Goal: Task Accomplishment & Management: Complete application form

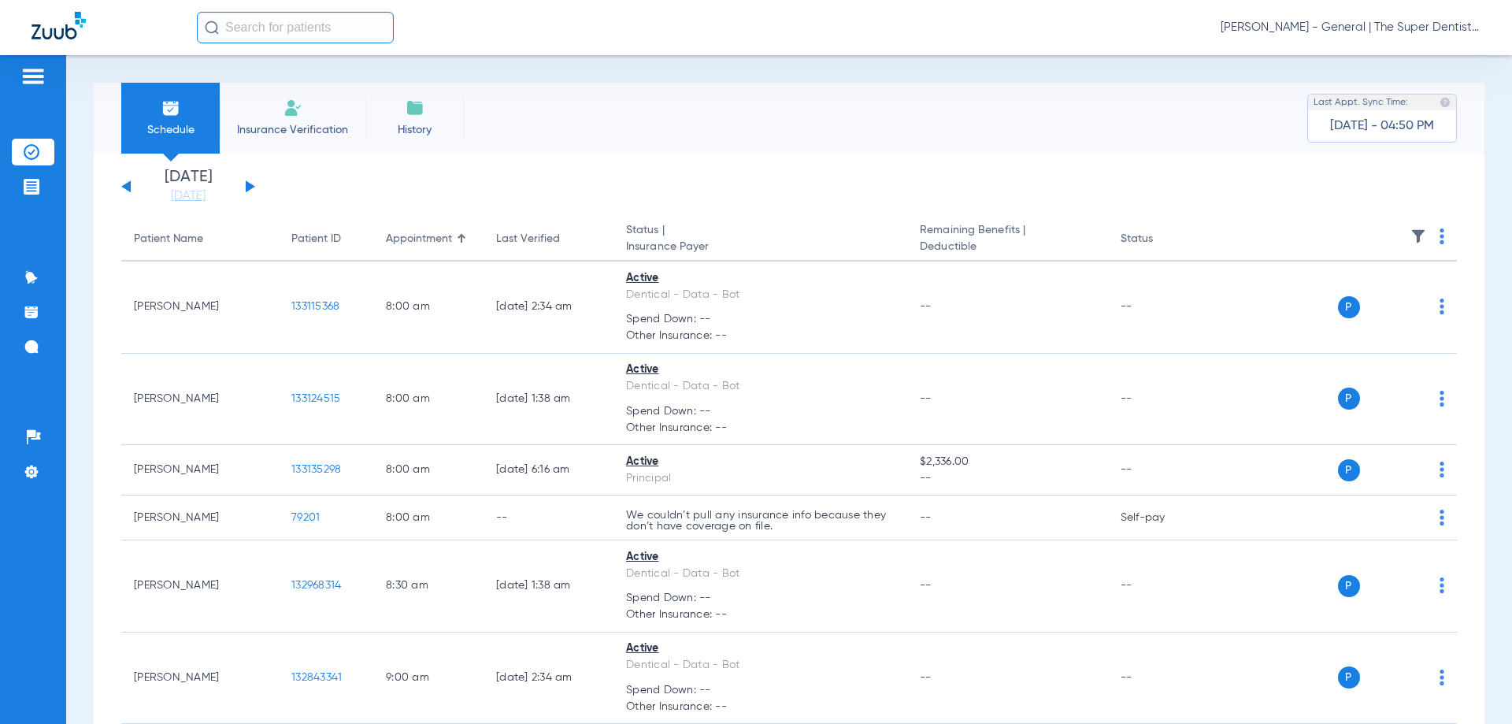
click at [325, 35] on input "text" at bounding box center [295, 28] width 197 height 32
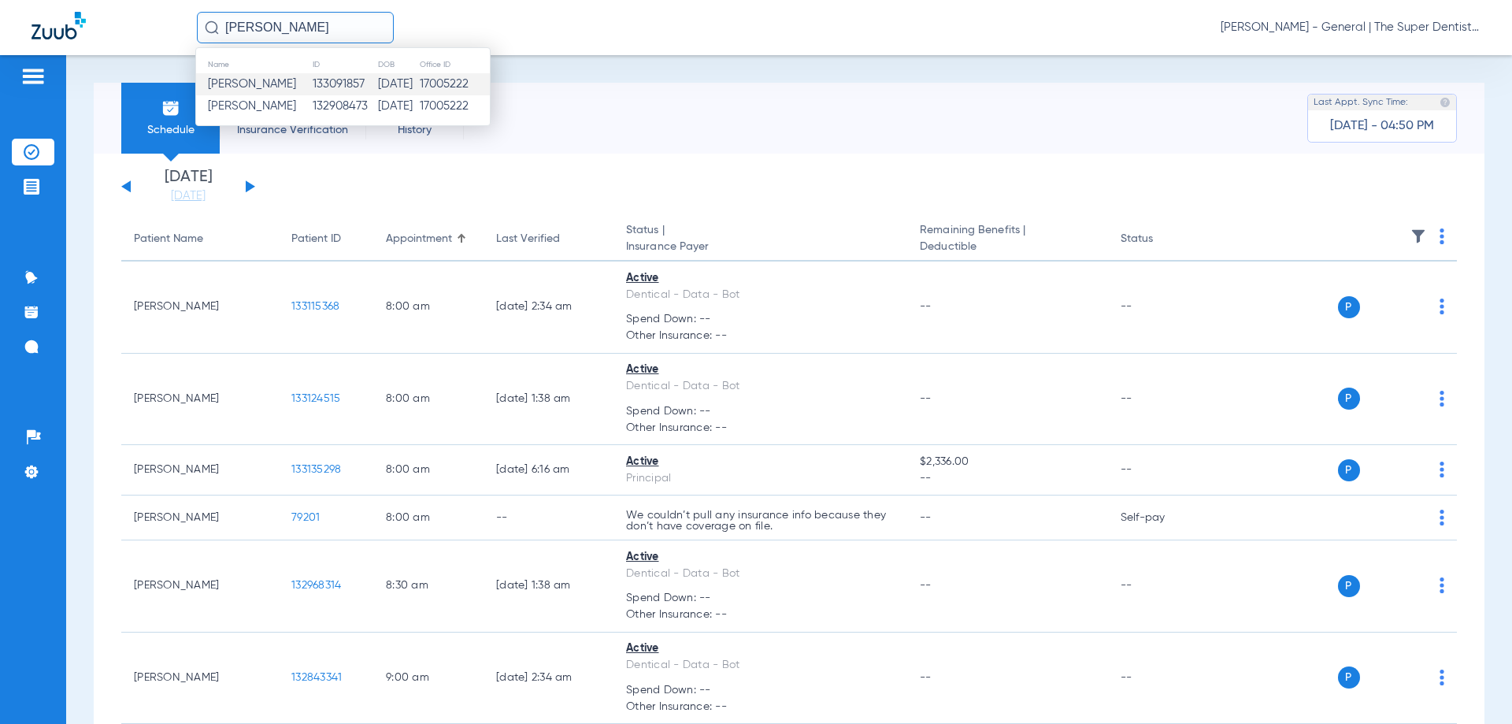
click at [314, 79] on td "133091857" at bounding box center [344, 84] width 65 height 22
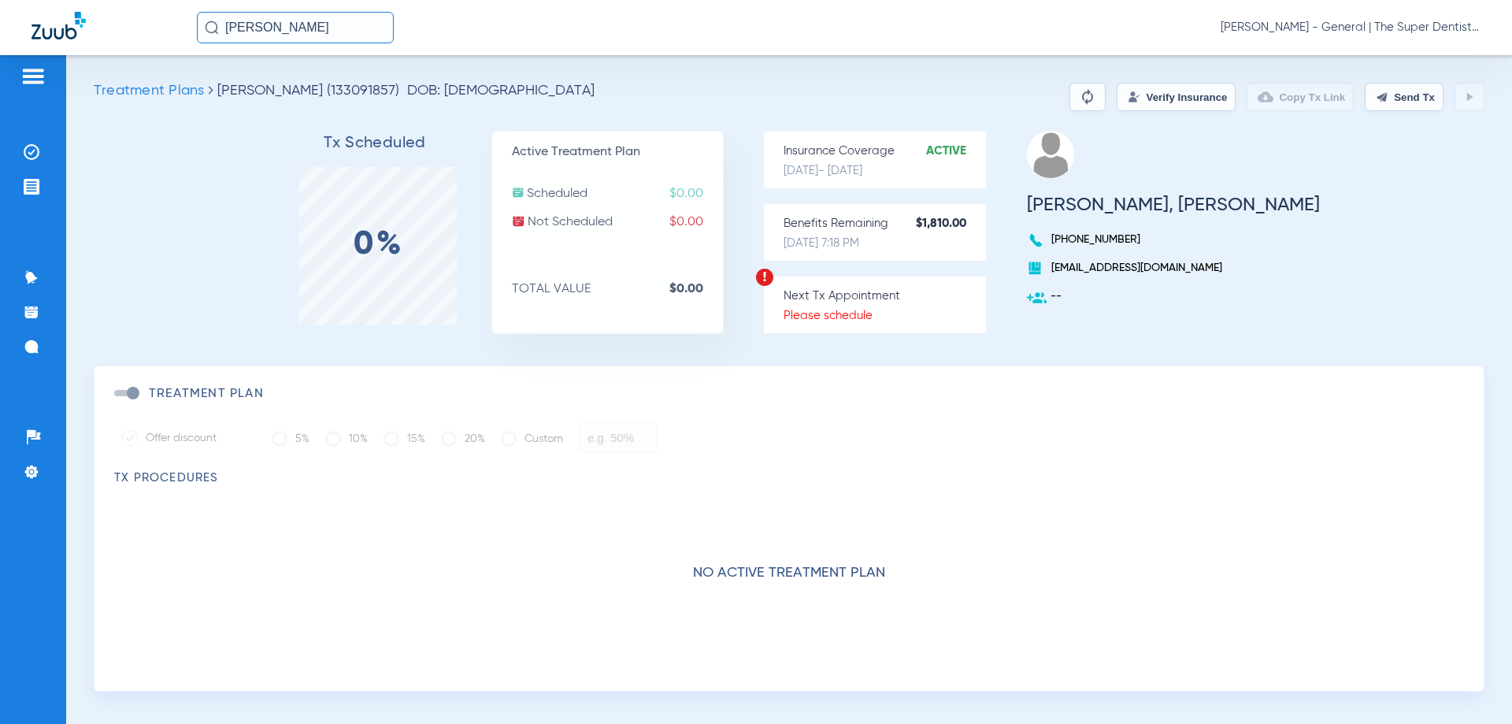
click at [1136, 88] on button "Verify Insurance" at bounding box center [1176, 97] width 119 height 28
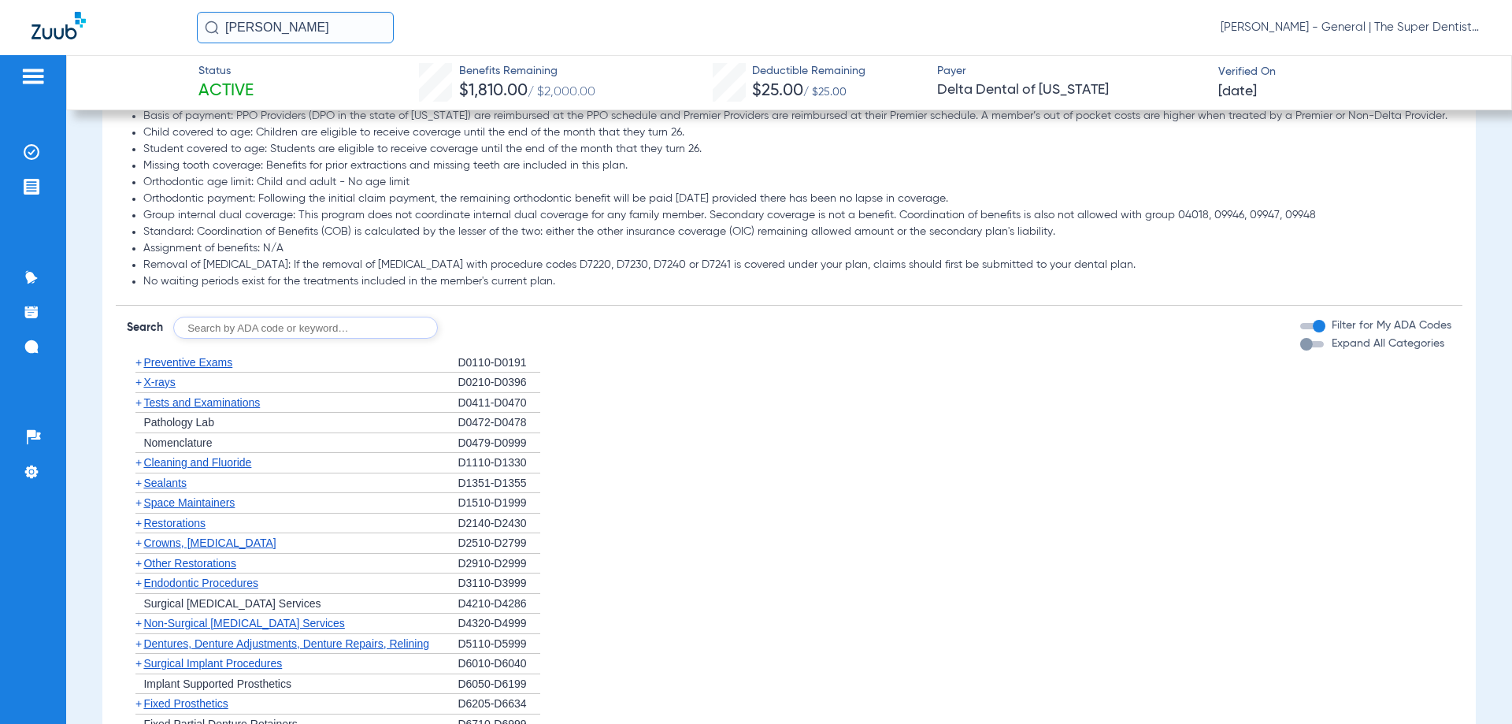
scroll to position [866, 0]
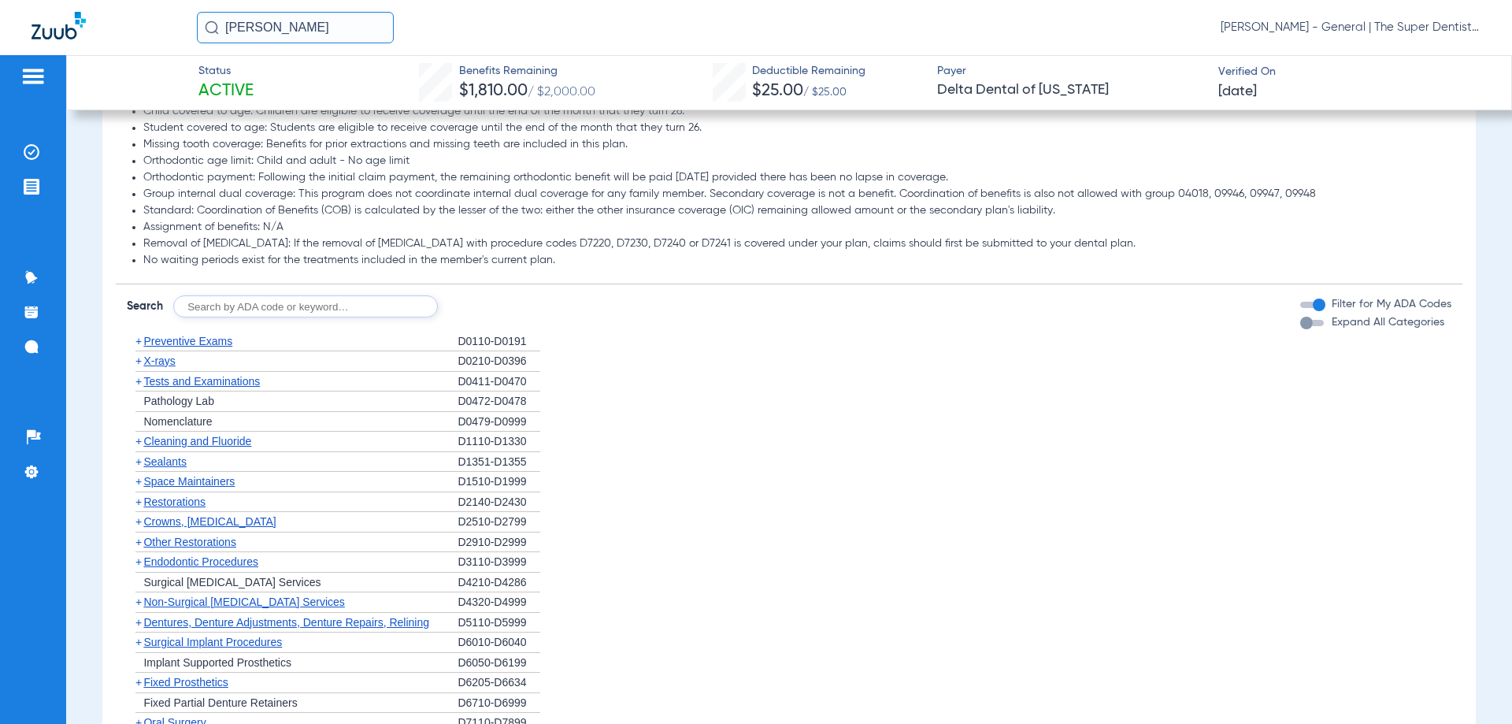
click at [185, 344] on span "Preventive Exams" at bounding box center [187, 341] width 89 height 13
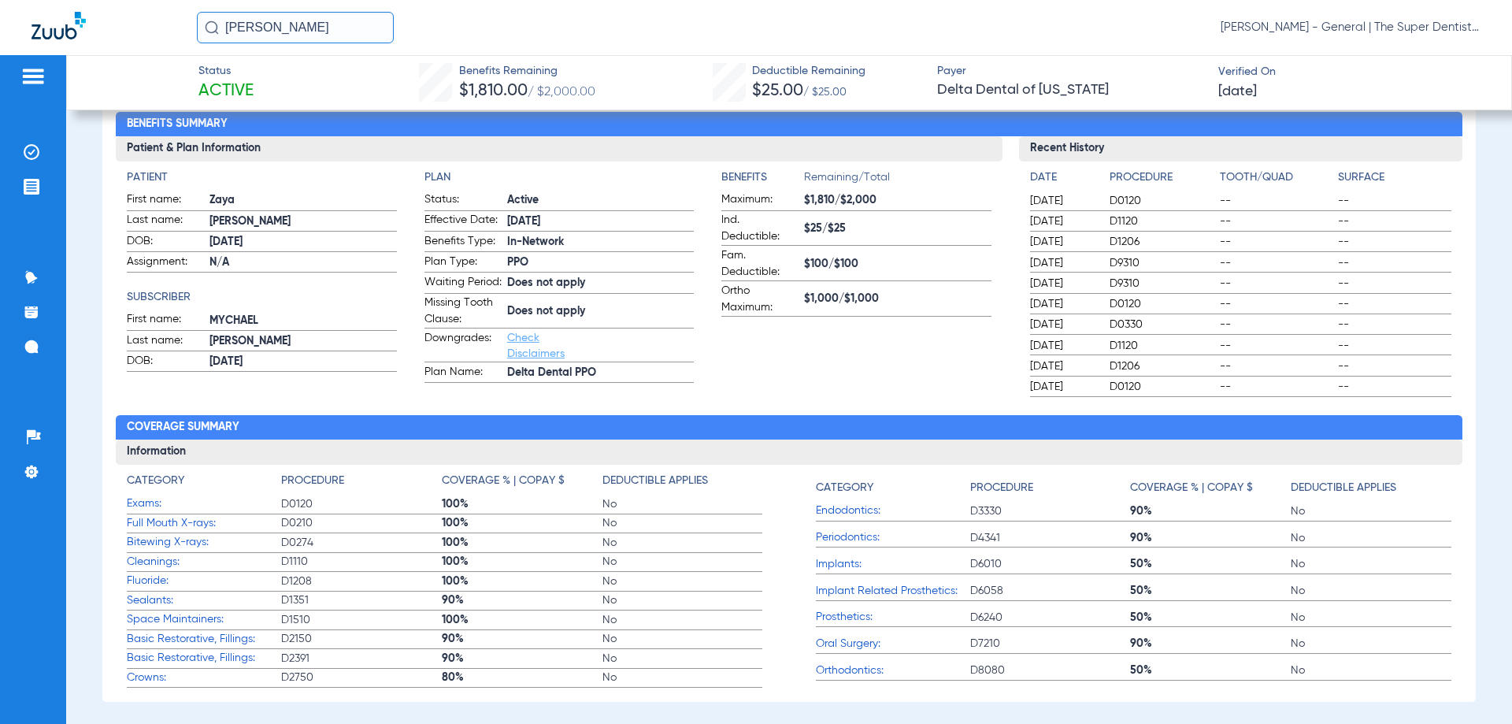
scroll to position [0, 0]
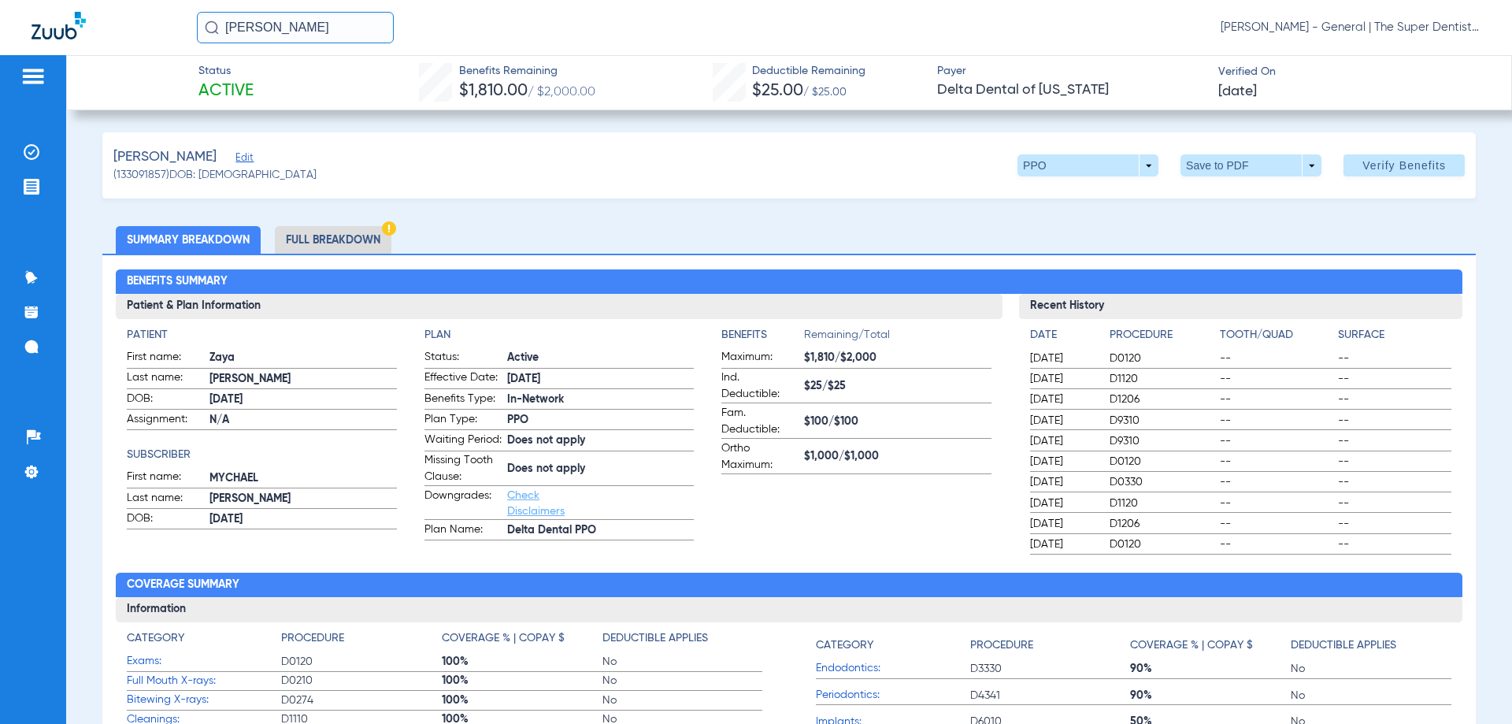
click at [799, 258] on div "Benefits Summary Patient & Plan Information Patient First name: [PERSON_NAME] L…" at bounding box center [788, 557] width 1373 height 606
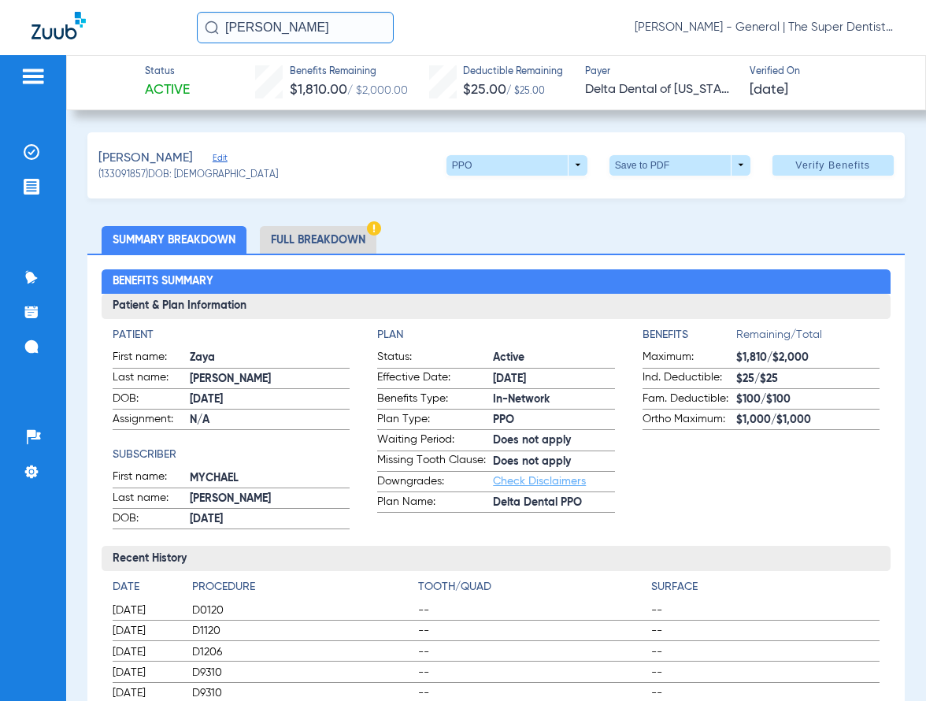
drag, startPoint x: 331, startPoint y: 26, endPoint x: -40, endPoint y: 26, distance: 370.9
click at [0, 26] on html "[PERSON_NAME] [PERSON_NAME] Mesa - General | The Super Dentists Patients Insura…" at bounding box center [463, 350] width 926 height 701
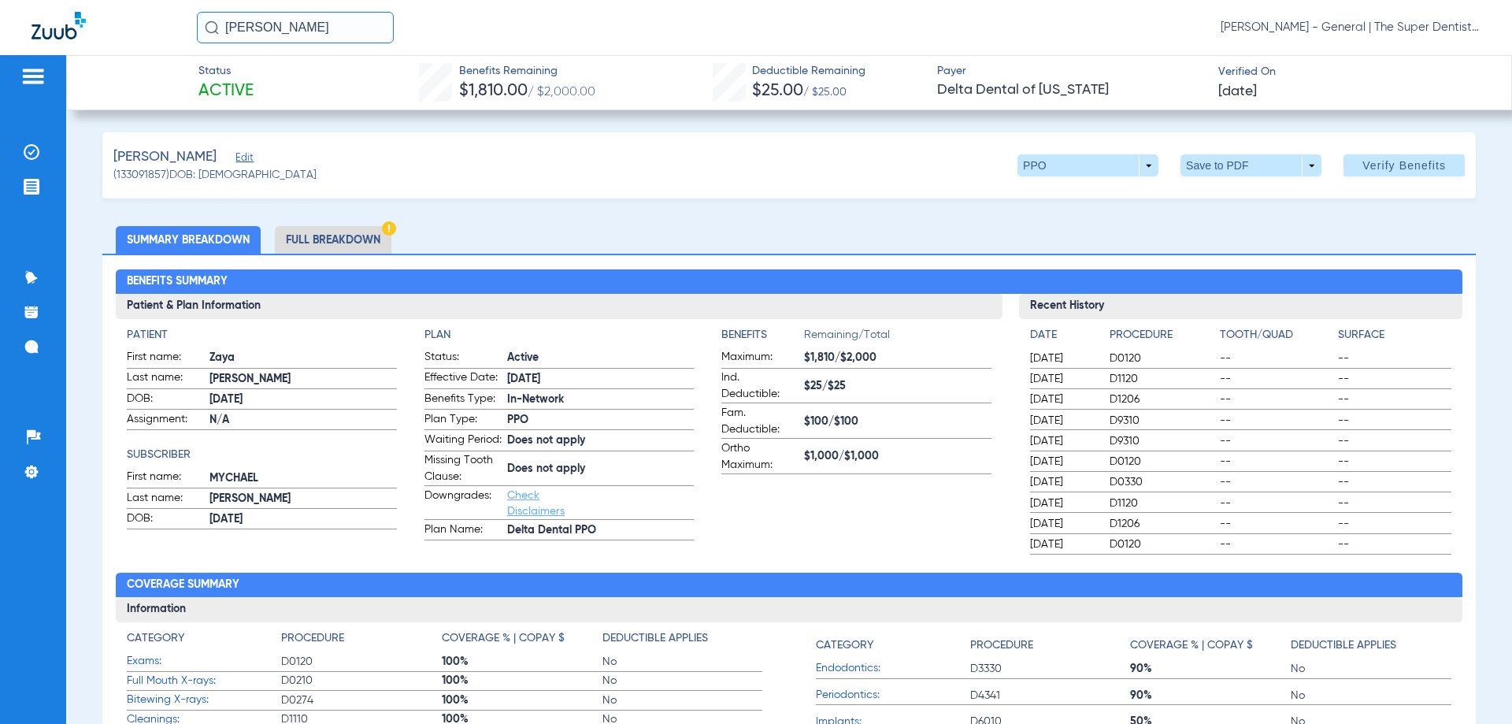
drag, startPoint x: 333, startPoint y: 31, endPoint x: 45, endPoint y: 33, distance: 288.2
click at [45, 33] on div "[PERSON_NAME] [PERSON_NAME] - General | The Super Dentists" at bounding box center [756, 27] width 1512 height 55
type input "E"
type input "W"
click at [339, 28] on input "text" at bounding box center [295, 28] width 197 height 32
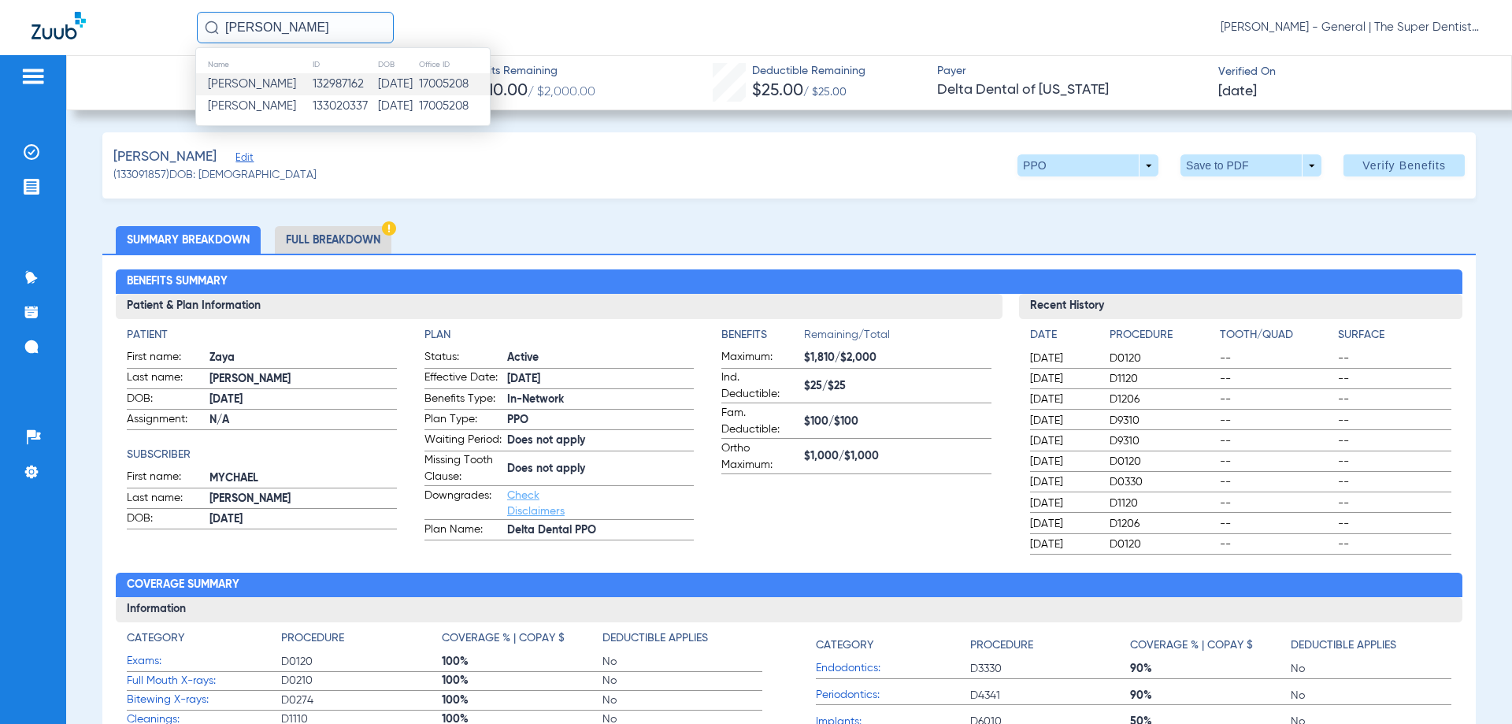
type input "[PERSON_NAME]"
click at [312, 90] on td "132987162" at bounding box center [344, 84] width 65 height 22
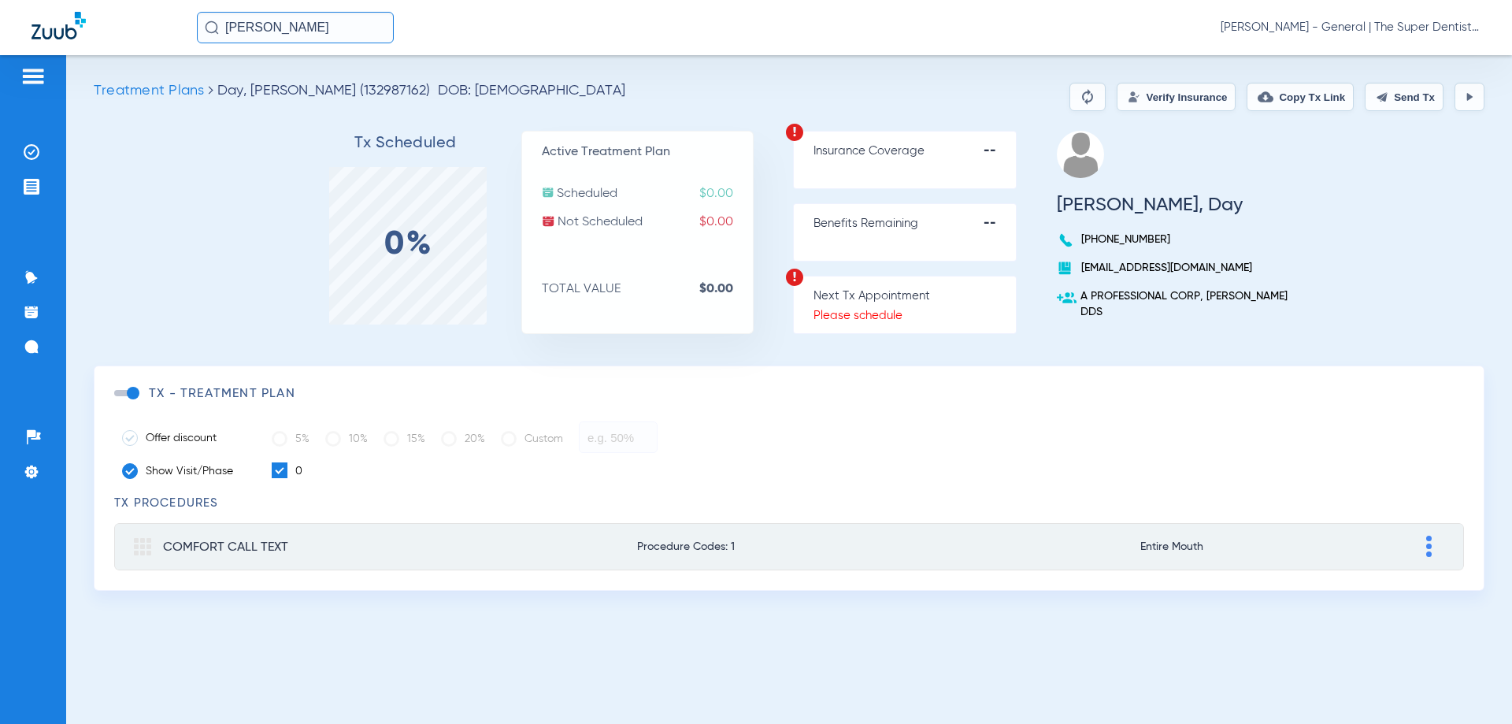
click at [1179, 102] on button "Verify Insurance" at bounding box center [1176, 97] width 119 height 28
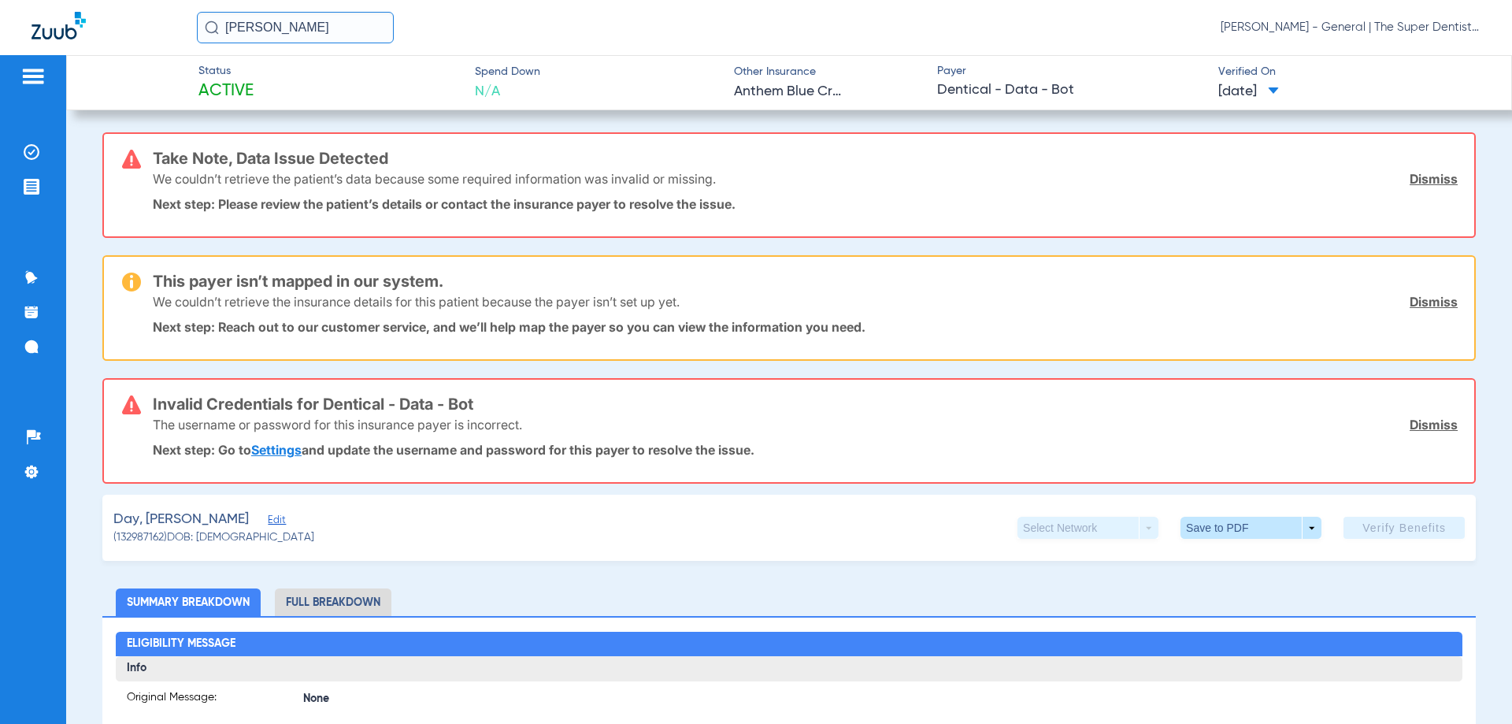
click at [1251, 89] on span "[DATE]" at bounding box center [1248, 92] width 61 height 20
click at [1261, 90] on div at bounding box center [756, 362] width 1512 height 724
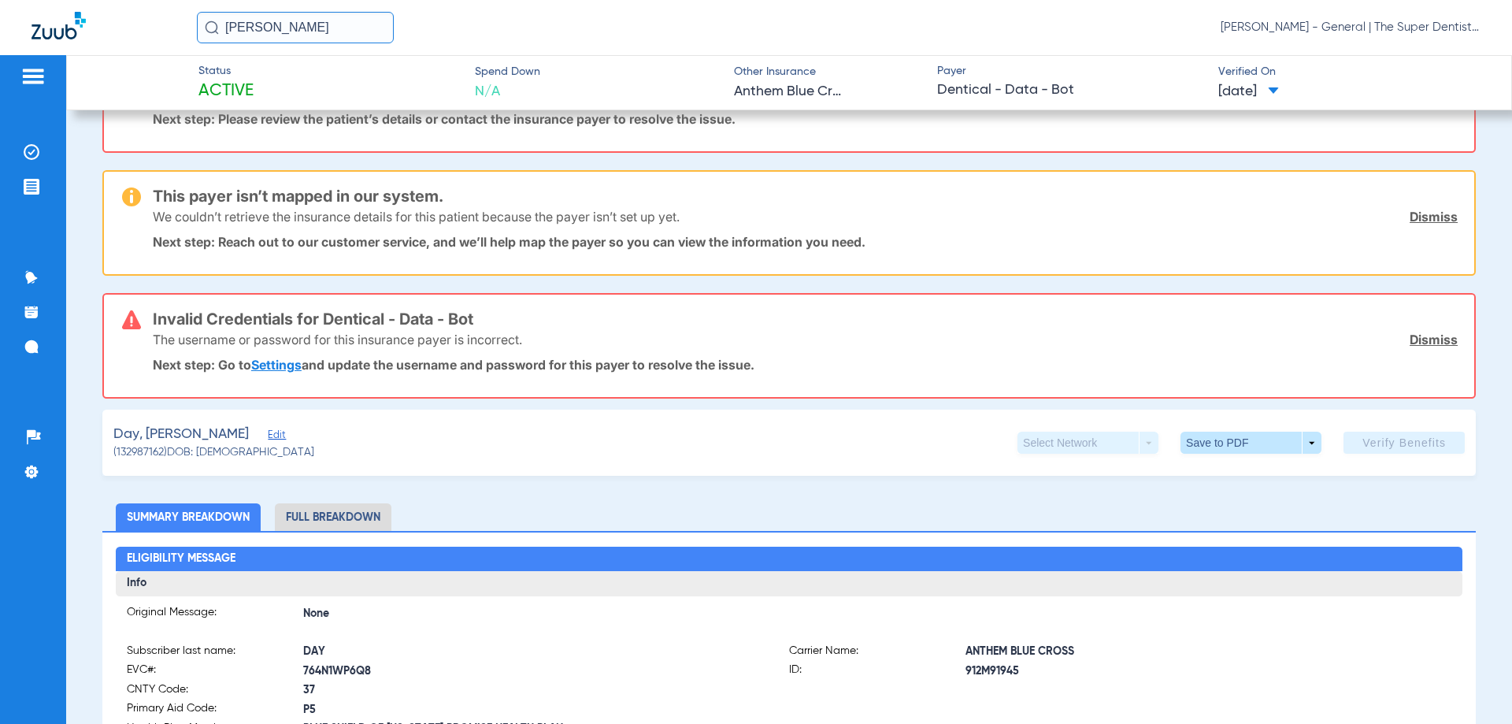
scroll to position [236, 0]
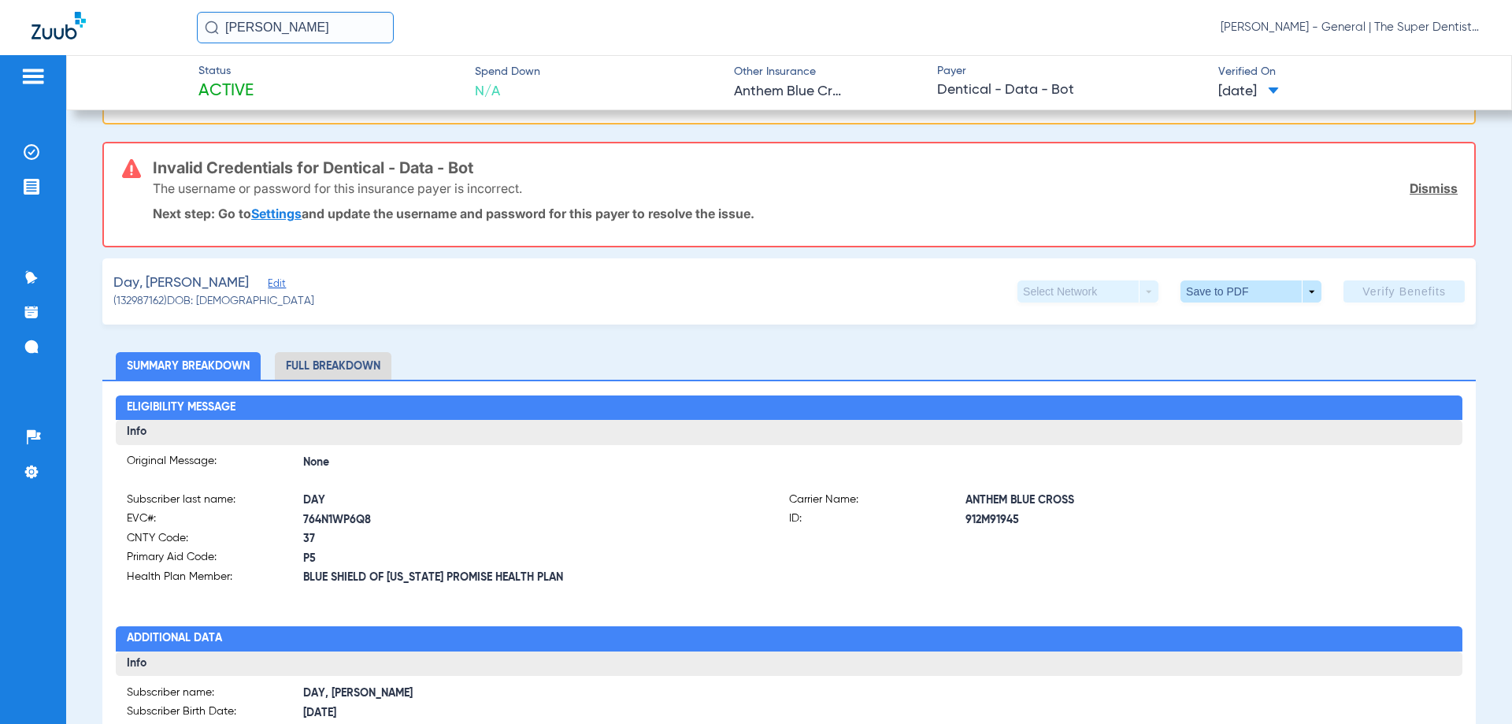
click at [1360, 289] on app-verify-button "Verify Benefits" at bounding box center [1404, 291] width 121 height 22
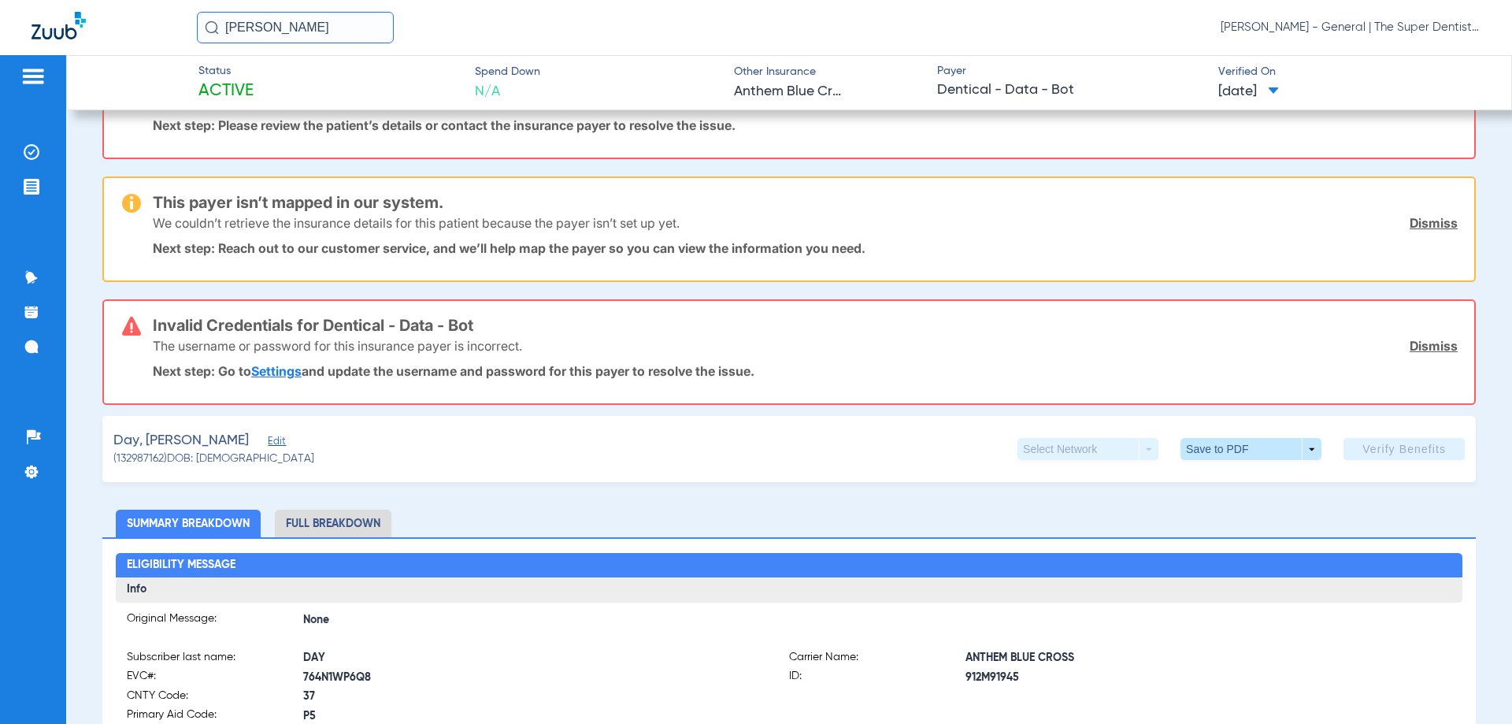
scroll to position [0, 0]
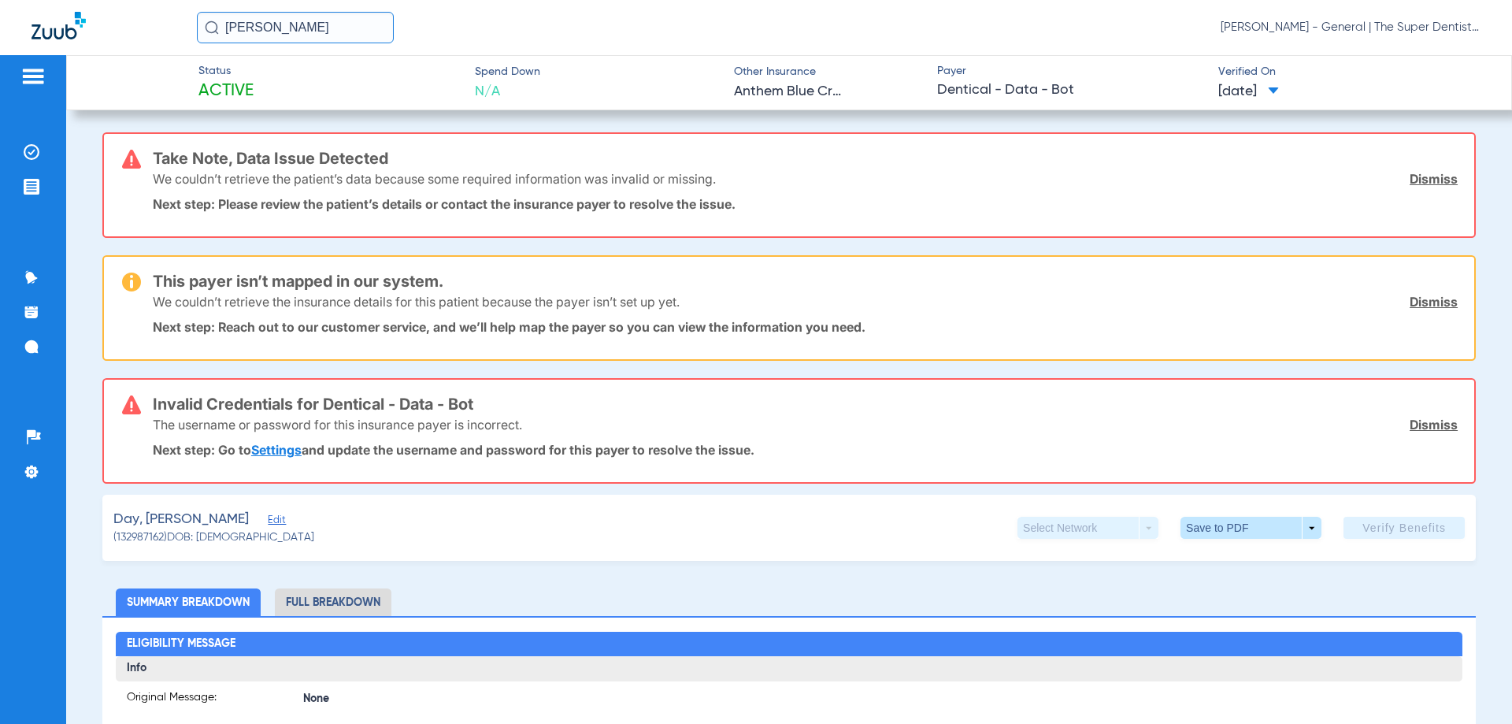
click at [1227, 87] on span "[DATE]" at bounding box center [1248, 92] width 61 height 20
click at [1227, 87] on div at bounding box center [756, 362] width 1512 height 724
click at [1436, 180] on link "Dismiss" at bounding box center [1434, 179] width 48 height 16
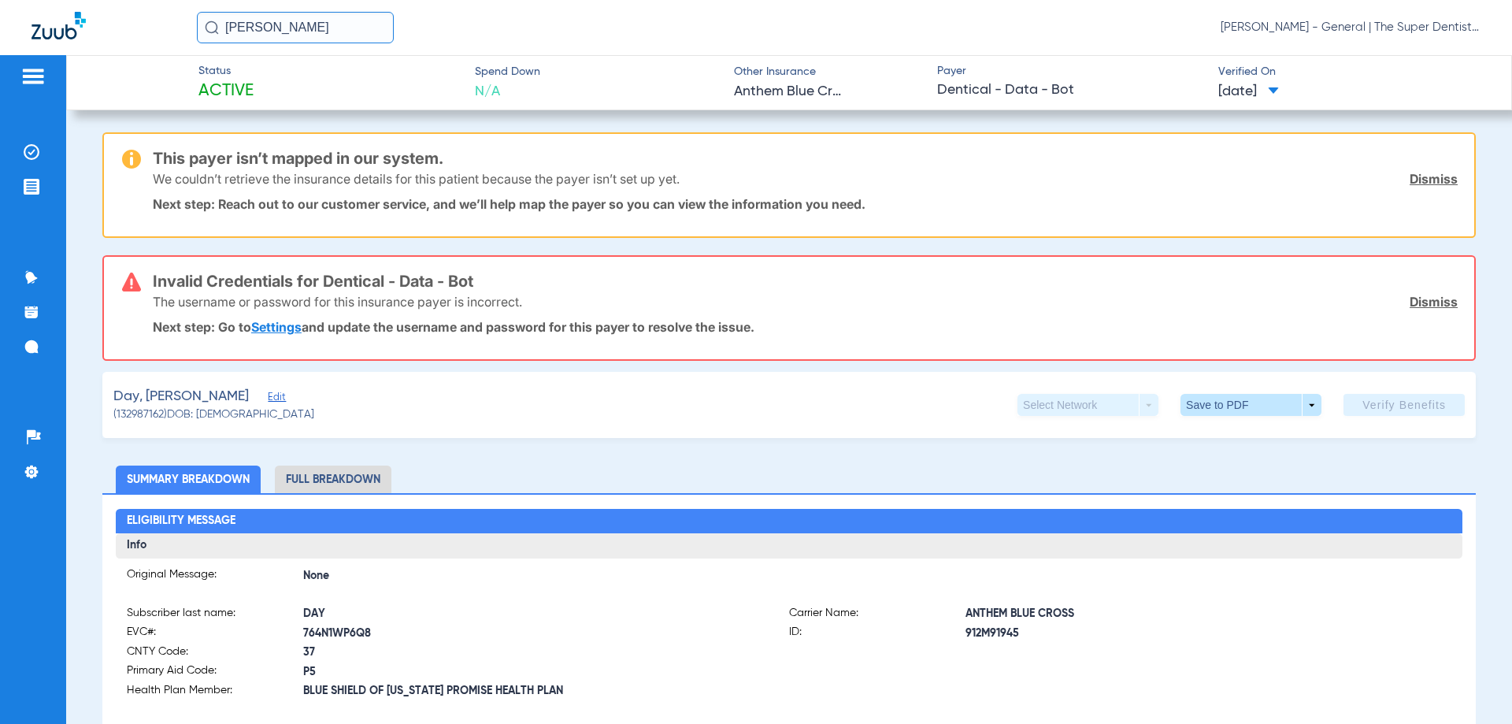
click at [1429, 182] on link "Dismiss" at bounding box center [1434, 179] width 48 height 16
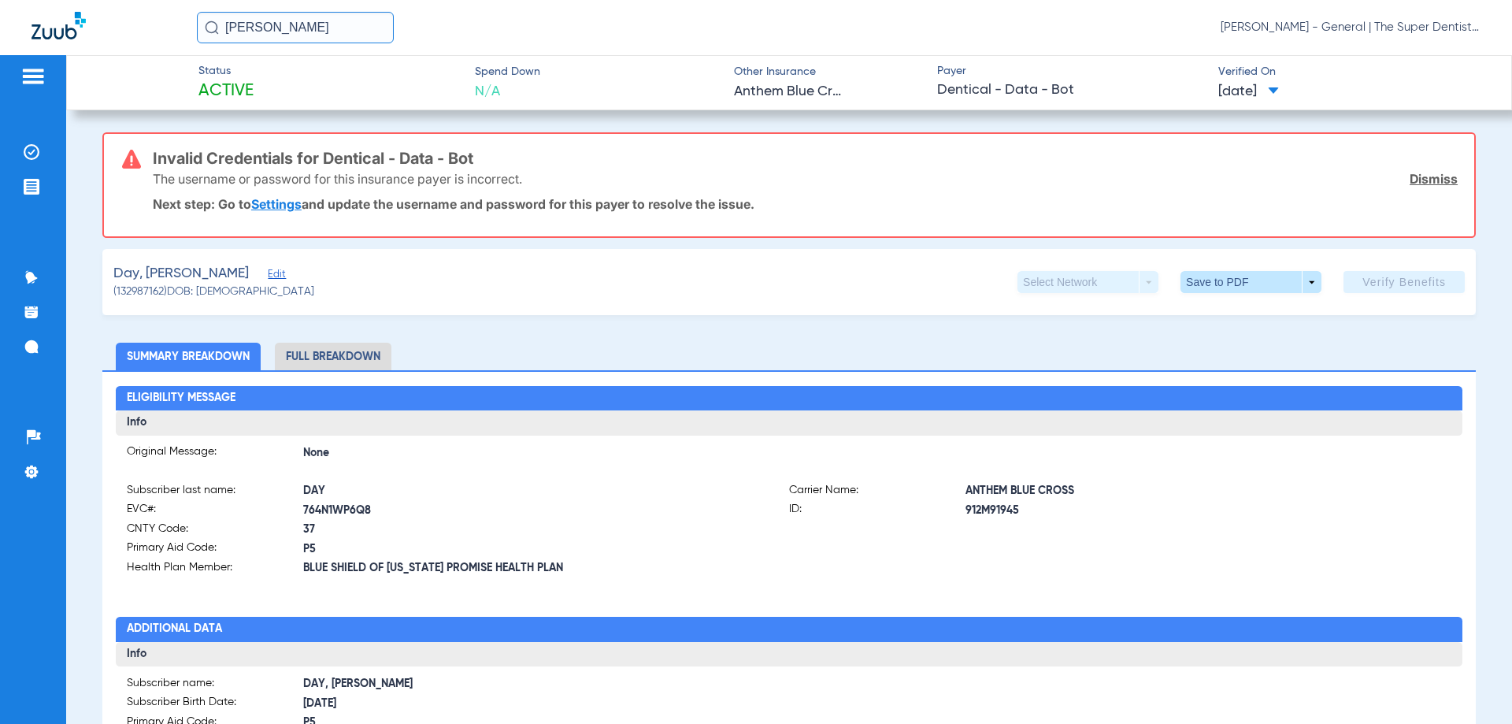
click at [1428, 182] on link "Dismiss" at bounding box center [1434, 179] width 48 height 16
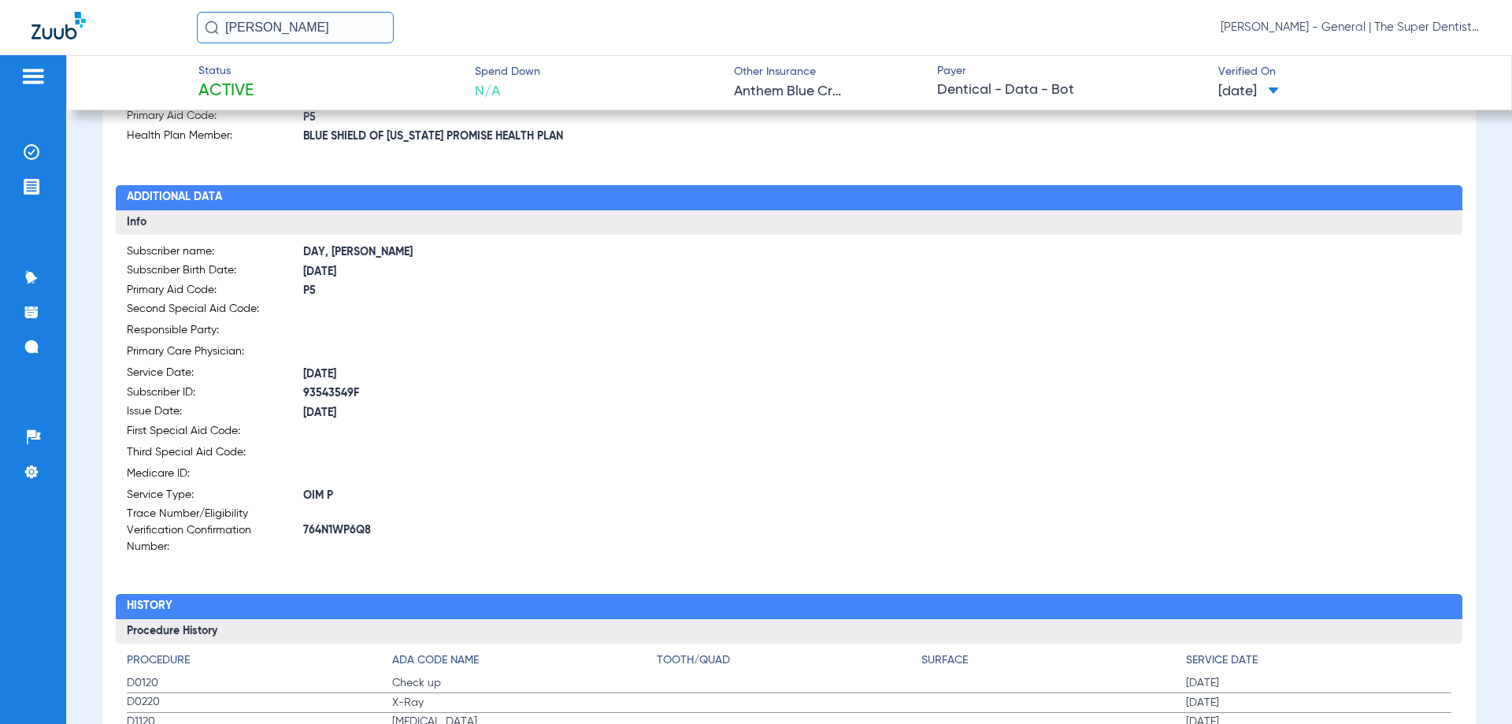
scroll to position [709, 0]
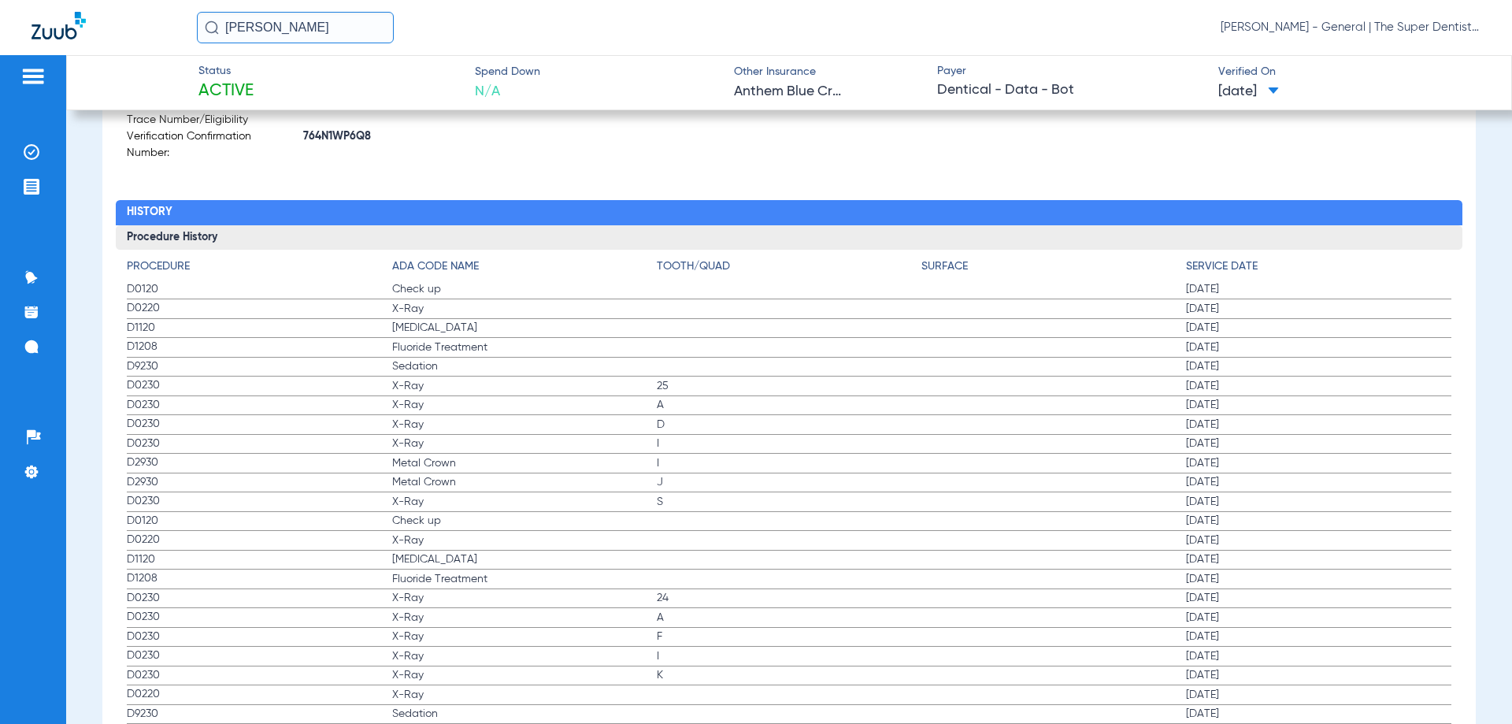
click at [40, 79] on img at bounding box center [32, 76] width 25 height 19
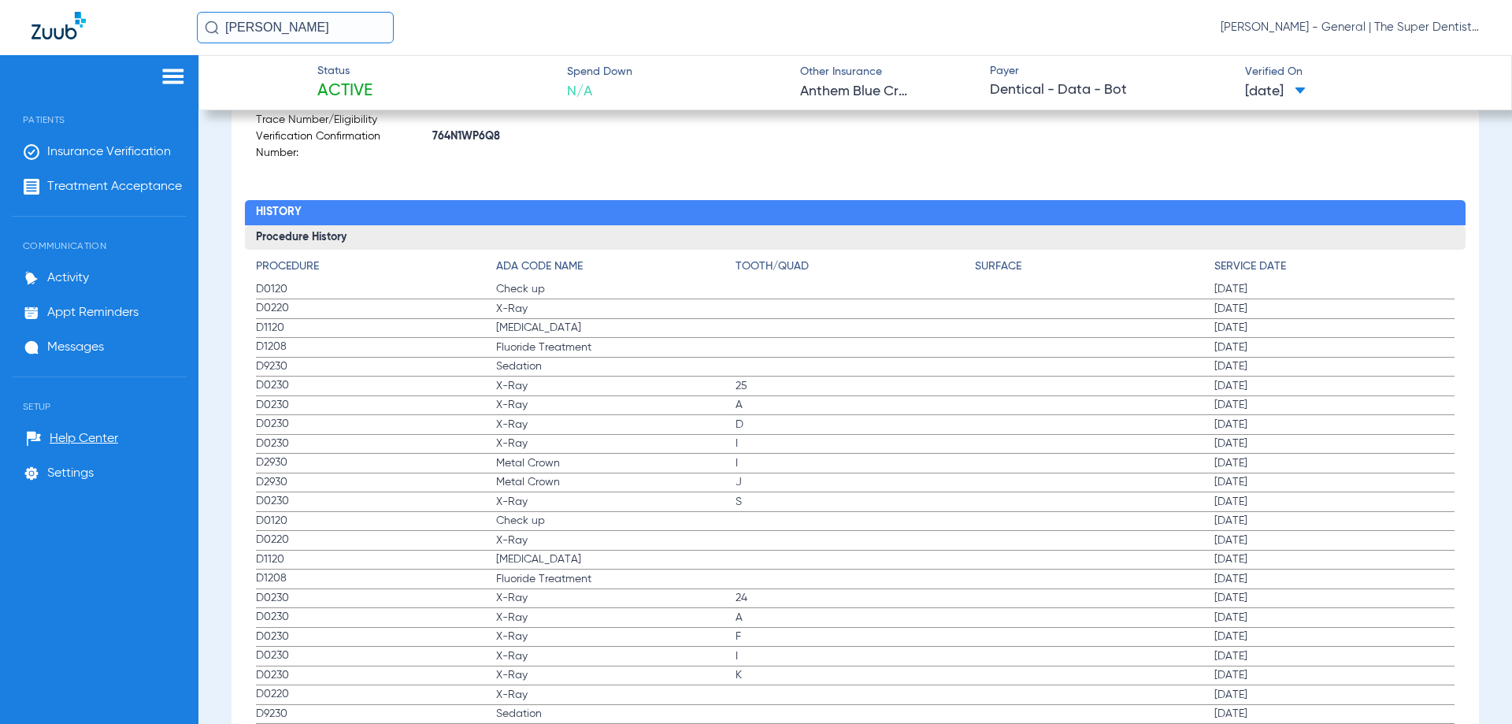
click at [62, 28] on img at bounding box center [59, 26] width 54 height 28
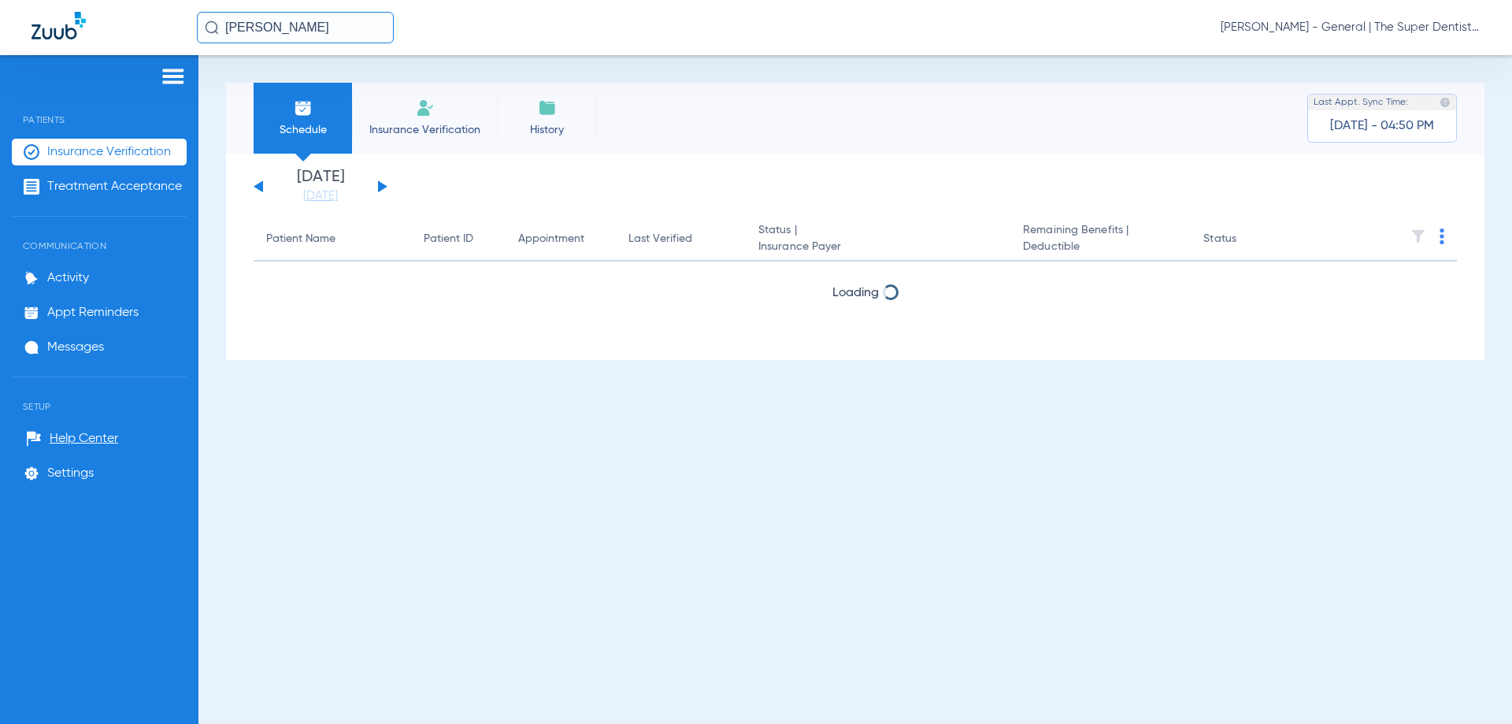
click at [410, 89] on li "Insurance Verification" at bounding box center [425, 118] width 146 height 71
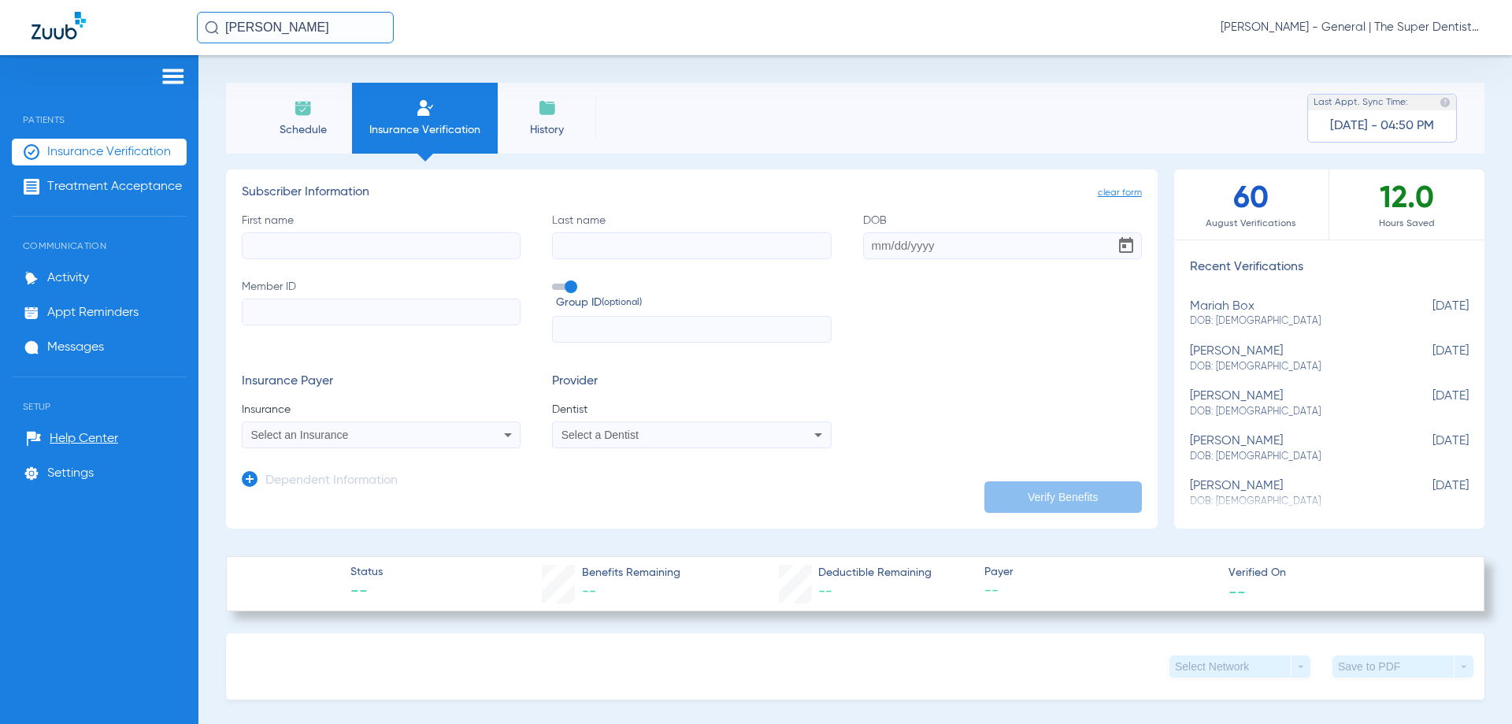
click at [310, 247] on input "First name" at bounding box center [381, 245] width 279 height 27
paste input "annangel"
type input "annangel"
click at [574, 246] on input "Last name" at bounding box center [691, 245] width 279 height 27
paste input "[PERSON_NAME]"
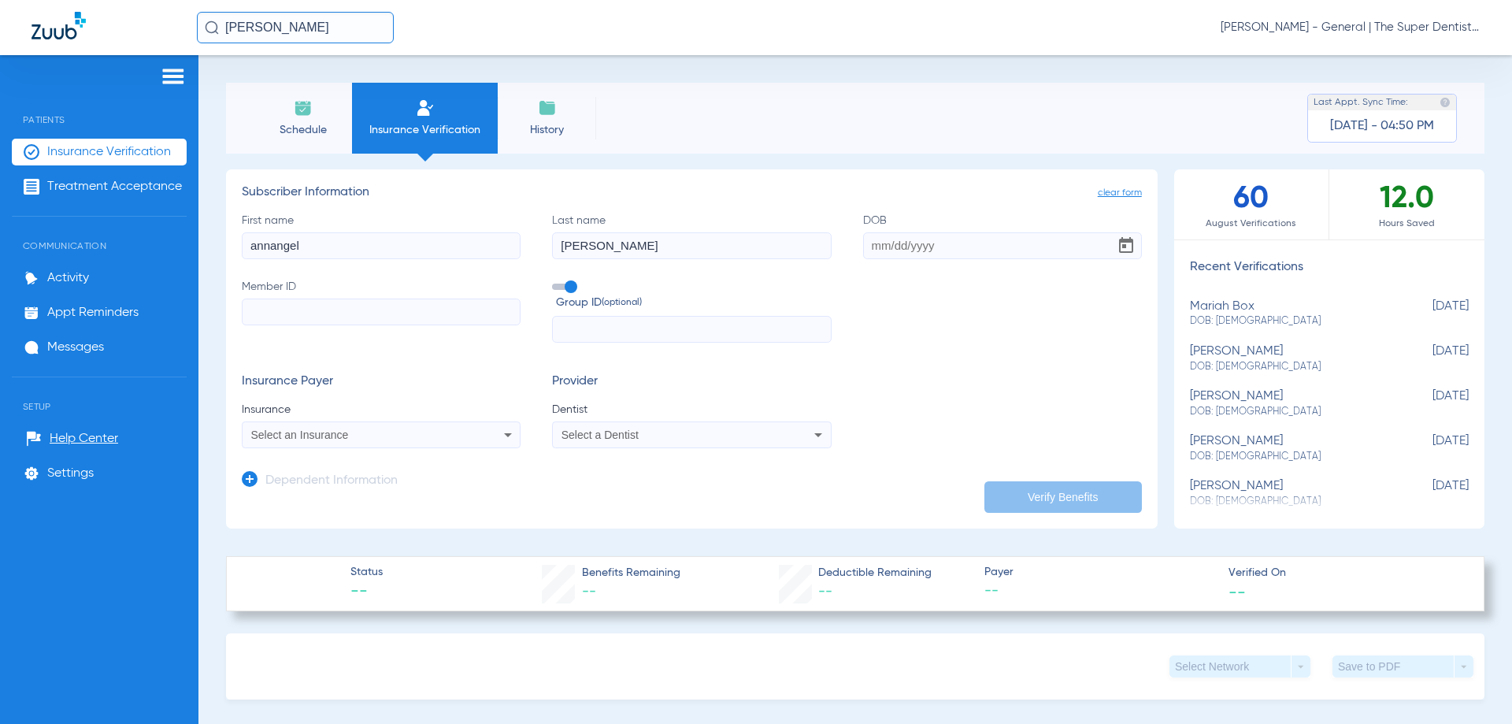
type input "[PERSON_NAME]"
click at [871, 251] on input "DOB" at bounding box center [1002, 245] width 279 height 27
paste input "[DATE]"
type input "[DATE]"
click at [434, 439] on div "Select an Insurance" at bounding box center [355, 434] width 209 height 11
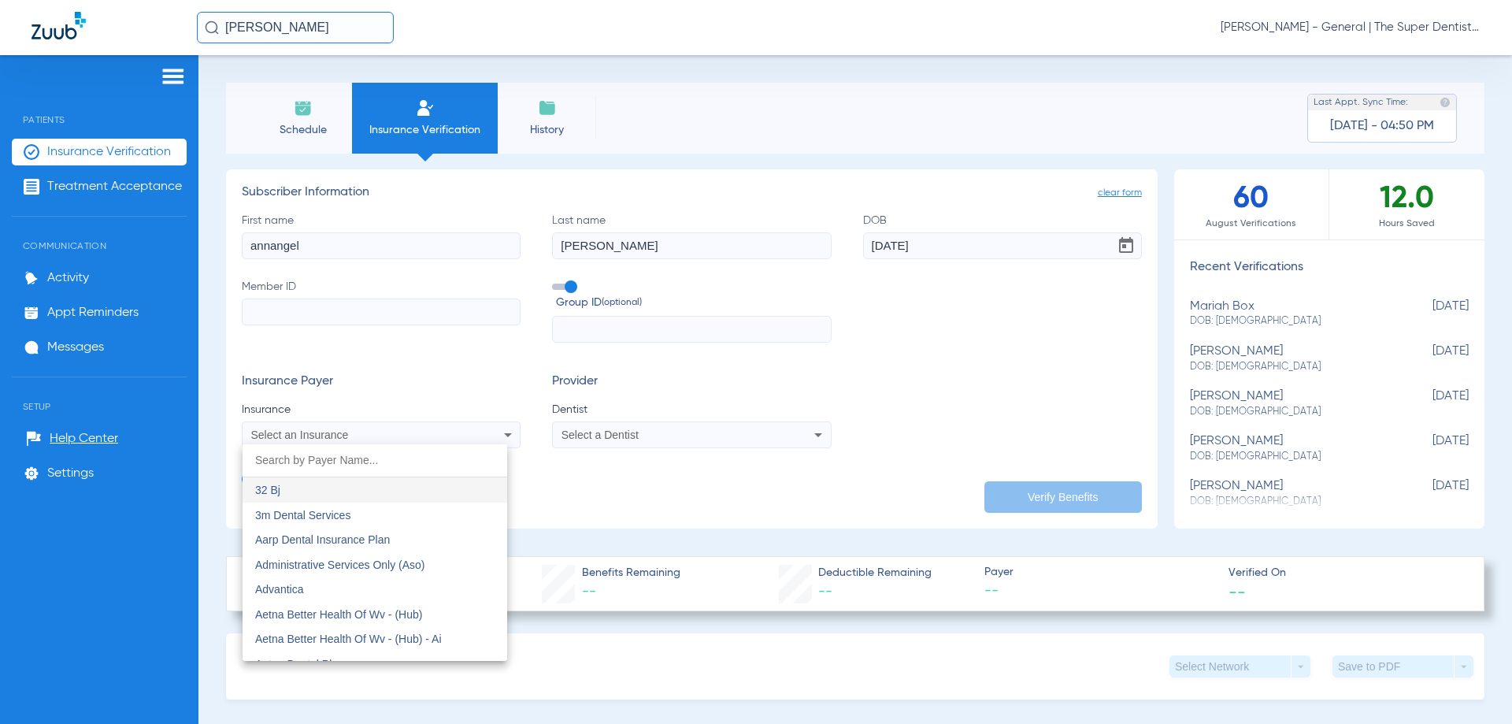
click at [376, 472] on input "dropdown search" at bounding box center [375, 460] width 265 height 32
type input "blue"
click at [375, 567] on span "Blue Cross Blue Shield (Fep Blue Dental)" at bounding box center [356, 564] width 202 height 13
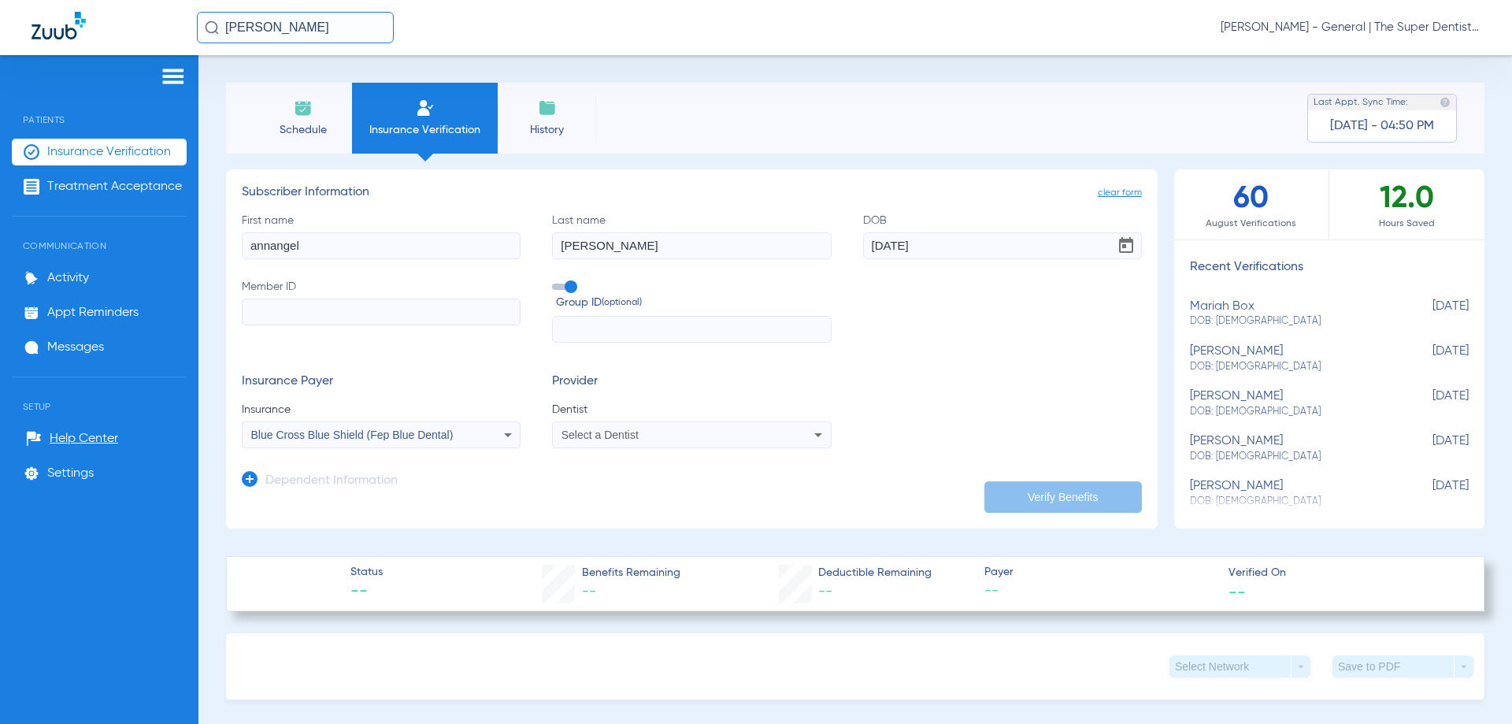
click at [706, 434] on div "Select a Dentist" at bounding box center [666, 434] width 209 height 11
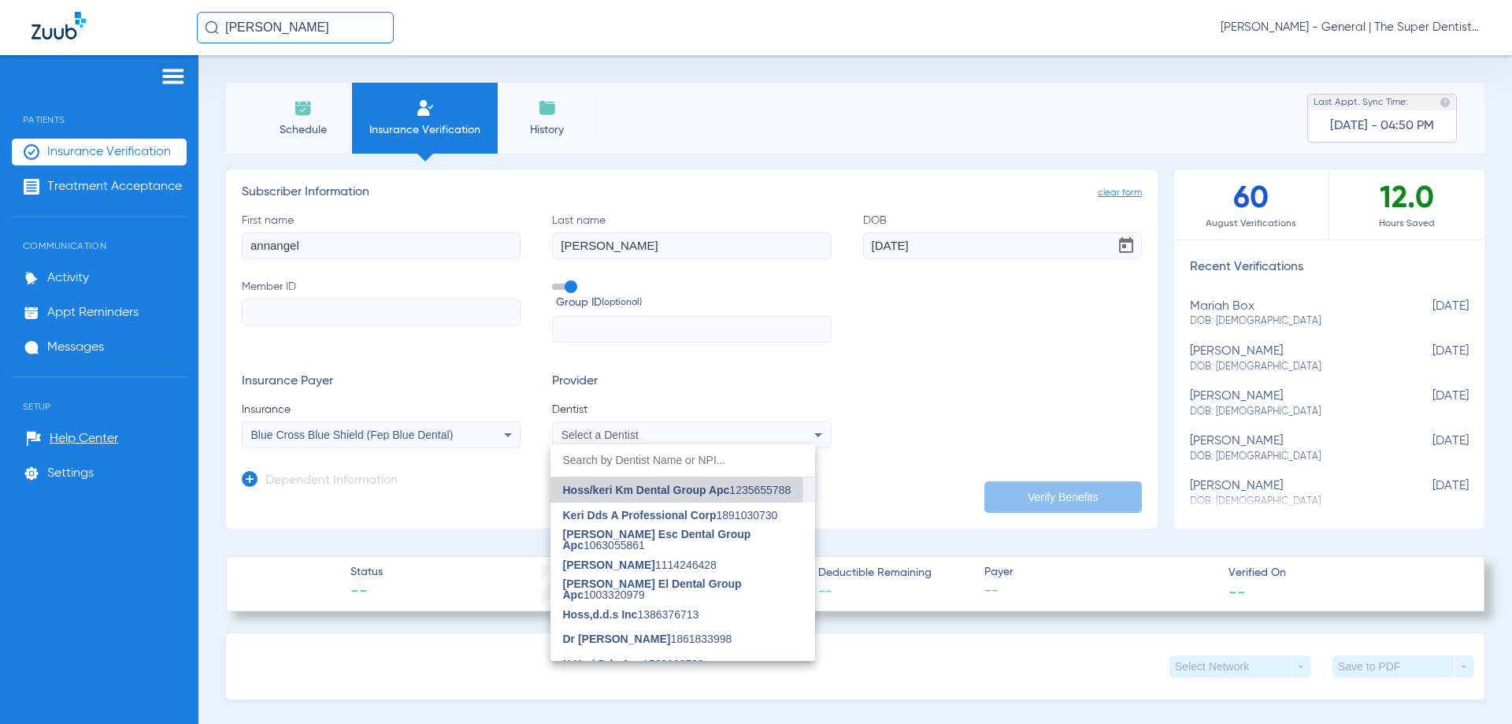
click at [676, 489] on span "Hoss/keri Km Dental Group Apc" at bounding box center [646, 490] width 167 height 13
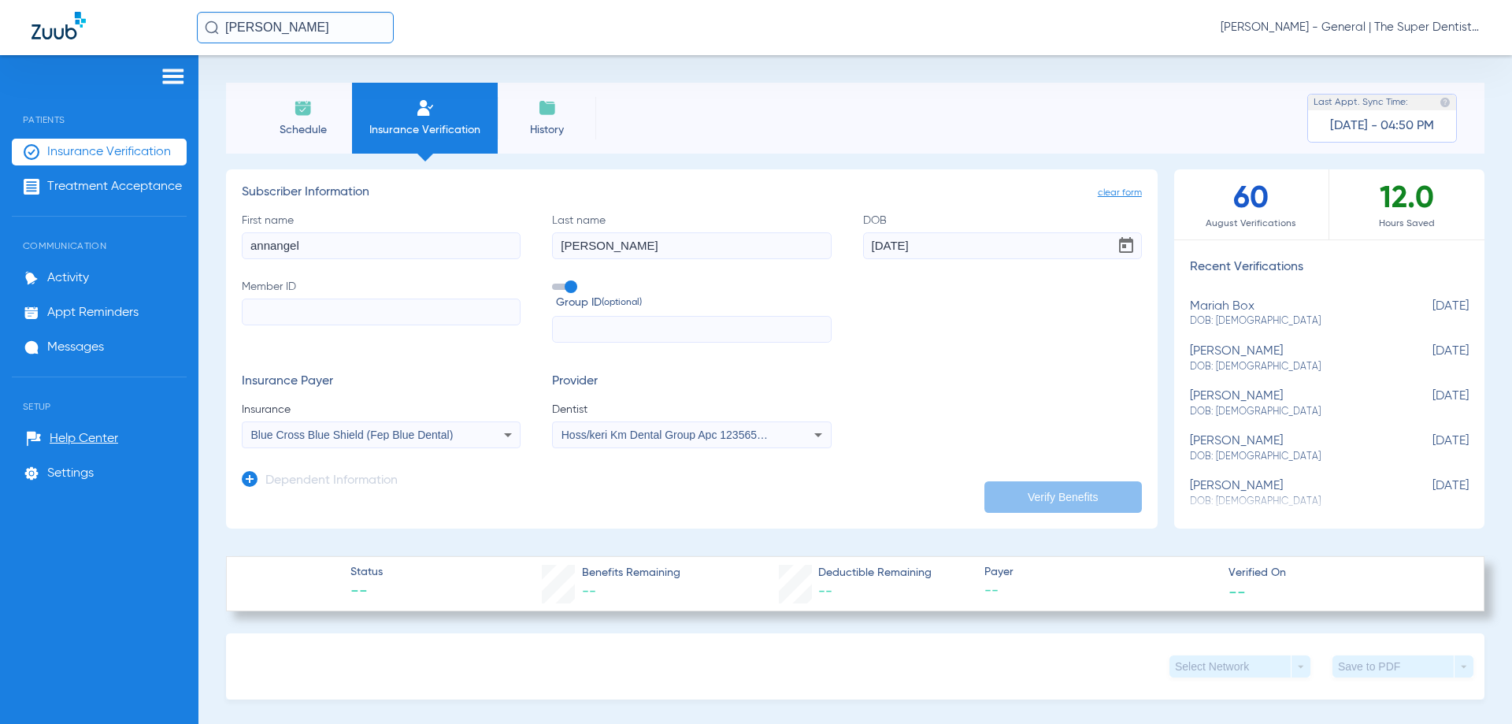
click at [336, 310] on input "Member ID" at bounding box center [381, 311] width 279 height 27
paste input "616-64-7868"
click at [272, 317] on input "616-64-7868" at bounding box center [381, 311] width 279 height 27
click at [288, 313] on input "61664-7868" at bounding box center [381, 311] width 279 height 27
type input "616647868"
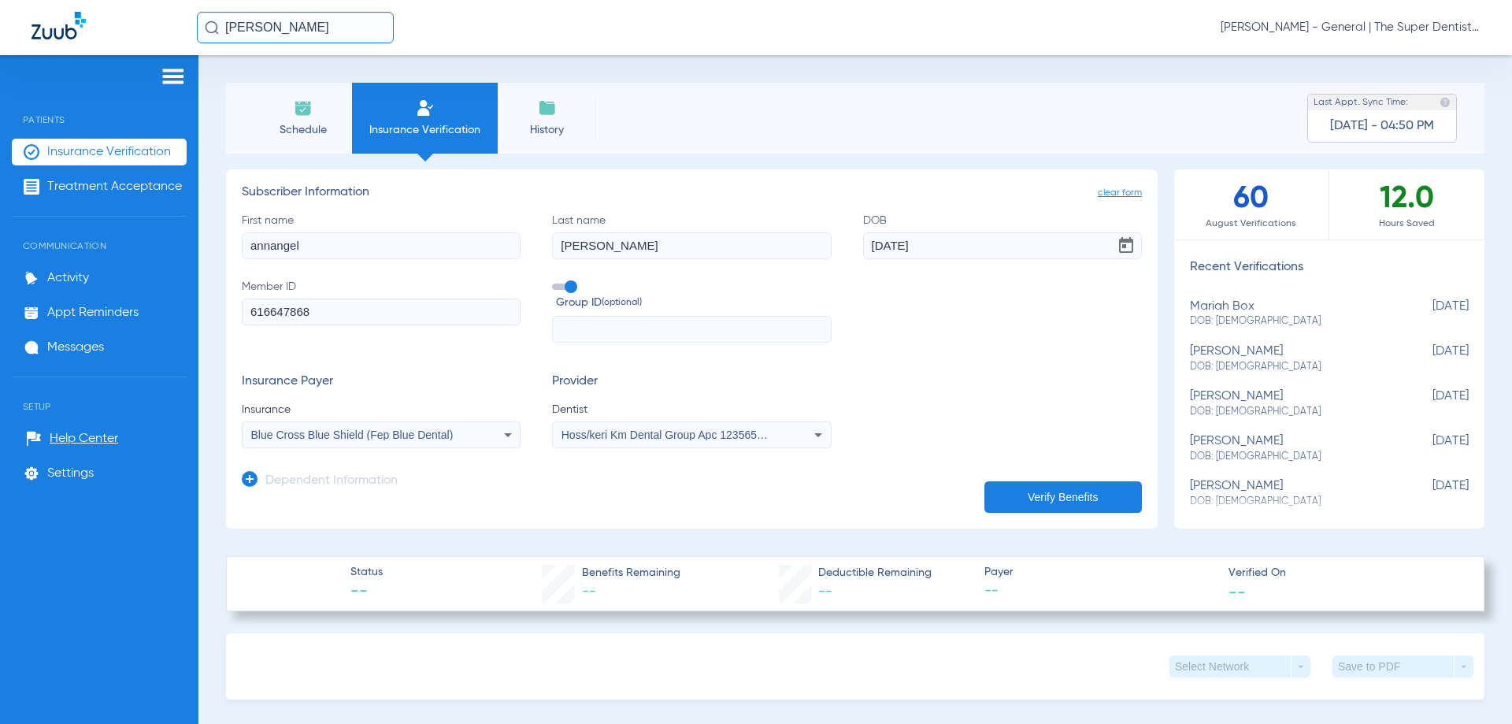
click at [1082, 497] on button "Verify Benefits" at bounding box center [1063, 497] width 158 height 32
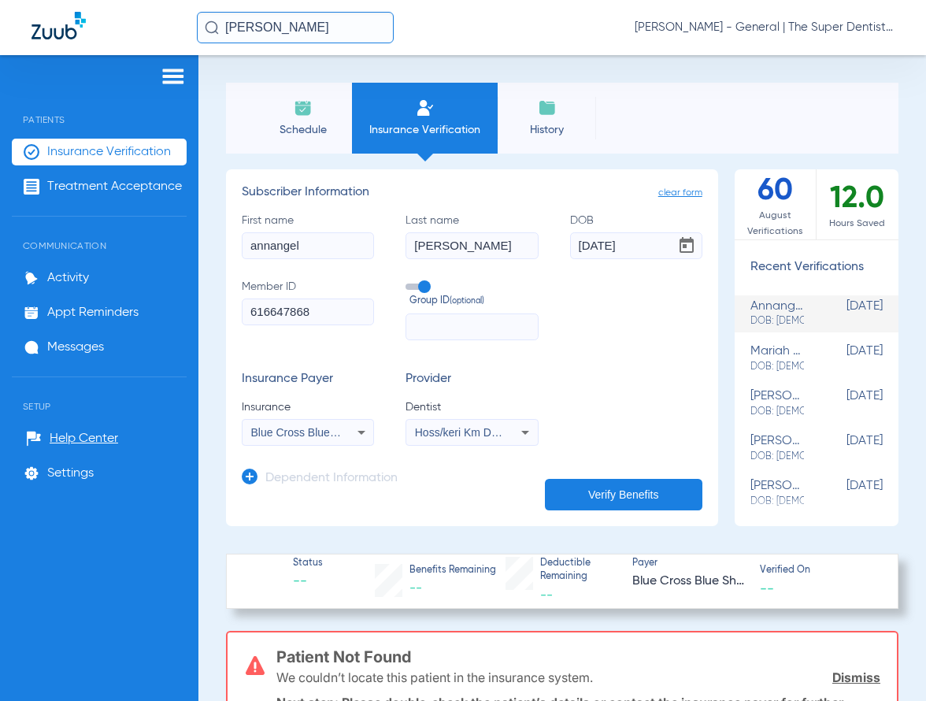
drag, startPoint x: 328, startPoint y: 30, endPoint x: -212, endPoint y: 7, distance: 539.9
click at [0, 7] on html "[PERSON_NAME] [PERSON_NAME] Mesa - General | The Super Dentists Patients Insura…" at bounding box center [463, 350] width 926 height 701
click at [344, 30] on input "[PERSON_NAME]" at bounding box center [295, 28] width 197 height 32
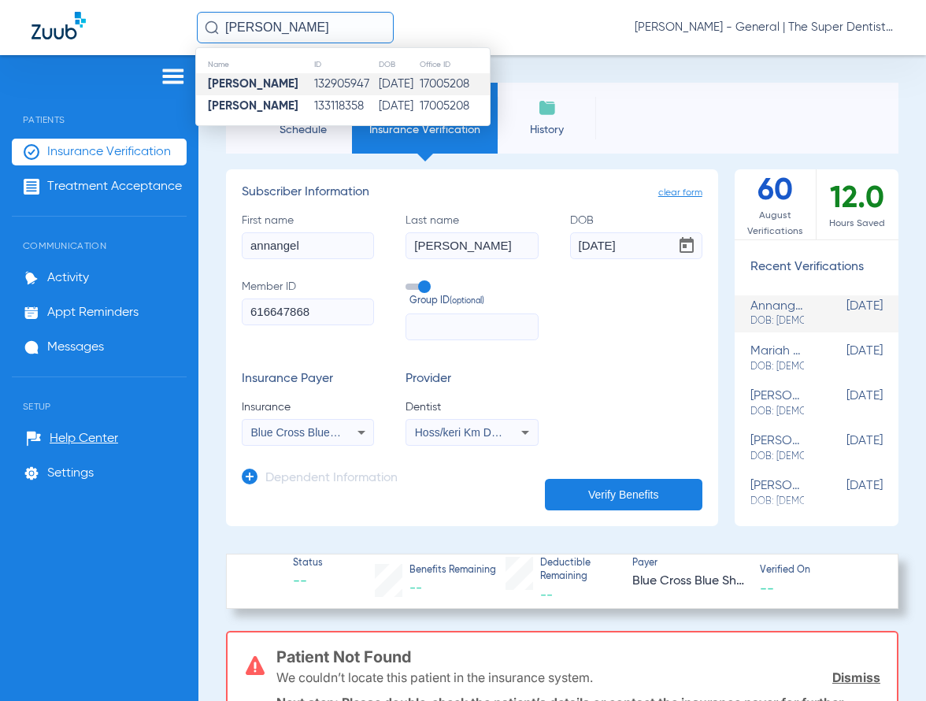
type input "[PERSON_NAME]"
click at [335, 82] on td "132905947" at bounding box center [345, 84] width 65 height 22
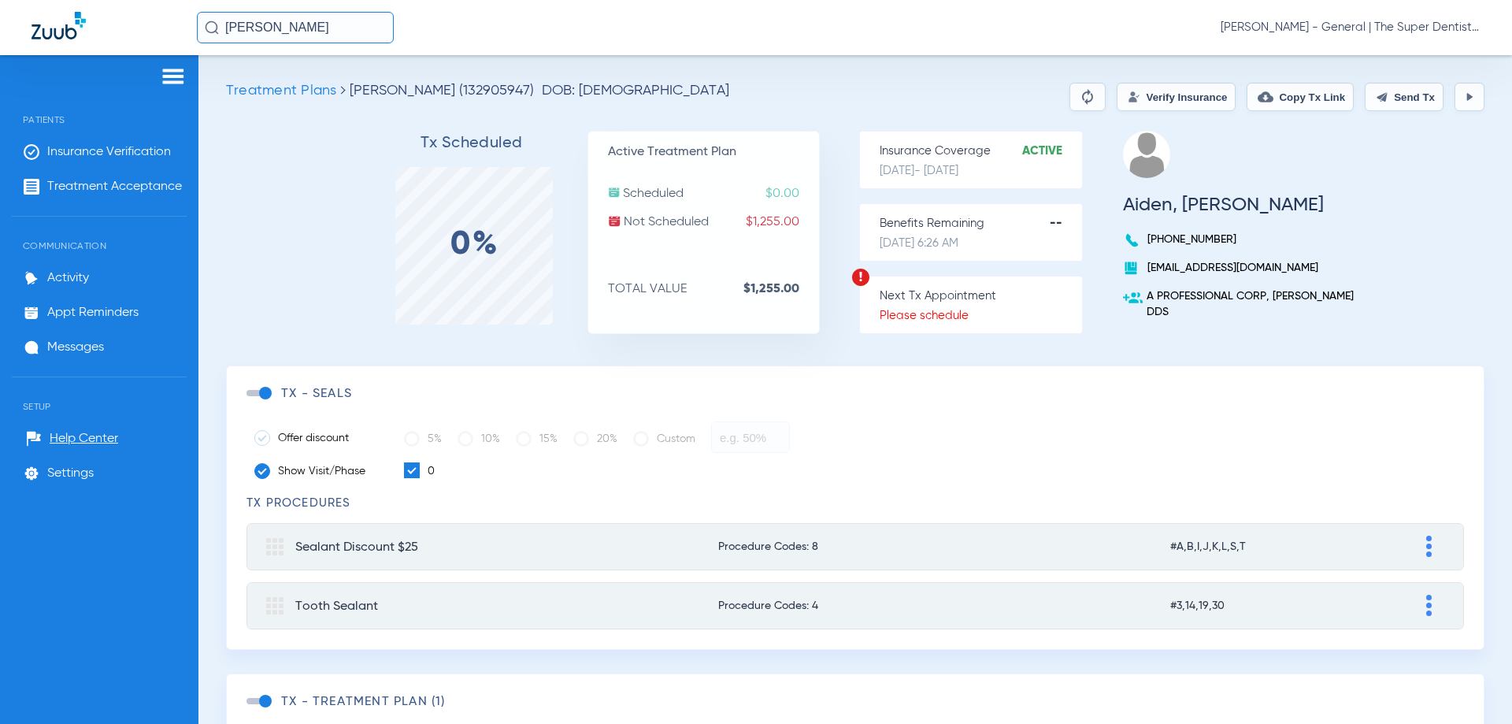
click at [1170, 98] on button "Verify Insurance" at bounding box center [1176, 97] width 119 height 28
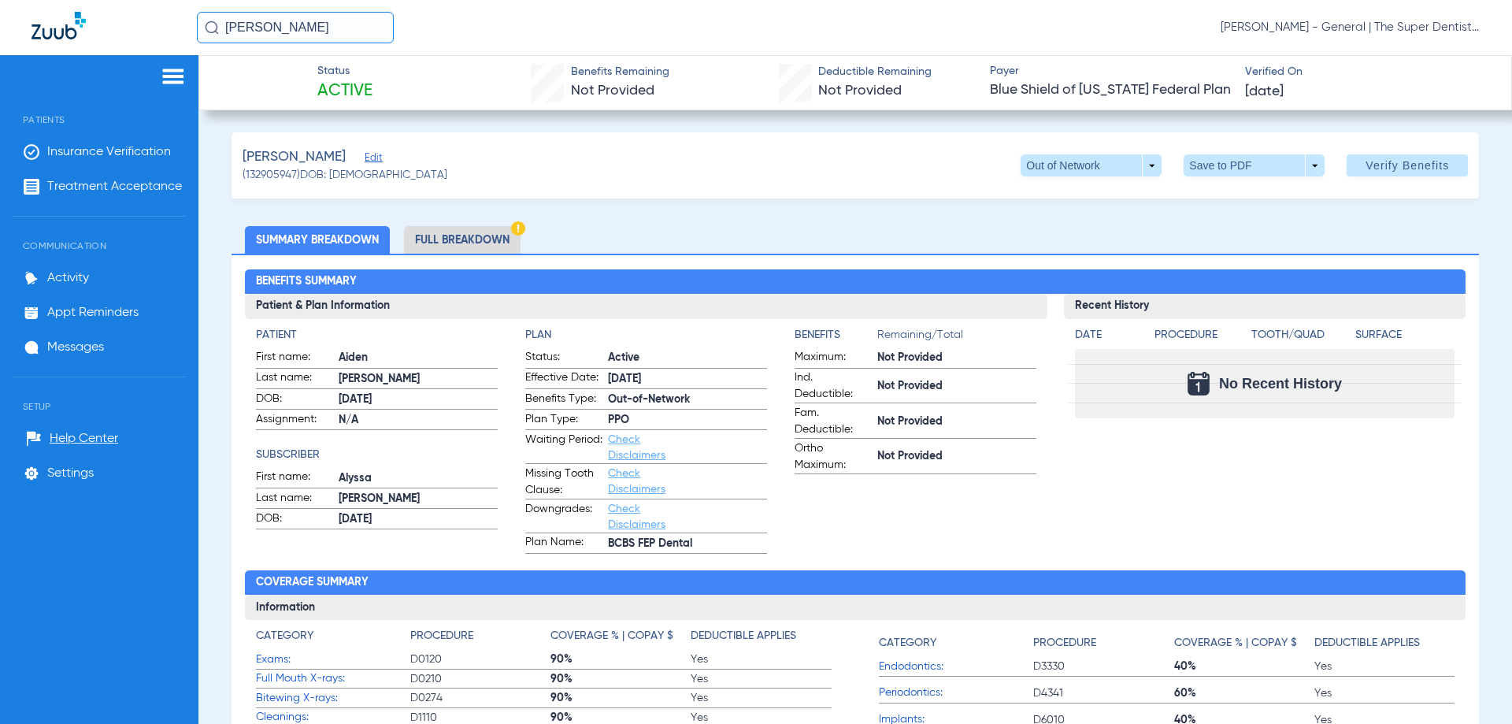
click at [476, 234] on li "Full Breakdown" at bounding box center [462, 240] width 117 height 28
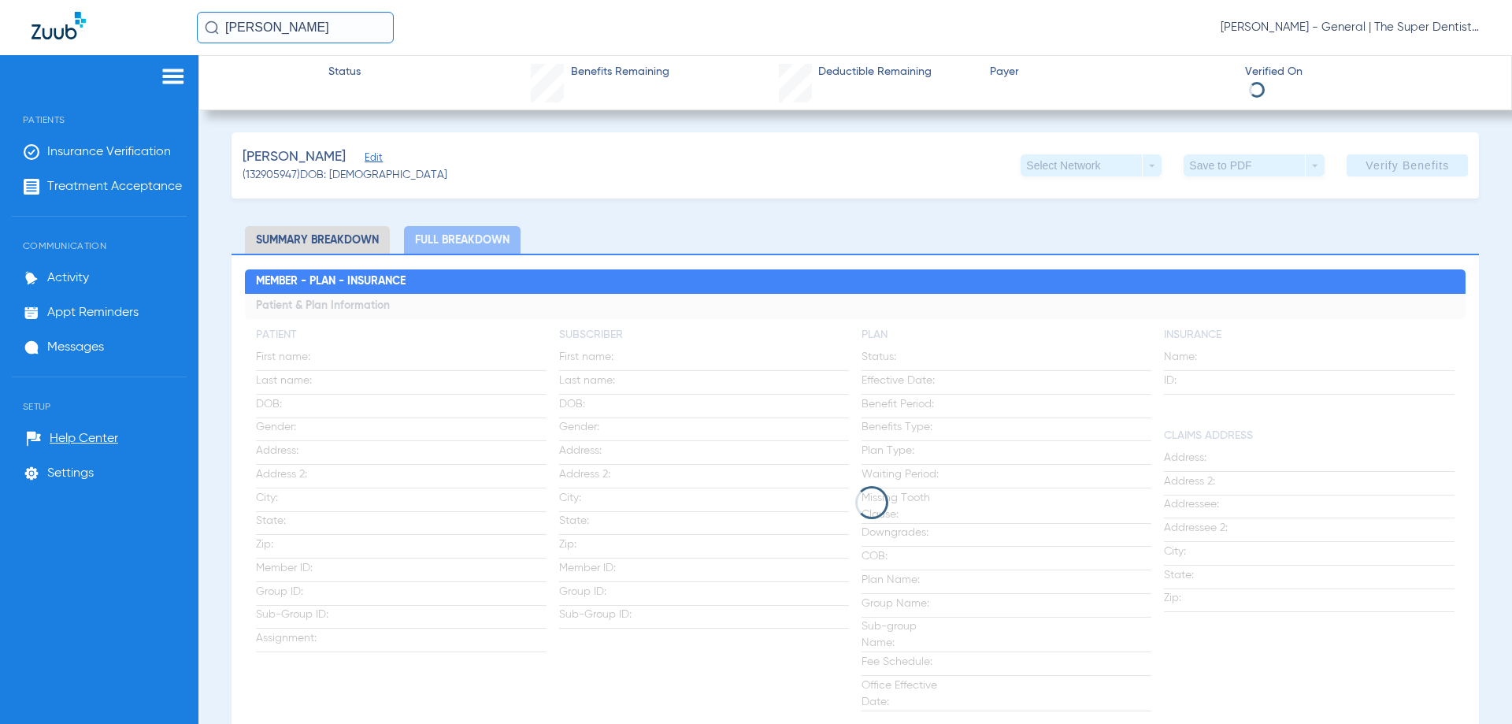
click at [325, 239] on li "Summary Breakdown" at bounding box center [317, 240] width 145 height 28
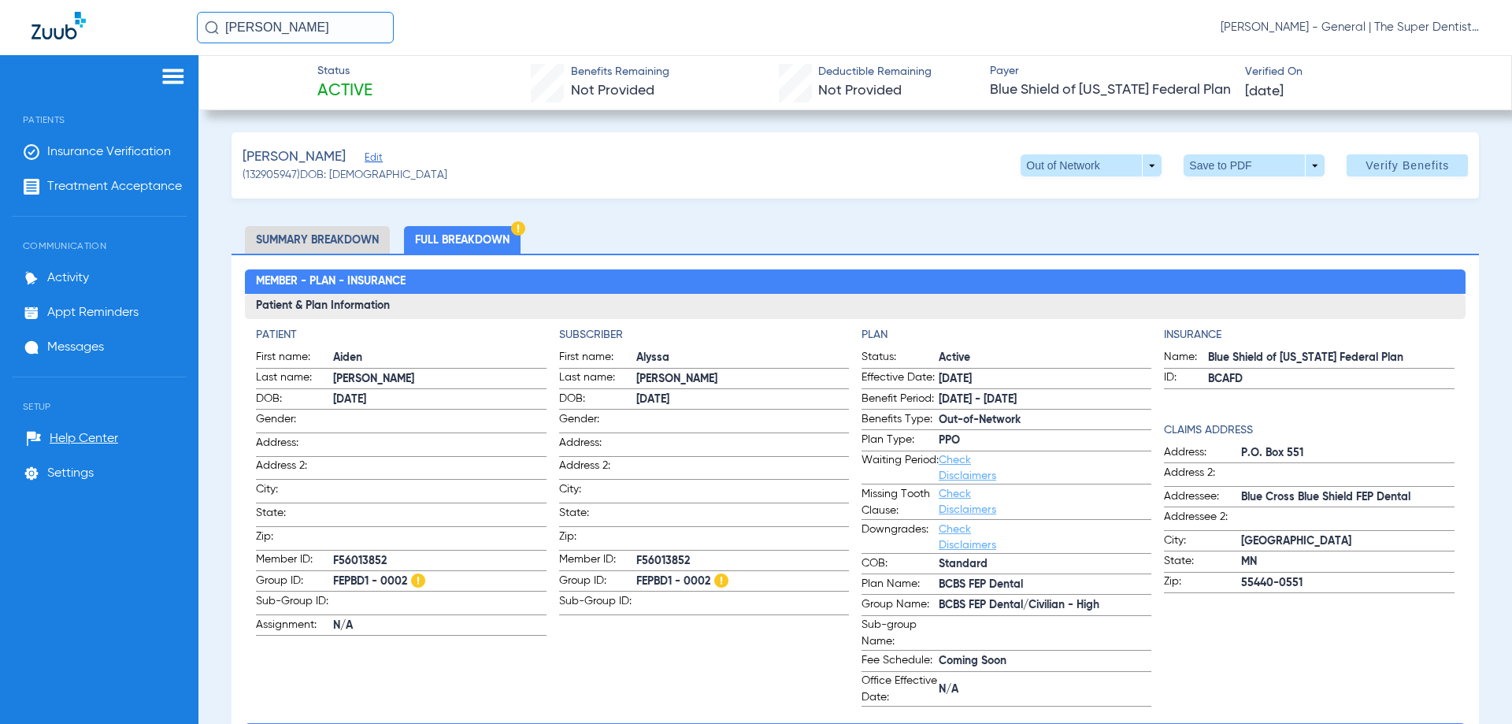
click at [325, 239] on li "Summary Breakdown" at bounding box center [317, 240] width 145 height 28
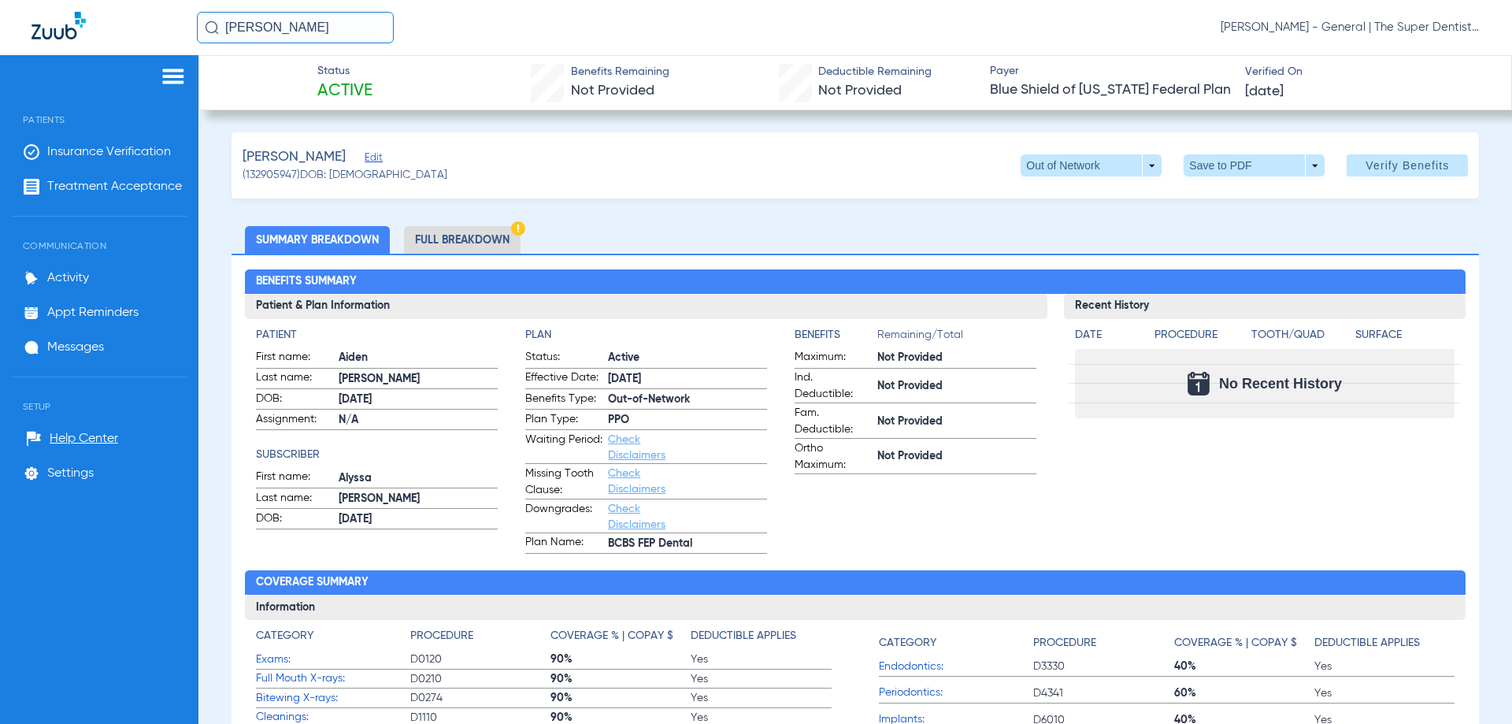
click at [450, 243] on li "Full Breakdown" at bounding box center [462, 240] width 117 height 28
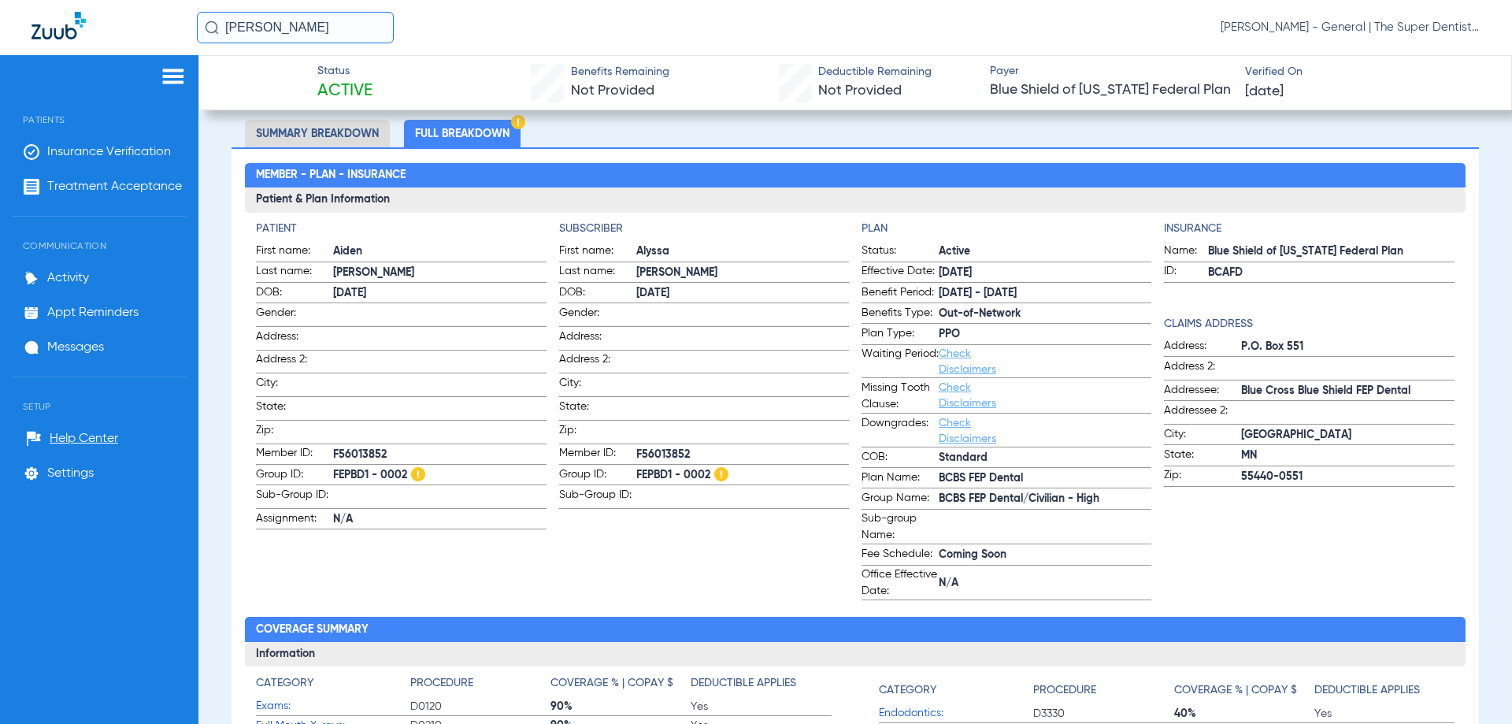
scroll to position [79, 0]
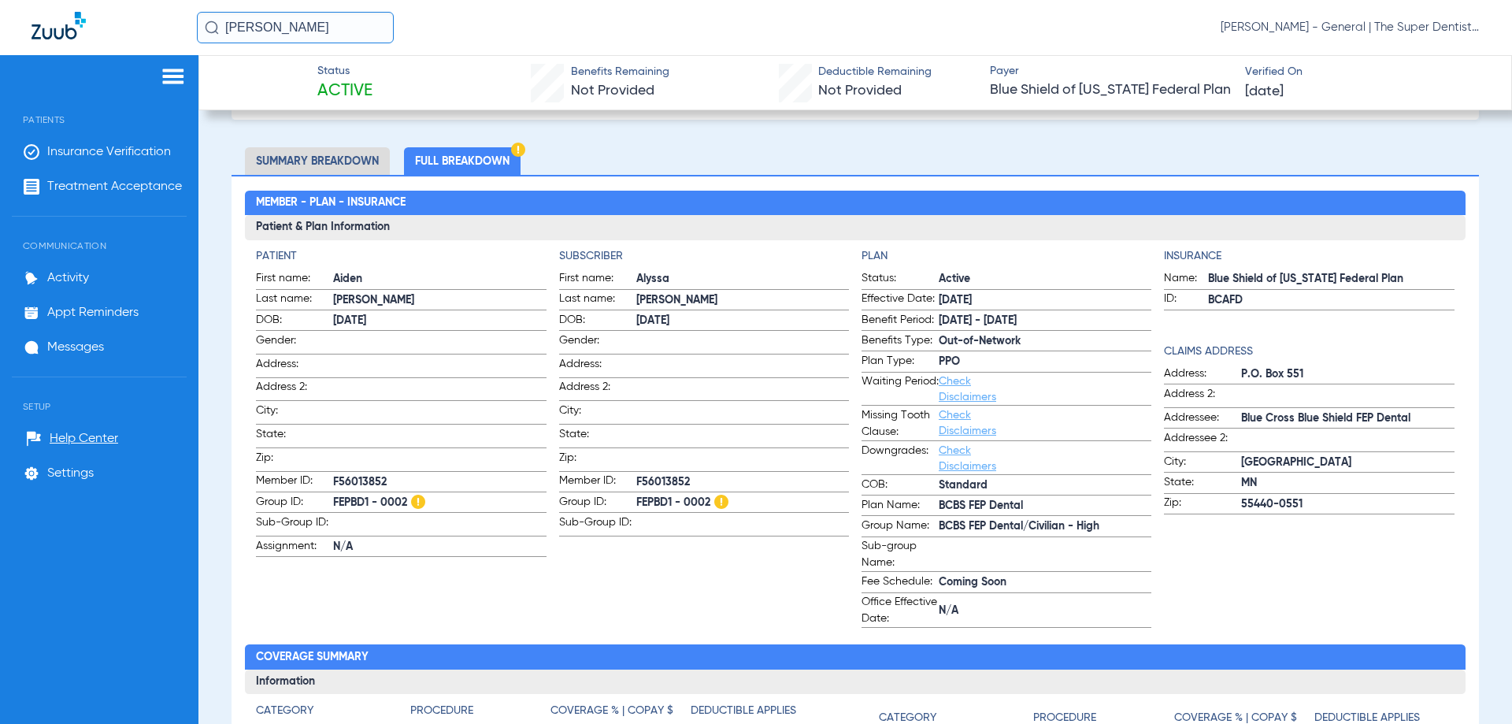
drag, startPoint x: 1008, startPoint y: 507, endPoint x: 931, endPoint y: 506, distance: 77.2
click at [931, 506] on label "Plan Name: BCBS FEP Dental" at bounding box center [1007, 507] width 290 height 20
copy label "BCBS FEP Dental"
click at [65, 154] on span "Insurance Verification" at bounding box center [109, 152] width 124 height 16
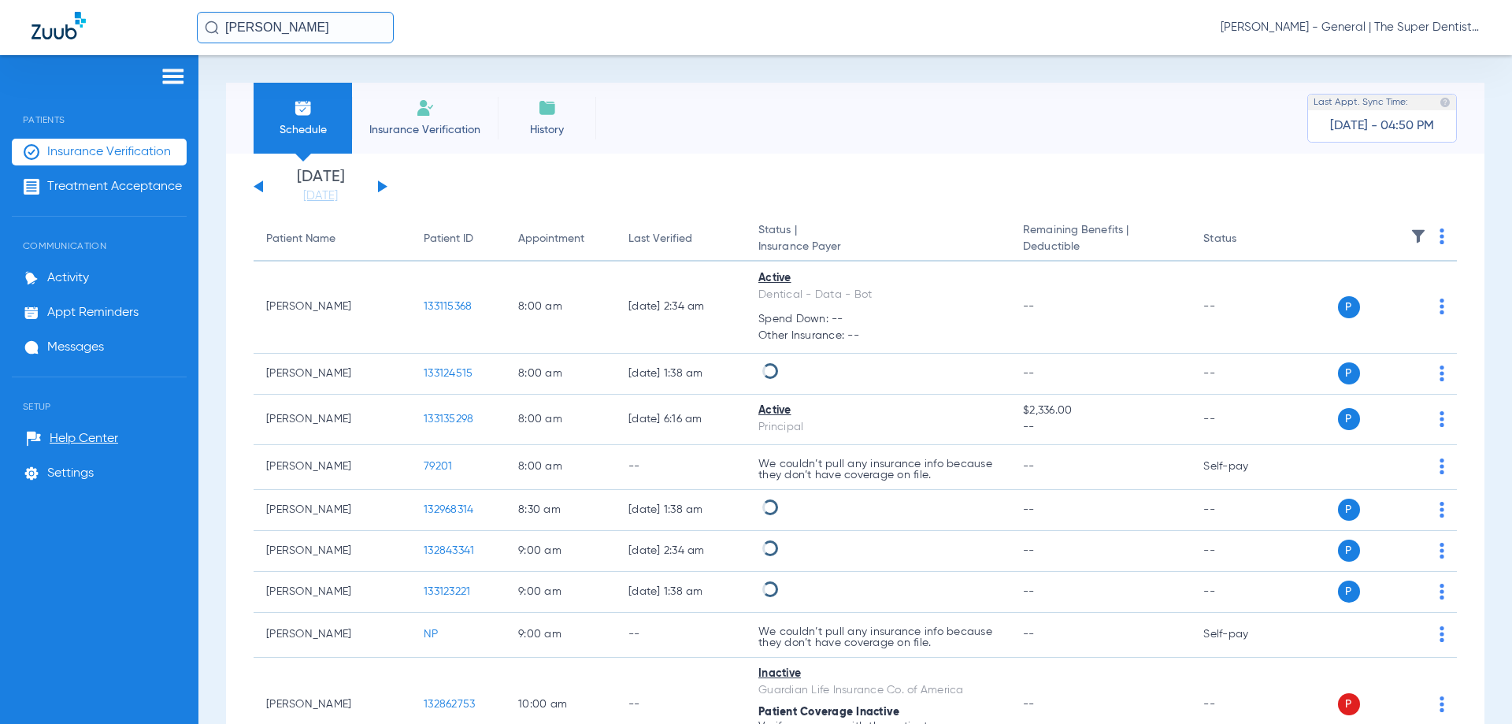
click at [424, 132] on span "Insurance Verification" at bounding box center [425, 130] width 122 height 16
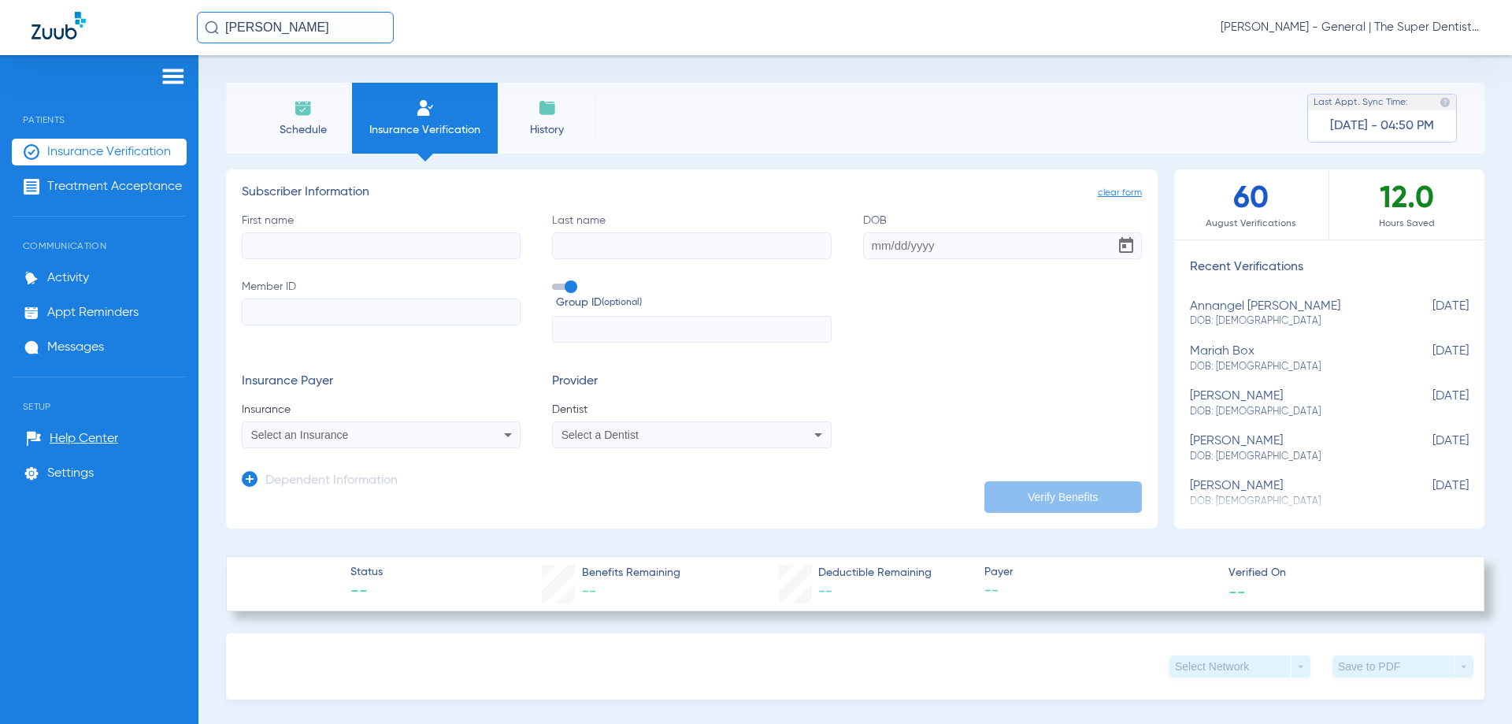
click at [318, 254] on input "First name" at bounding box center [381, 245] width 279 height 27
click at [302, 243] on input "First name Required" at bounding box center [381, 245] width 279 height 27
paste input "[PERSON_NAME]"
type input "[PERSON_NAME]"
click at [602, 255] on input "Last name" at bounding box center [691, 245] width 279 height 27
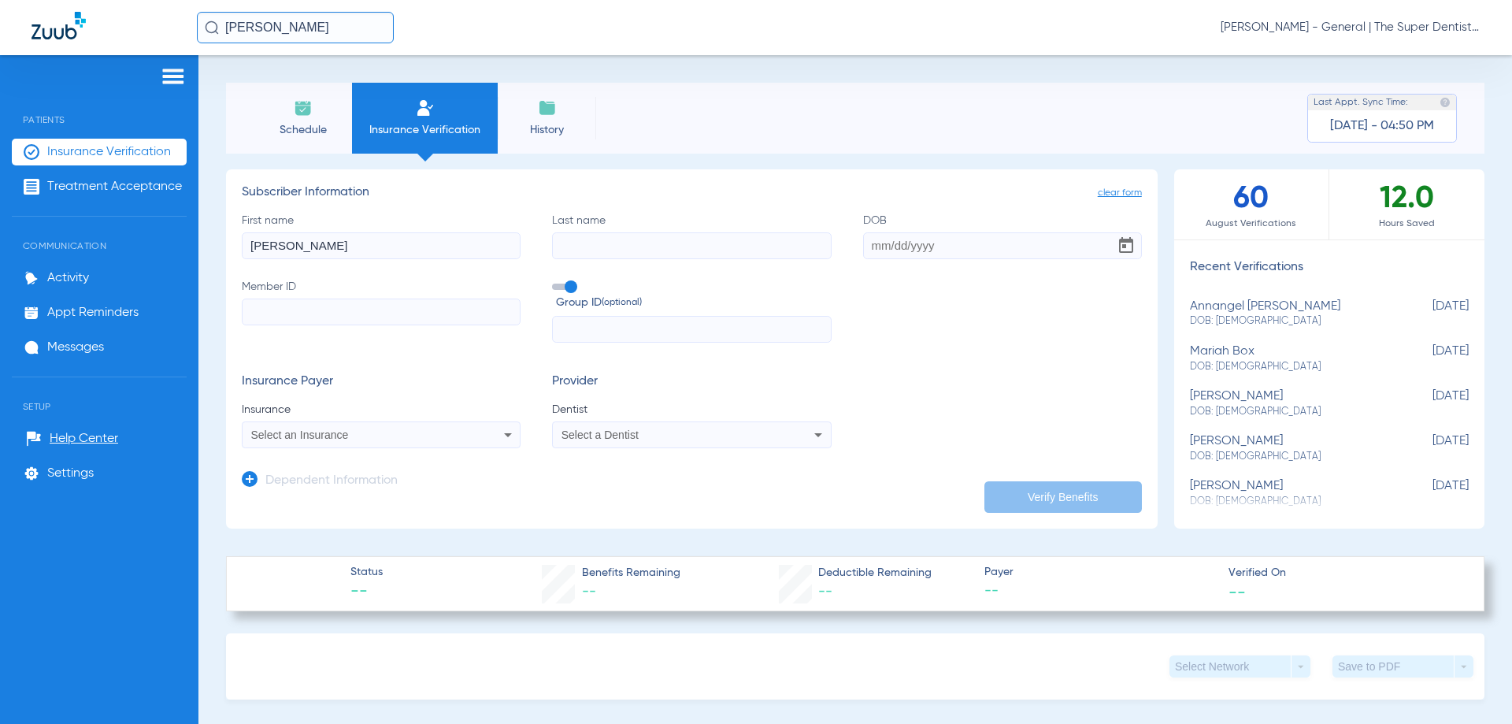
paste input "[PERSON_NAME]"
type input "[PERSON_NAME]"
paste input "[DATE]"
type input "[DATE]"
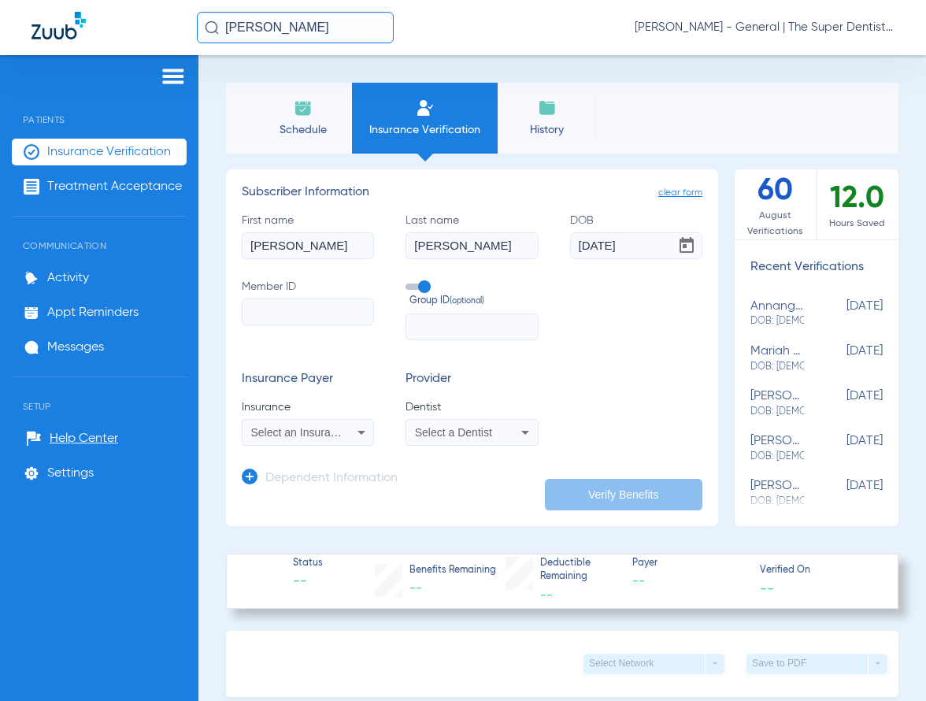
click at [339, 423] on div "Select an Insurance" at bounding box center [308, 432] width 131 height 19
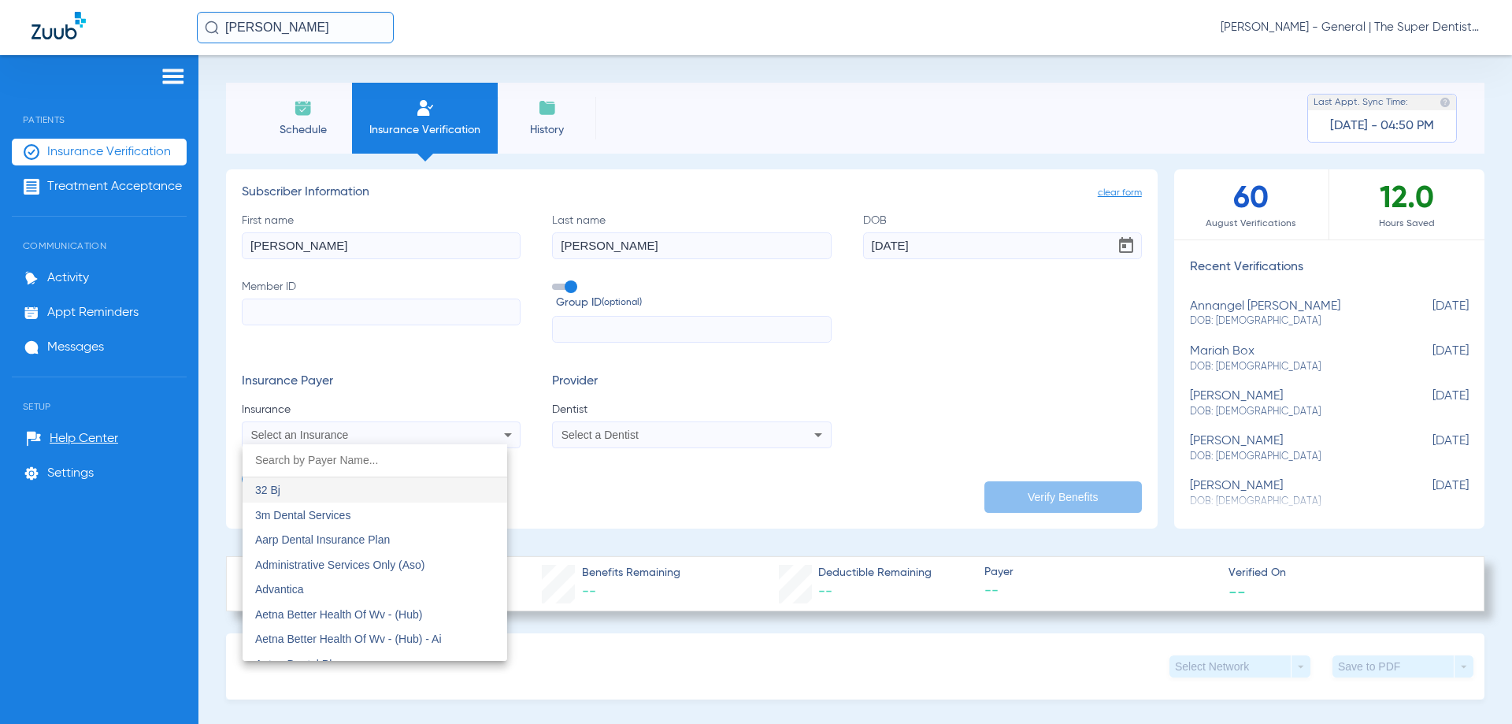
click at [306, 435] on div at bounding box center [756, 362] width 1512 height 724
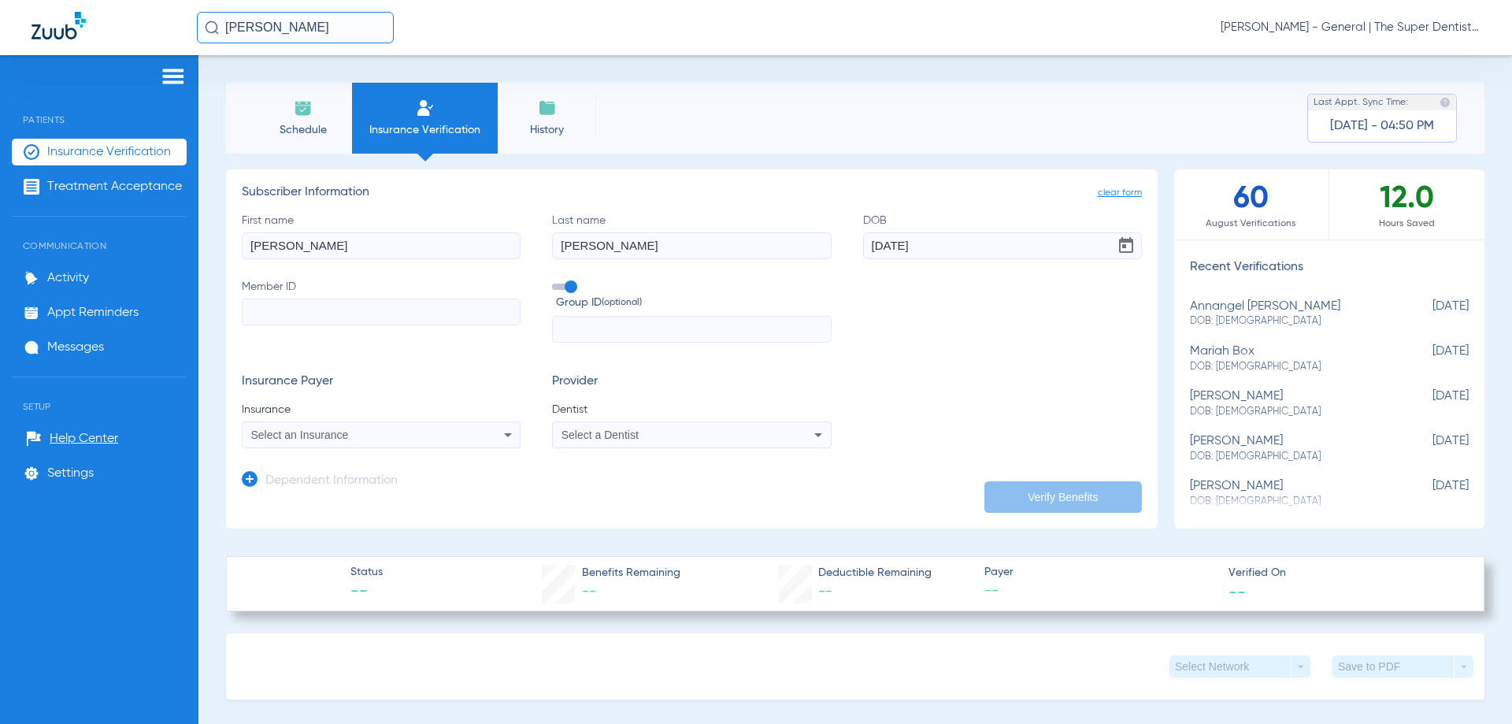
click at [306, 435] on span "Select an Insurance" at bounding box center [300, 434] width 98 height 13
type input "liber"
click at [318, 490] on span "Liberty Dental" at bounding box center [289, 490] width 68 height 13
click at [783, 444] on div "Select a Dentist" at bounding box center [691, 434] width 277 height 19
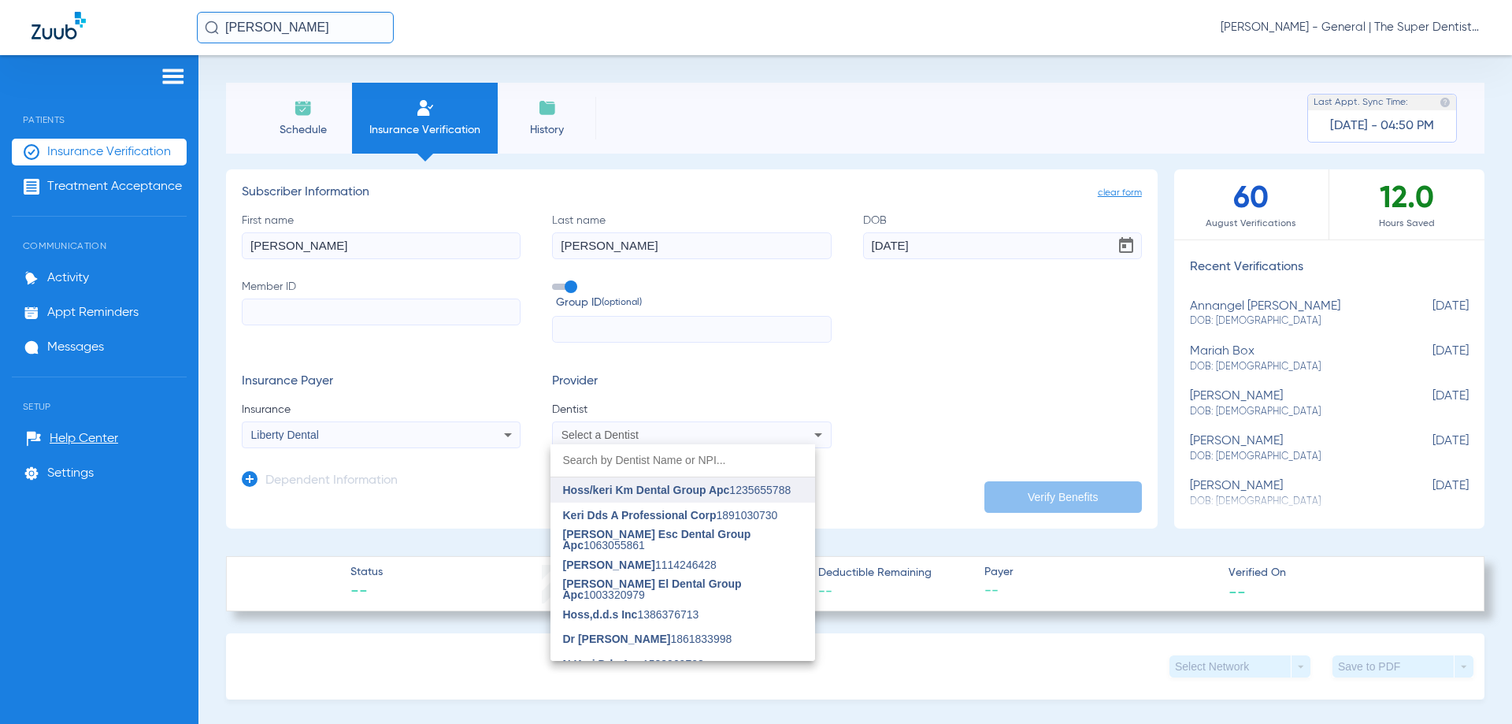
click at [654, 489] on span "Hoss/keri Km Dental Group Apc" at bounding box center [646, 490] width 167 height 13
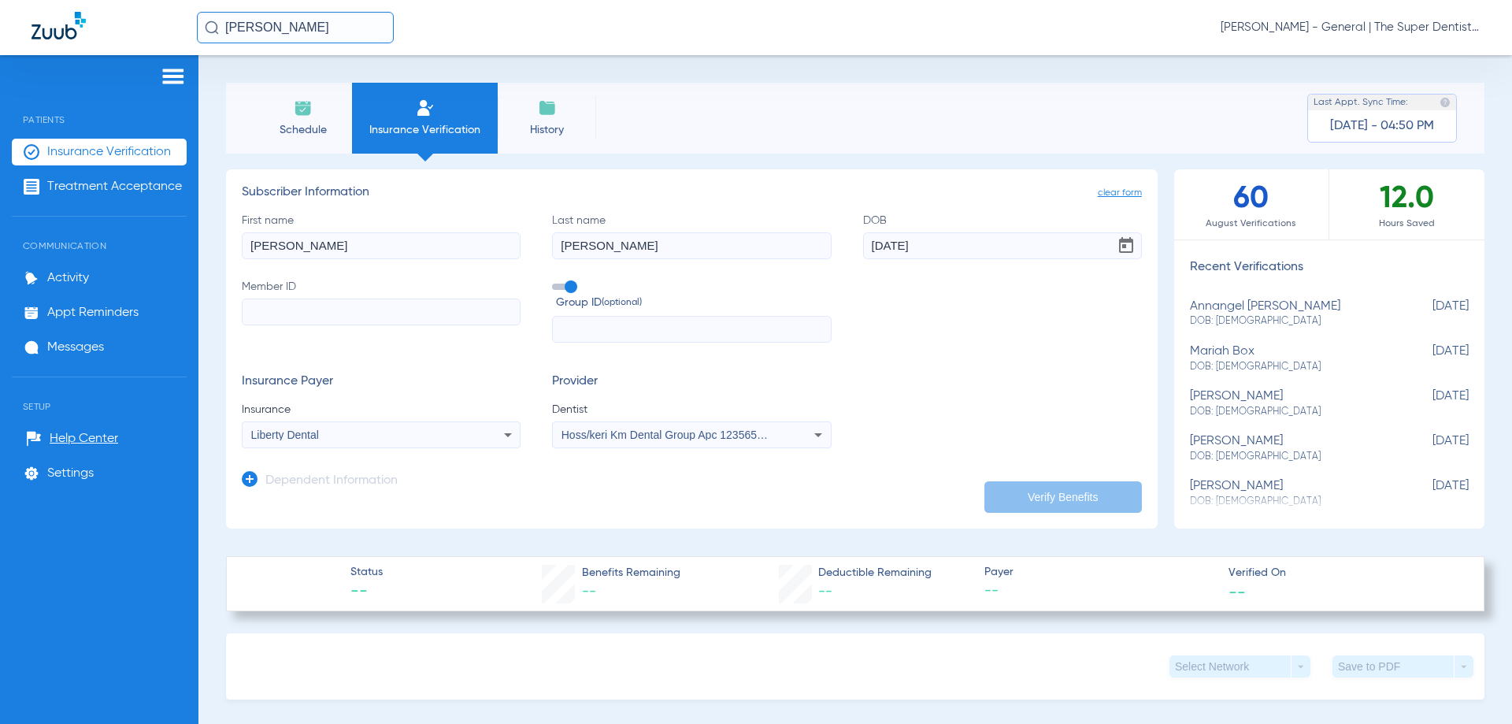
click at [320, 312] on input "Member ID" at bounding box center [381, 311] width 279 height 27
click at [598, 326] on input "text" at bounding box center [691, 329] width 279 height 27
click at [357, 314] on input "Member ID Required" at bounding box center [381, 311] width 279 height 27
type input "968307"
click at [999, 493] on button "Verify Benefits" at bounding box center [1063, 497] width 158 height 32
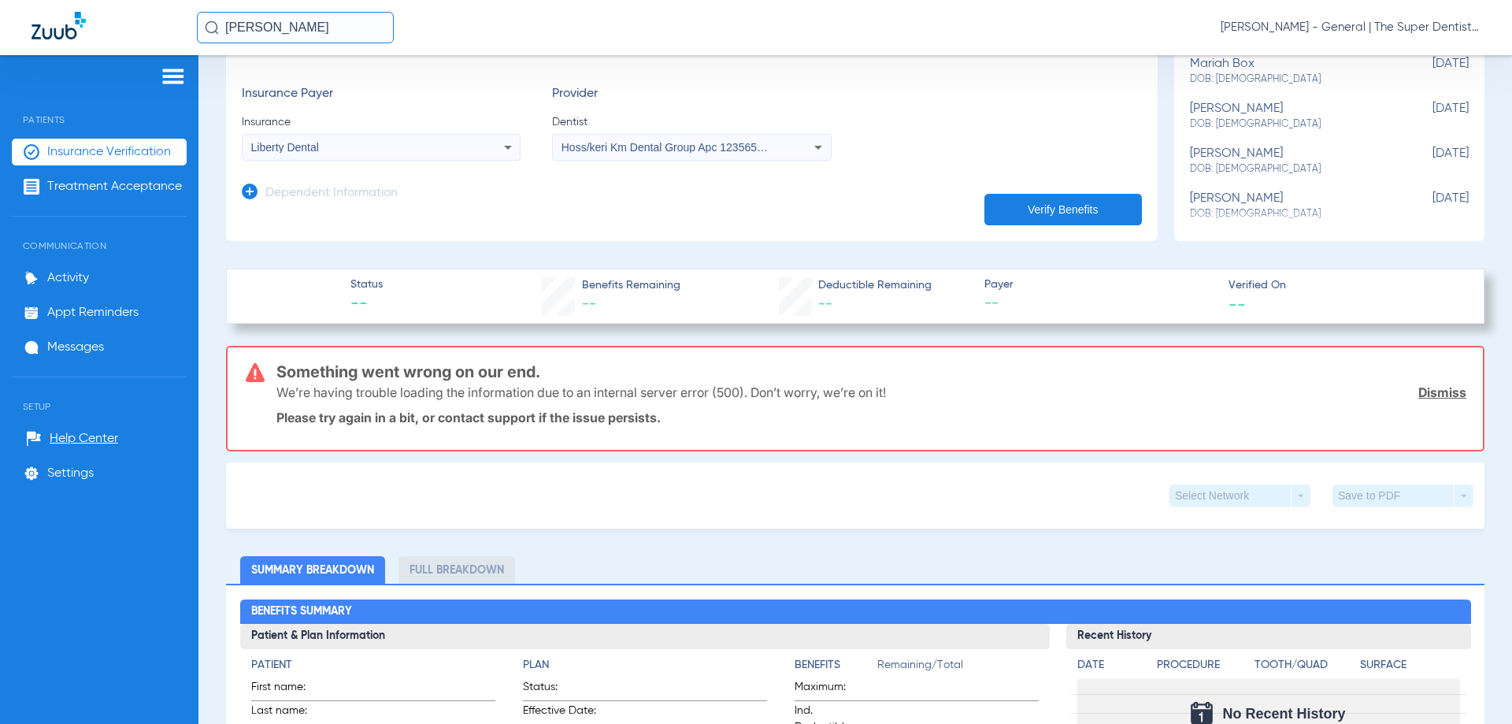
scroll to position [315, 0]
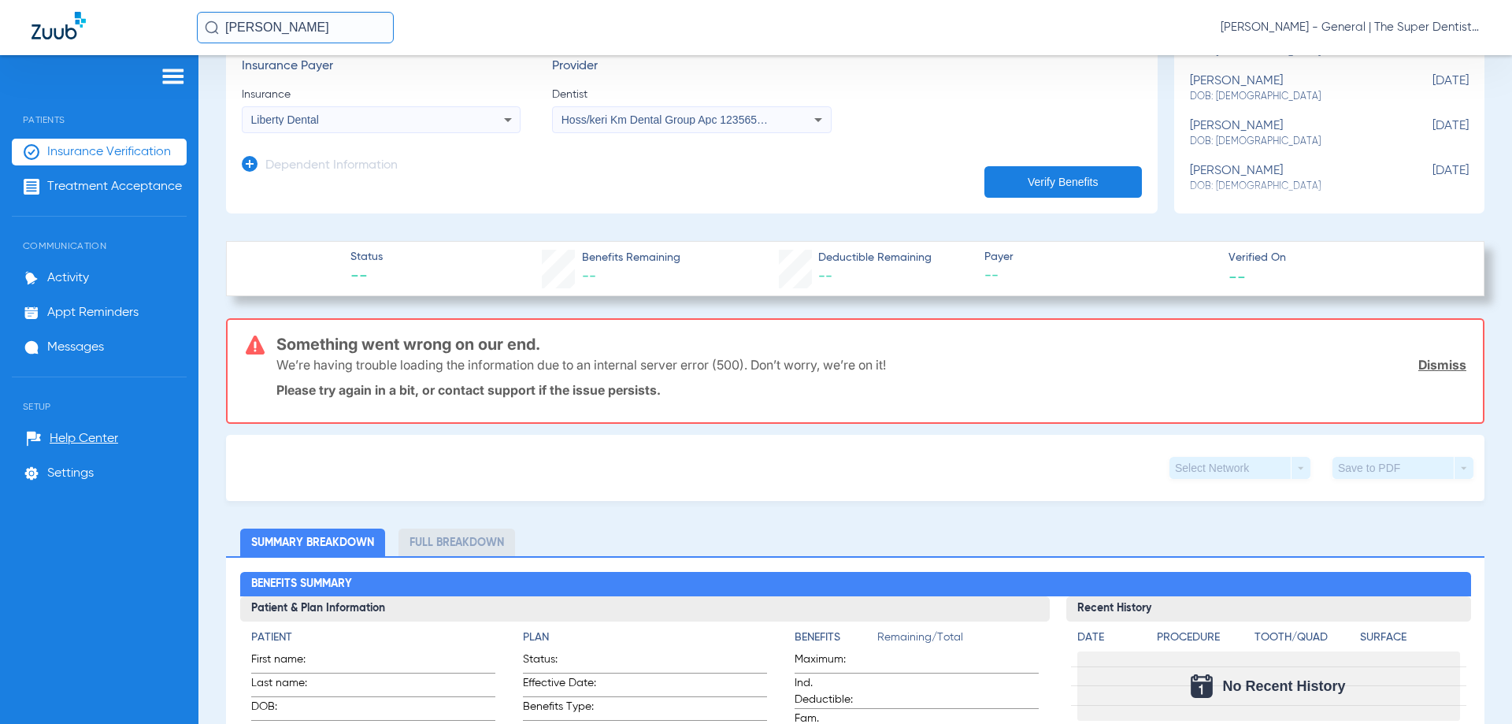
click at [1016, 188] on button "Verify Benefits" at bounding box center [1063, 182] width 158 height 32
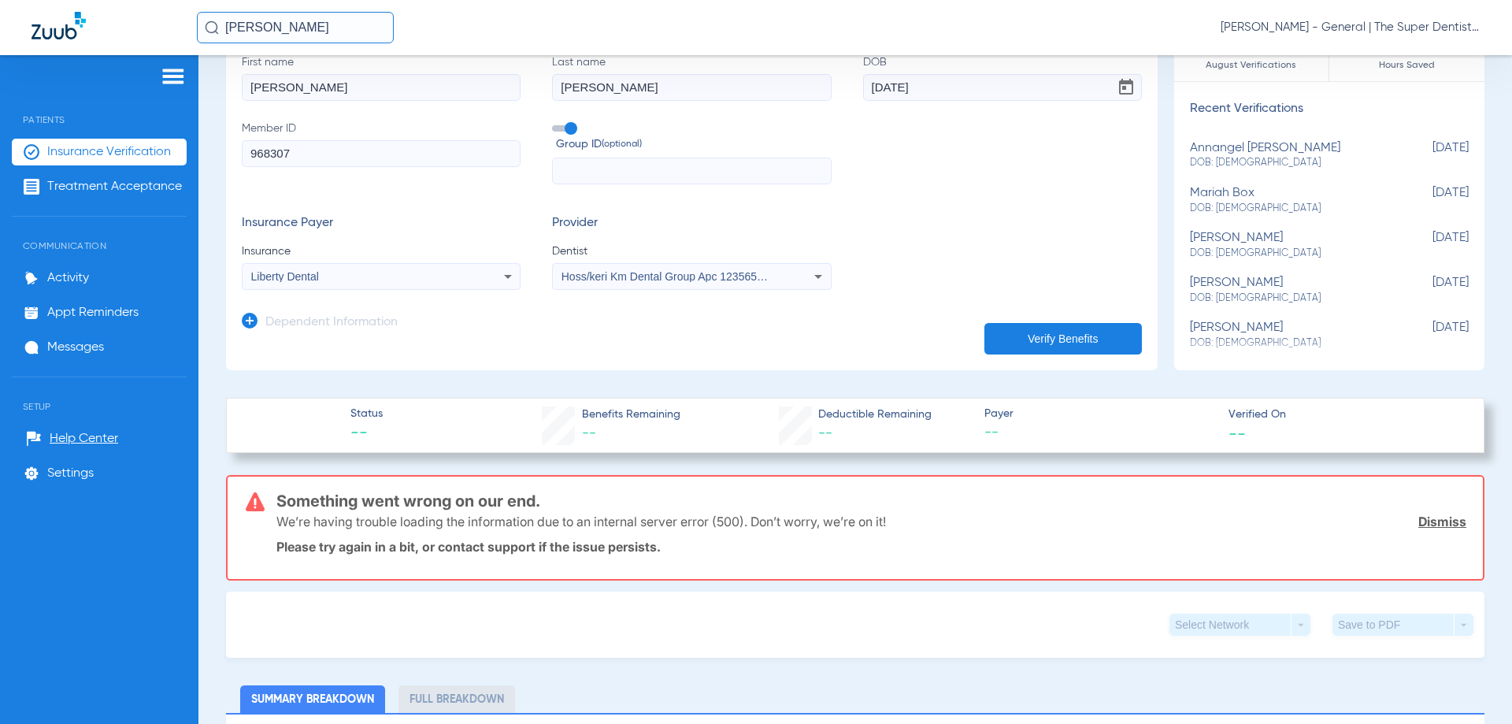
scroll to position [0, 0]
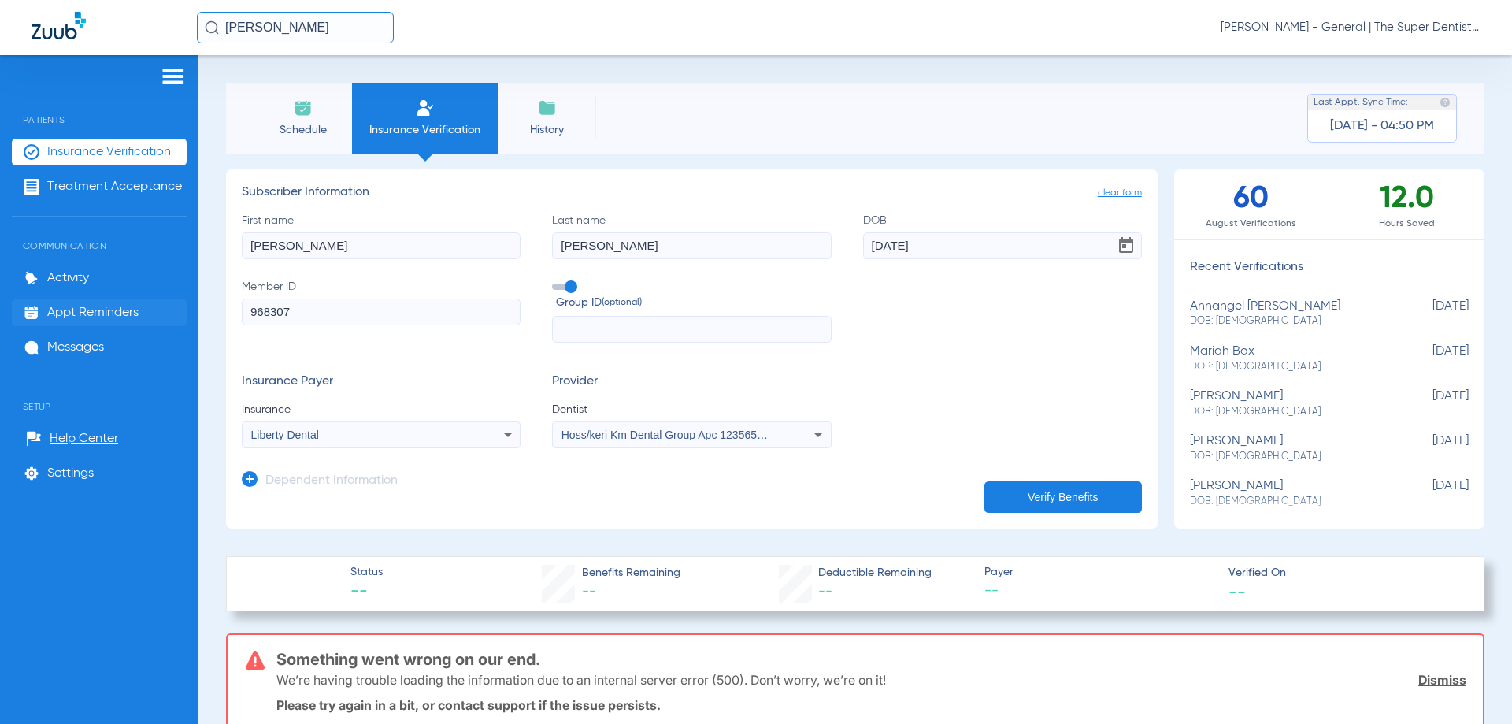
drag, startPoint x: 337, startPoint y: 315, endPoint x: 165, endPoint y: 300, distance: 173.1
click at [165, 300] on div "Patients Insurance Verification Treatment Acceptance Communication Activity App…" at bounding box center [756, 417] width 1512 height 724
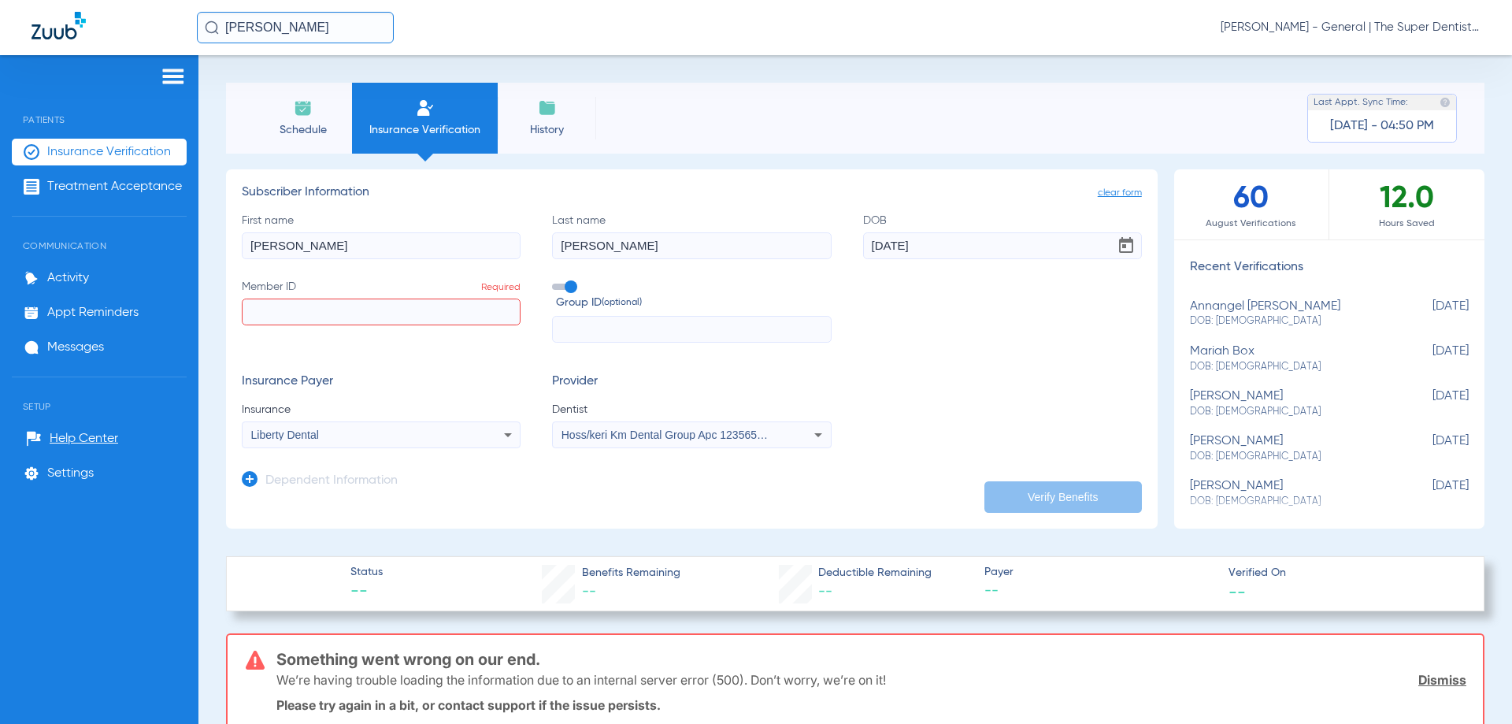
drag, startPoint x: 325, startPoint y: 23, endPoint x: 127, endPoint y: 40, distance: 199.2
click at [127, 40] on div "[PERSON_NAME] [PERSON_NAME] - General | The Super Dentists" at bounding box center [756, 27] width 1512 height 55
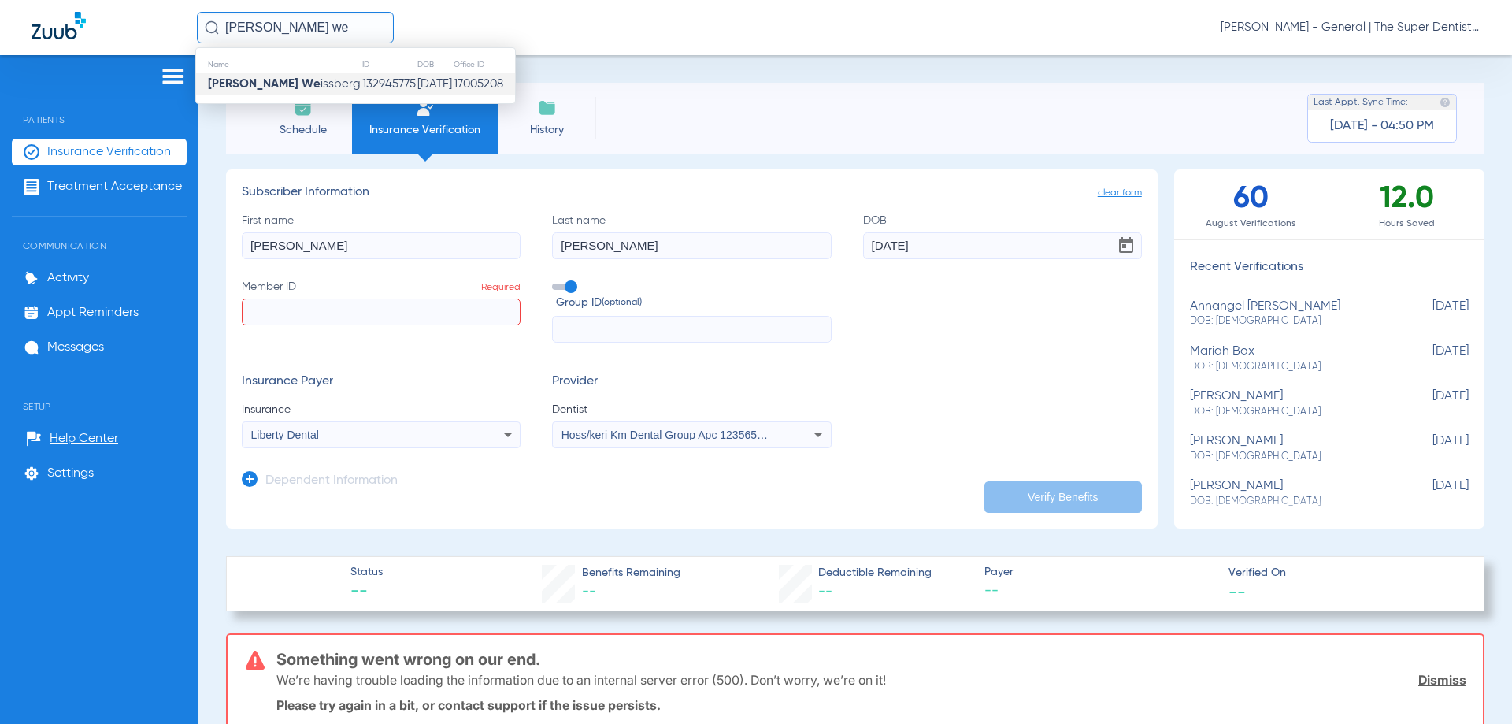
click at [272, 86] on span "[PERSON_NAME] We issberg" at bounding box center [284, 84] width 153 height 12
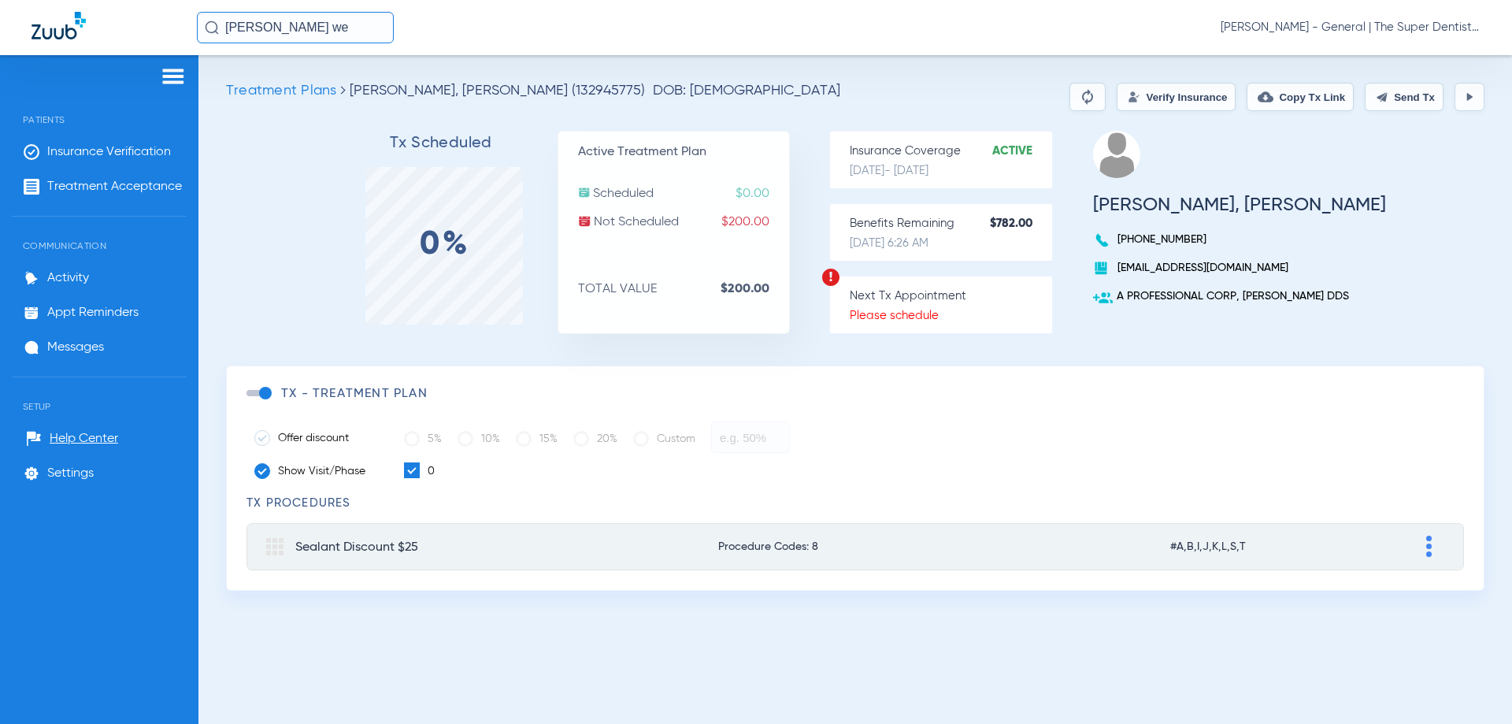
click at [1181, 99] on button "Verify Insurance" at bounding box center [1176, 97] width 119 height 28
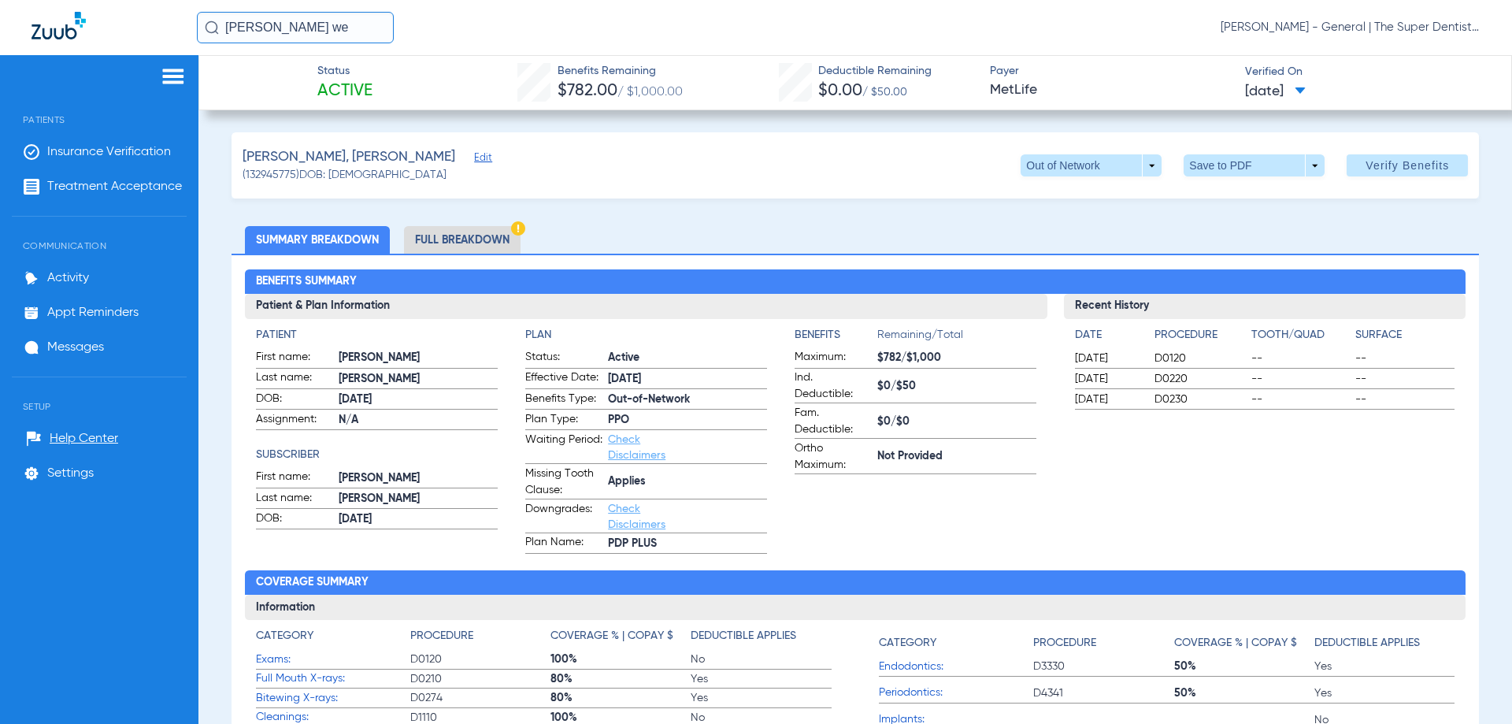
click at [446, 243] on li "Full Breakdown" at bounding box center [462, 240] width 117 height 28
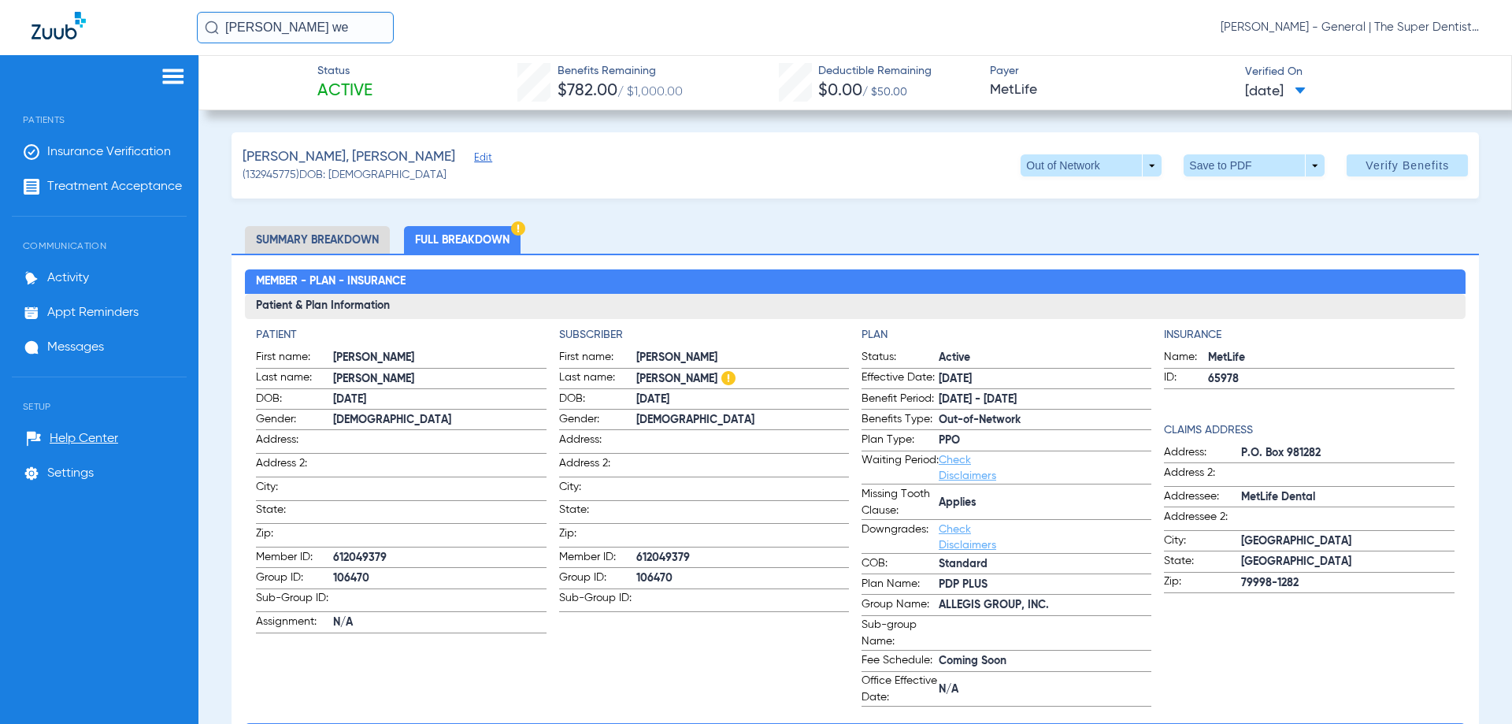
drag, startPoint x: 1026, startPoint y: 399, endPoint x: 976, endPoint y: 404, distance: 50.6
click at [976, 404] on span "[DATE] - [DATE]" at bounding box center [1045, 399] width 213 height 17
copy span "[DATE]"
click at [874, 271] on h2 "Member - Plan - Insurance" at bounding box center [855, 281] width 1221 height 25
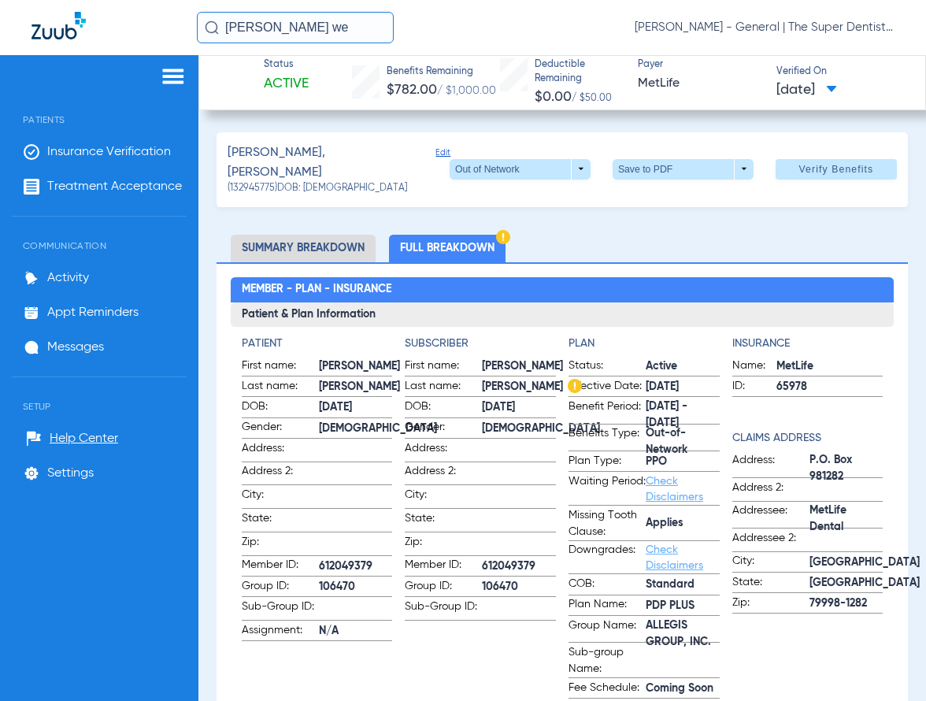
drag, startPoint x: 333, startPoint y: 26, endPoint x: 13, endPoint y: 33, distance: 320.6
click at [13, 33] on div "[PERSON_NAME] we [PERSON_NAME] Mesa - General | The Super Dentists" at bounding box center [463, 27] width 926 height 55
click at [316, 24] on input "[PERSON_NAME]" at bounding box center [295, 28] width 197 height 32
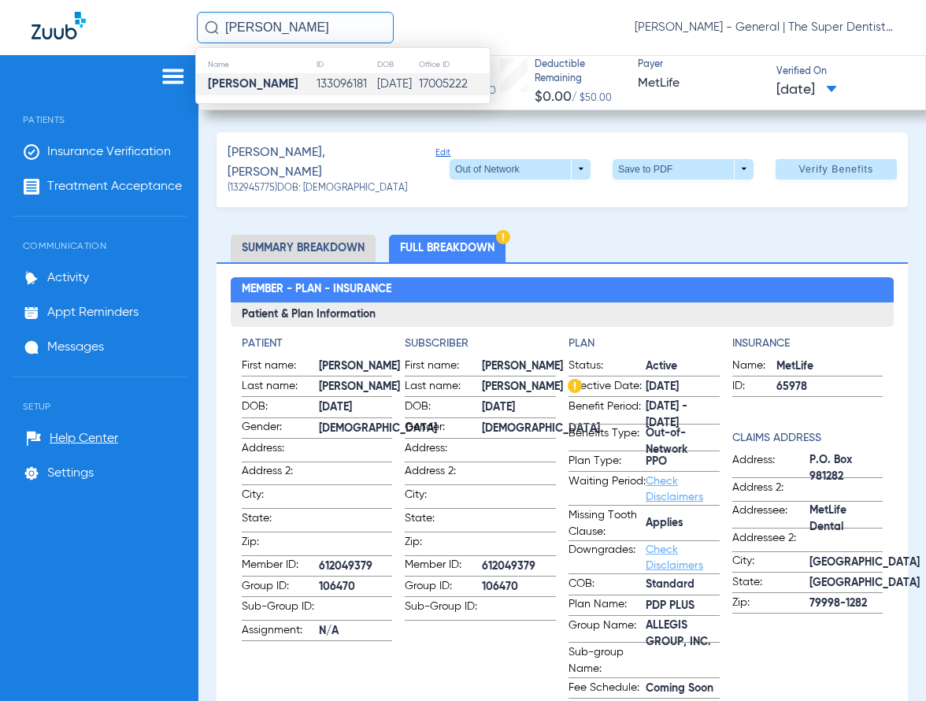
click at [316, 83] on td "133096181" at bounding box center [346, 84] width 61 height 22
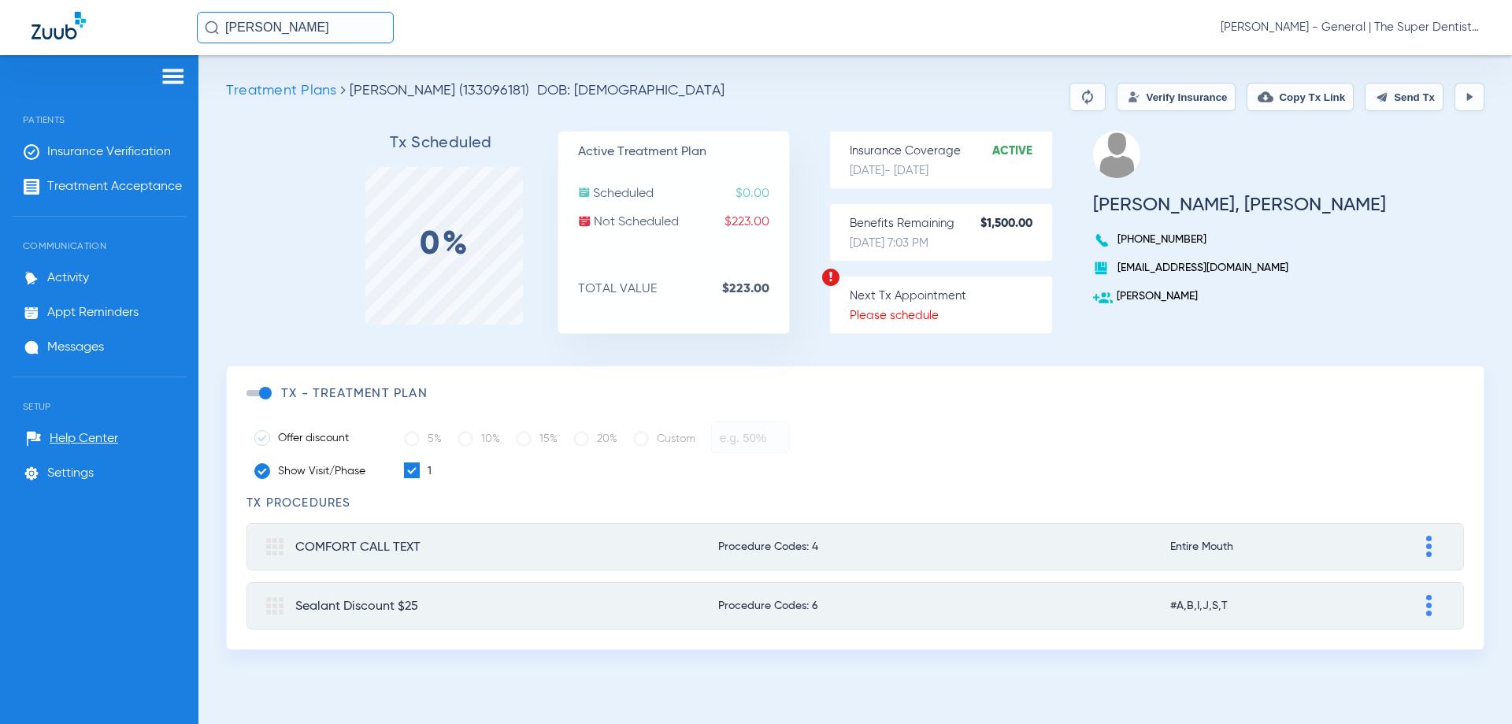
click at [1144, 93] on button "Verify Insurance" at bounding box center [1176, 97] width 119 height 28
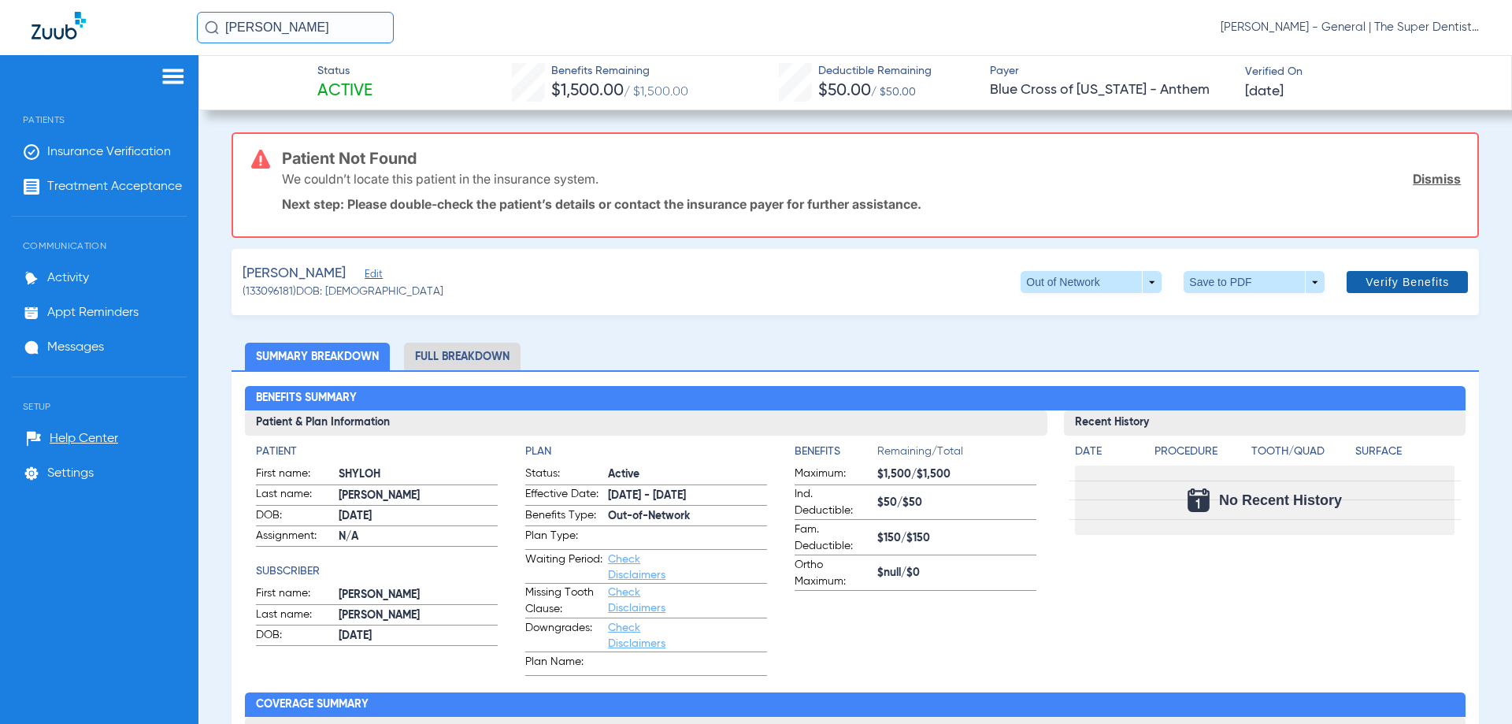
click at [1382, 287] on span "Verify Benefits" at bounding box center [1407, 282] width 83 height 13
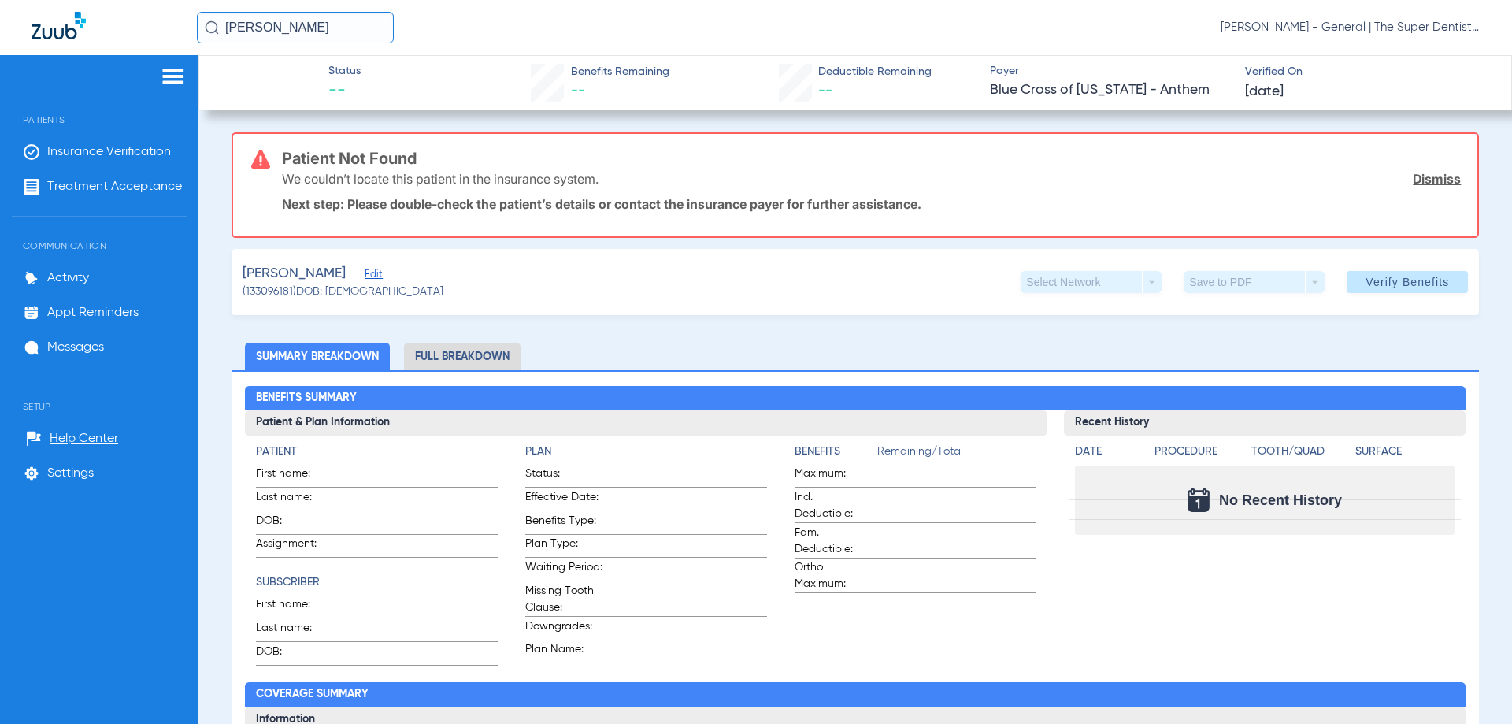
drag, startPoint x: 349, startPoint y: 38, endPoint x: 23, endPoint y: 26, distance: 326.3
click at [23, 26] on div "[PERSON_NAME] [PERSON_NAME] - General | The Super Dentists" at bounding box center [756, 27] width 1512 height 55
click at [312, 31] on input "HAILEY AN" at bounding box center [295, 28] width 197 height 32
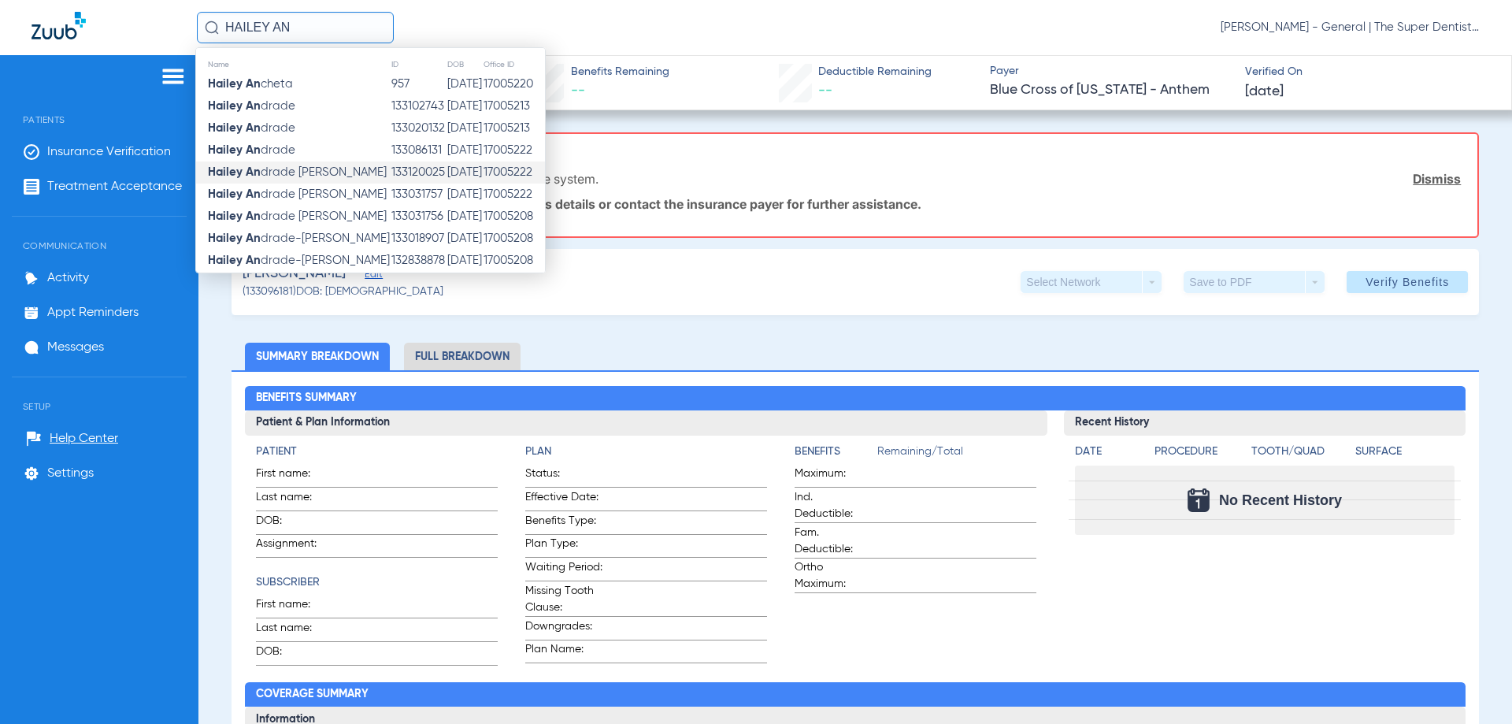
click at [305, 168] on span "Hailey An drade [PERSON_NAME]" at bounding box center [297, 172] width 179 height 12
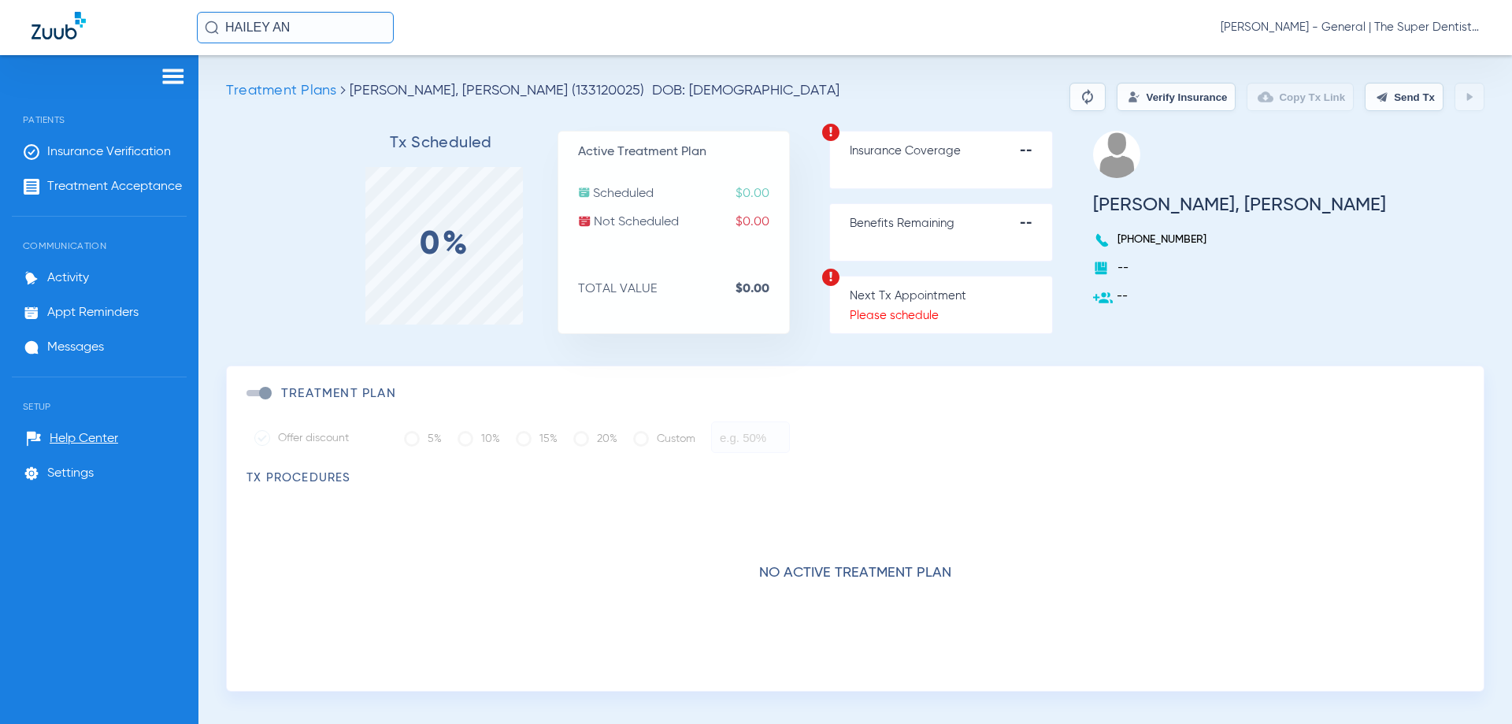
click at [1166, 98] on button "Verify Insurance" at bounding box center [1176, 97] width 119 height 28
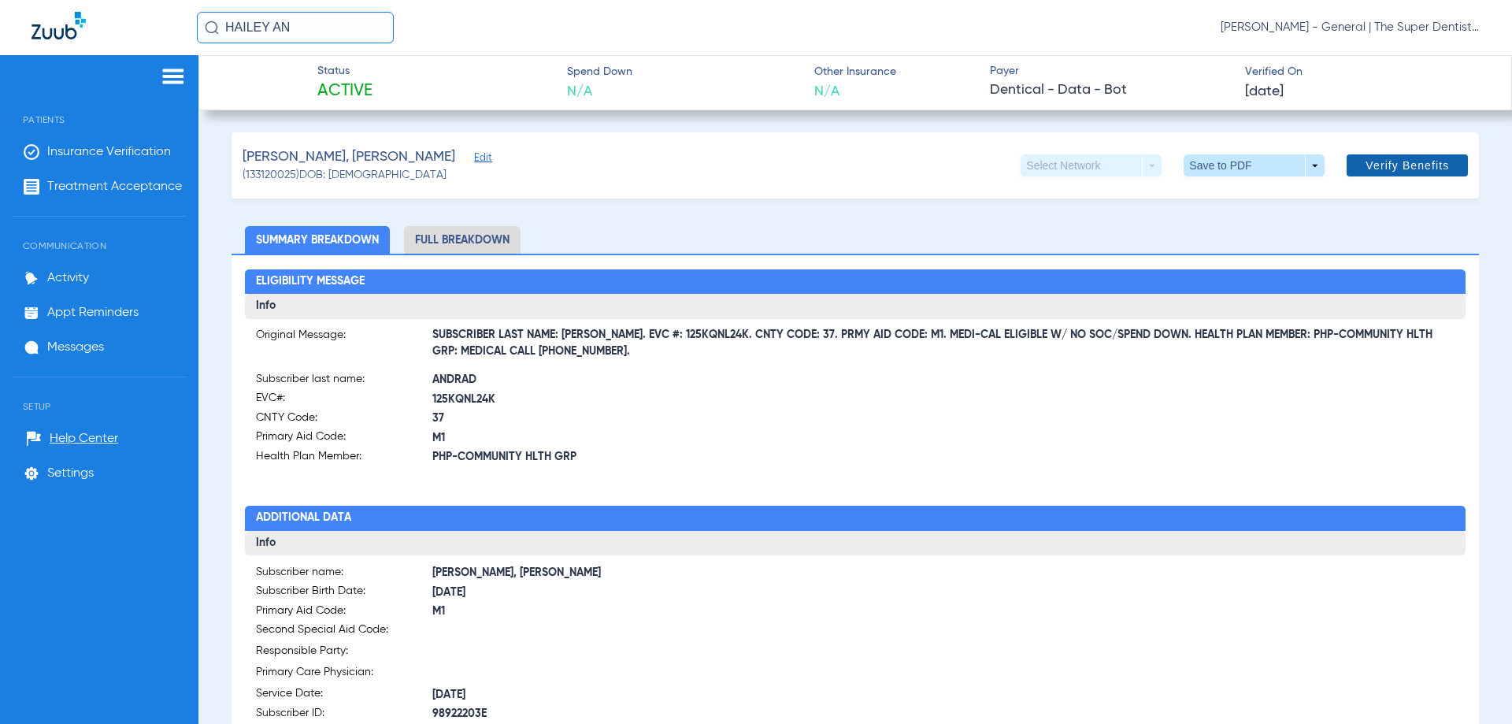
click at [1386, 168] on span "Verify Benefits" at bounding box center [1407, 165] width 83 height 13
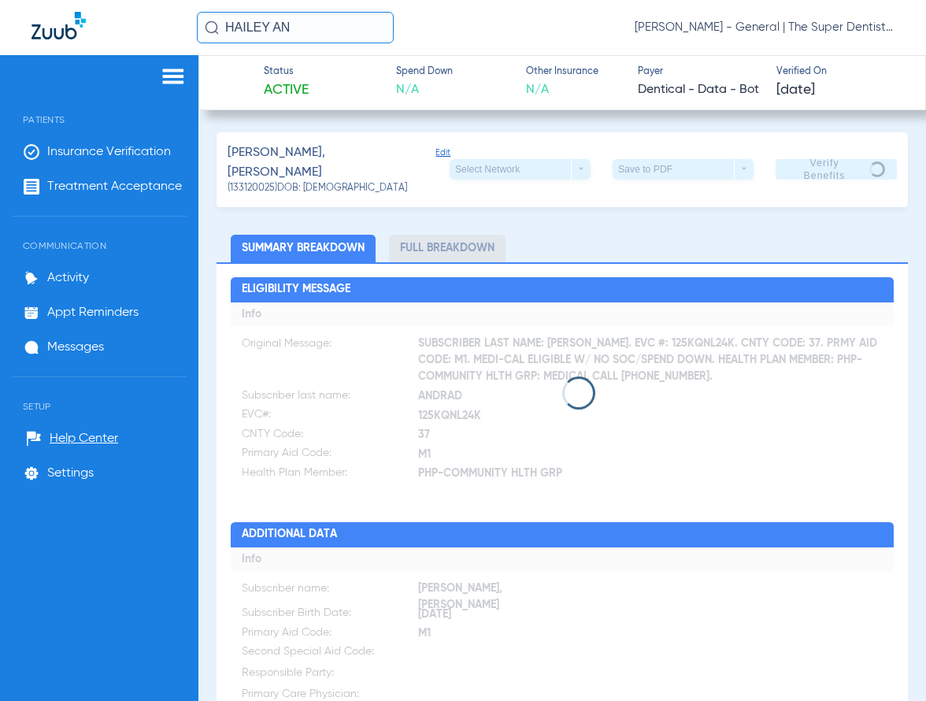
drag, startPoint x: 315, startPoint y: 32, endPoint x: 43, endPoint y: 20, distance: 272.7
click at [43, 20] on div "HAILEY AN [PERSON_NAME] - General | The Super Dentists" at bounding box center [463, 27] width 926 height 55
click at [317, 30] on input "[PERSON_NAME]" at bounding box center [295, 28] width 197 height 32
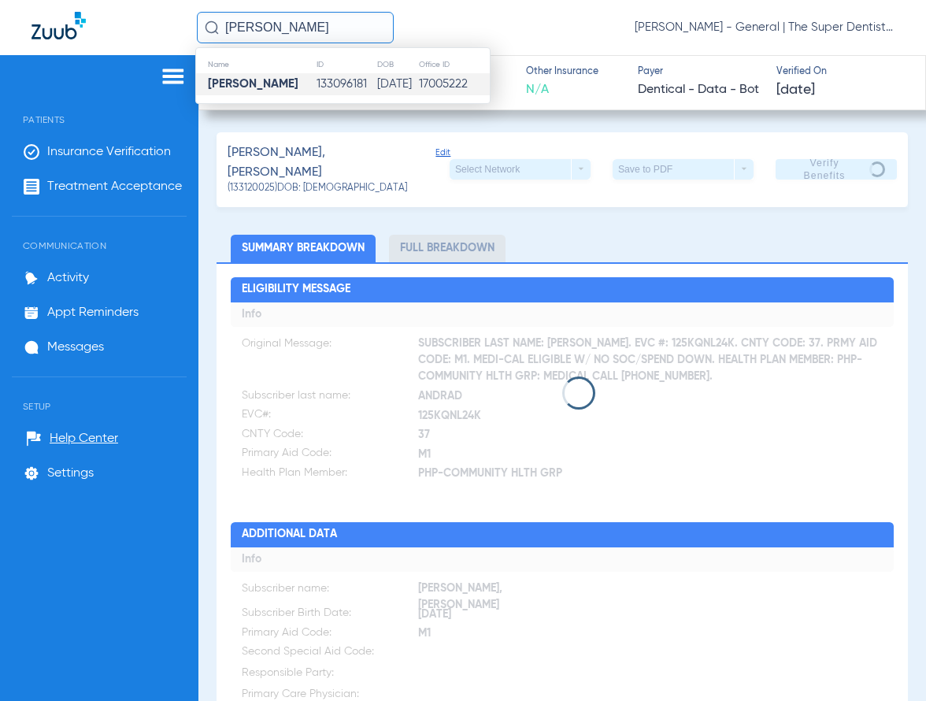
type input "[PERSON_NAME]"
click at [316, 85] on td "133096181" at bounding box center [346, 84] width 61 height 22
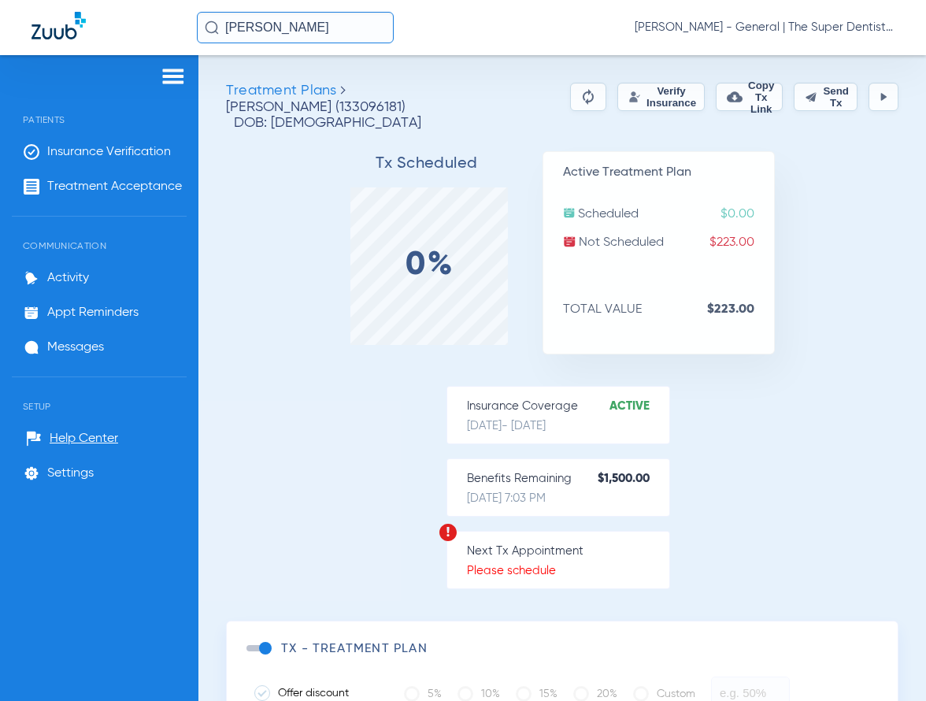
click at [634, 93] on button "Verify Insurance" at bounding box center [660, 97] width 87 height 28
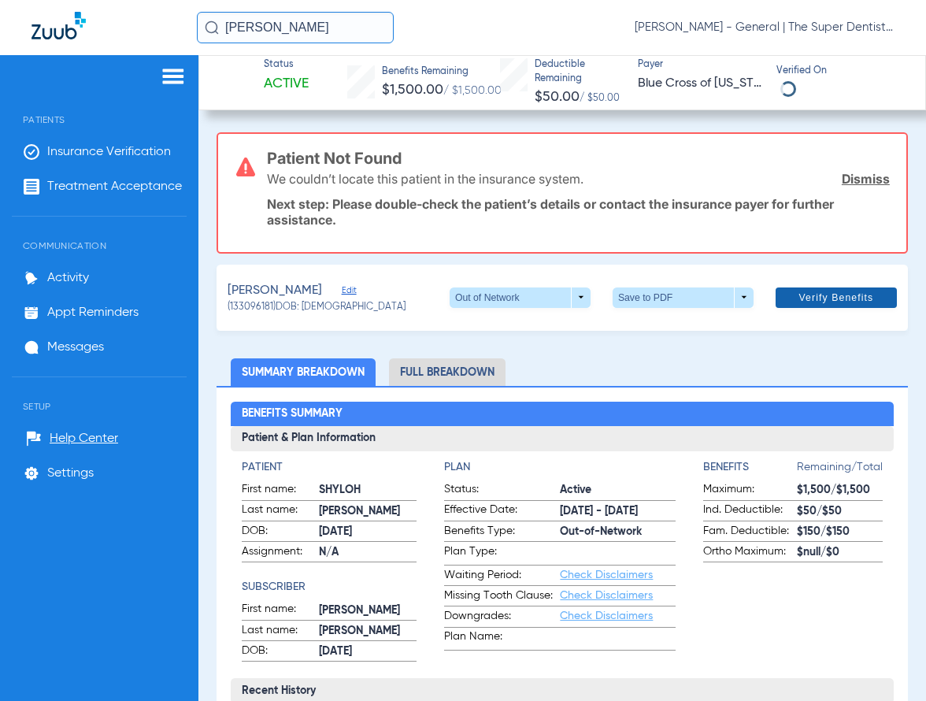
click at [803, 300] on span "Verify Benefits" at bounding box center [836, 297] width 75 height 13
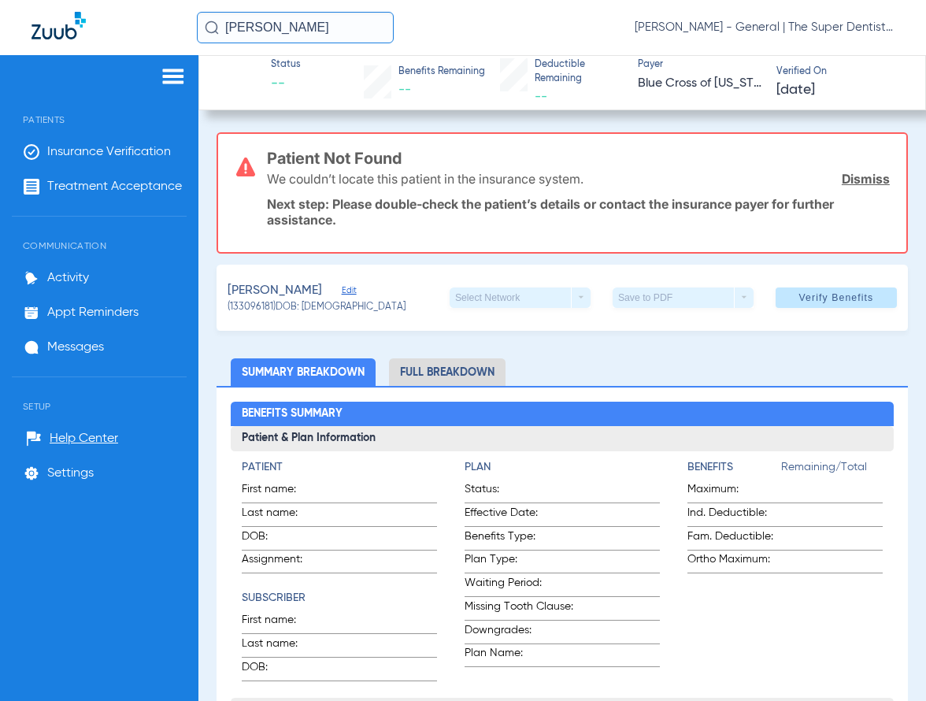
click at [860, 174] on link "Dismiss" at bounding box center [866, 179] width 48 height 16
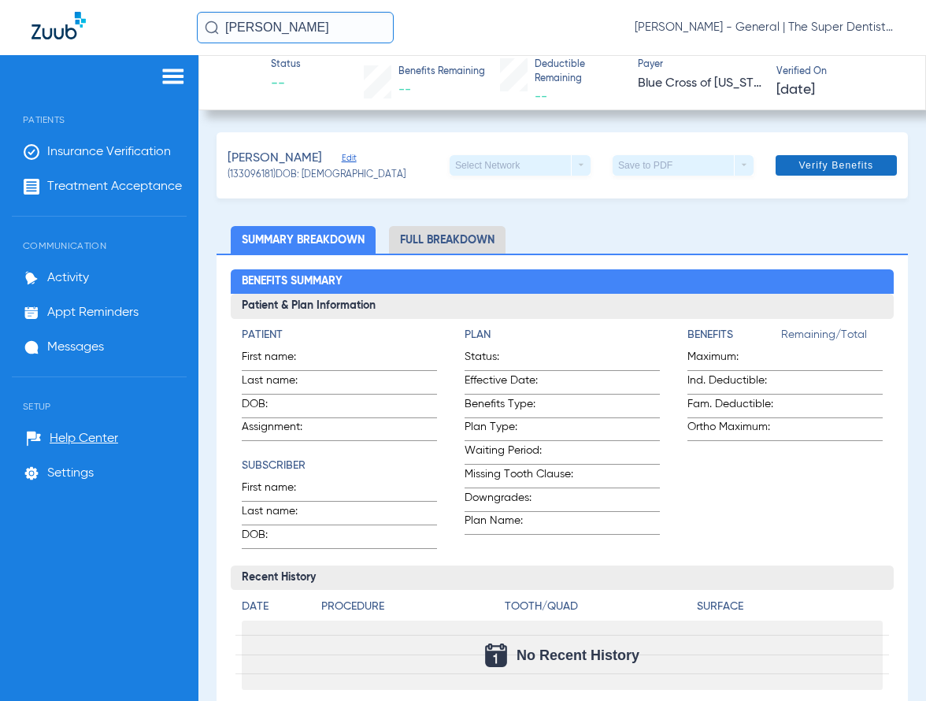
click at [823, 158] on span at bounding box center [836, 165] width 121 height 38
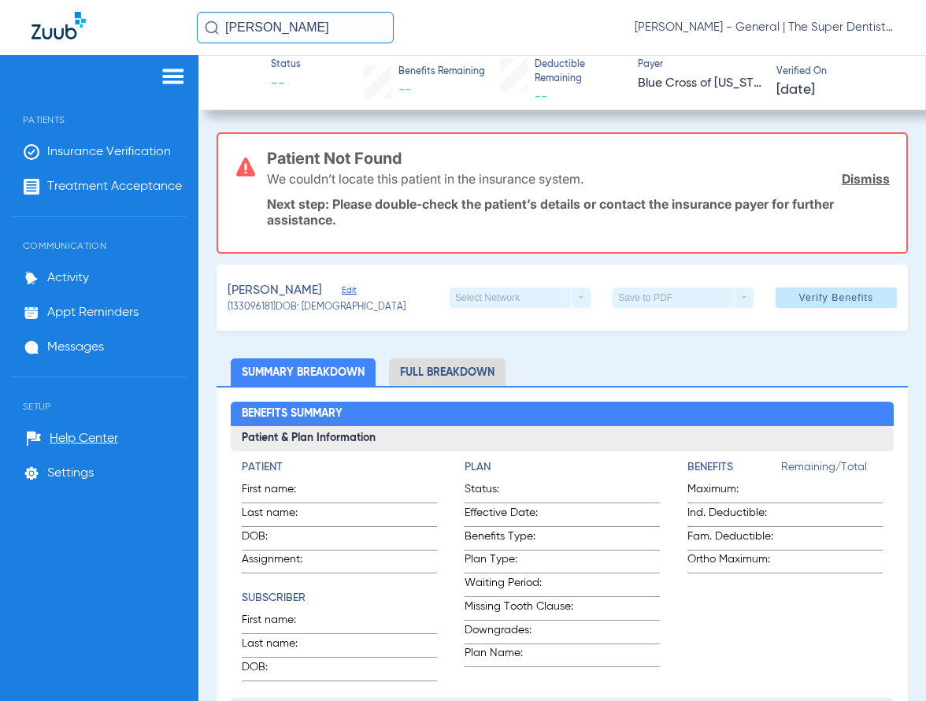
click at [317, 32] on input "[PERSON_NAME]" at bounding box center [295, 28] width 197 height 32
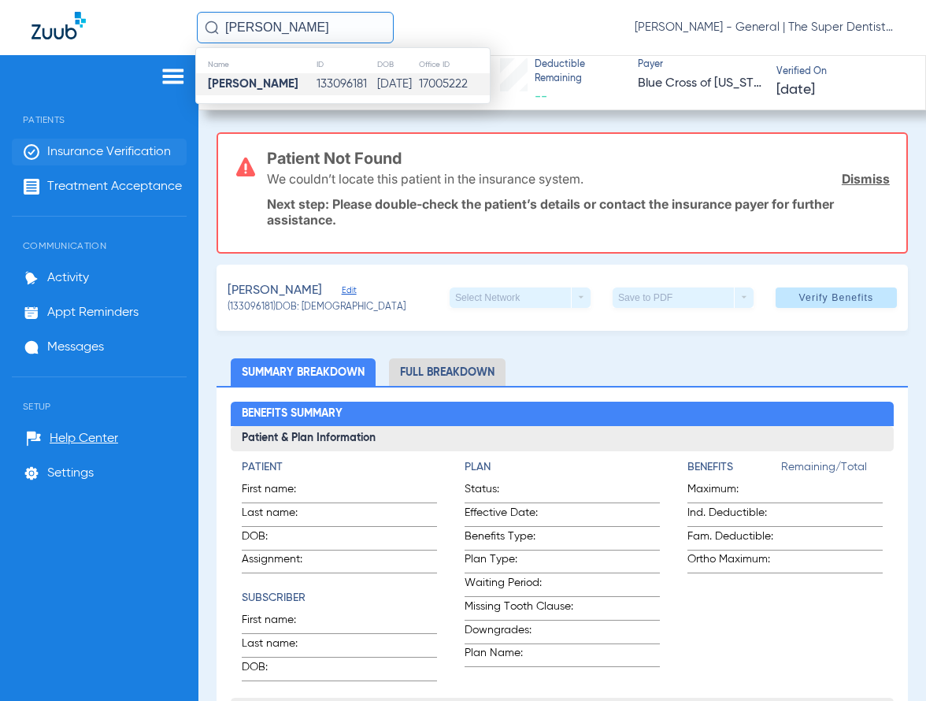
click at [73, 144] on span "Insurance Verification" at bounding box center [109, 152] width 124 height 16
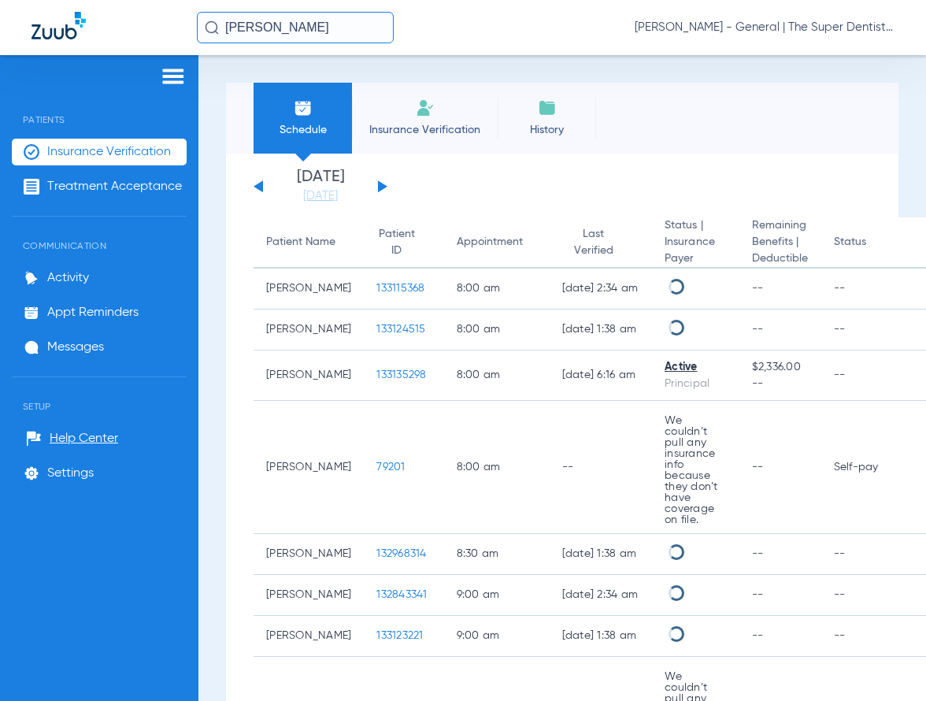
click at [391, 102] on li "Insurance Verification" at bounding box center [425, 118] width 146 height 71
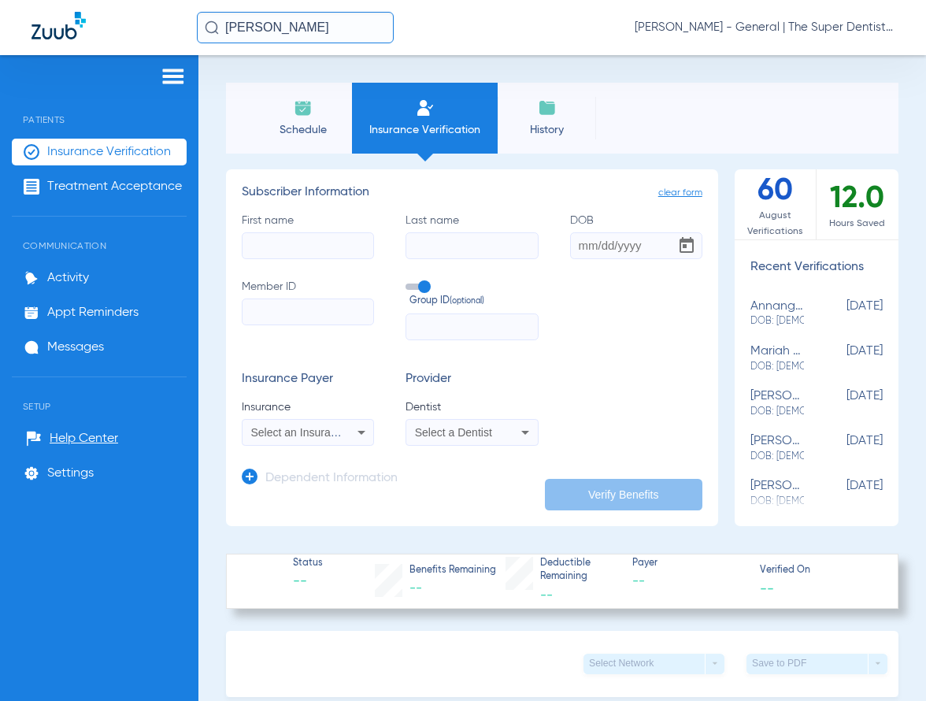
click at [324, 238] on input "First name" at bounding box center [308, 245] width 132 height 27
click at [342, 240] on input "First name Required" at bounding box center [308, 245] width 132 height 27
type input "[PERSON_NAME]"
click at [571, 245] on input "DOB" at bounding box center [636, 245] width 132 height 27
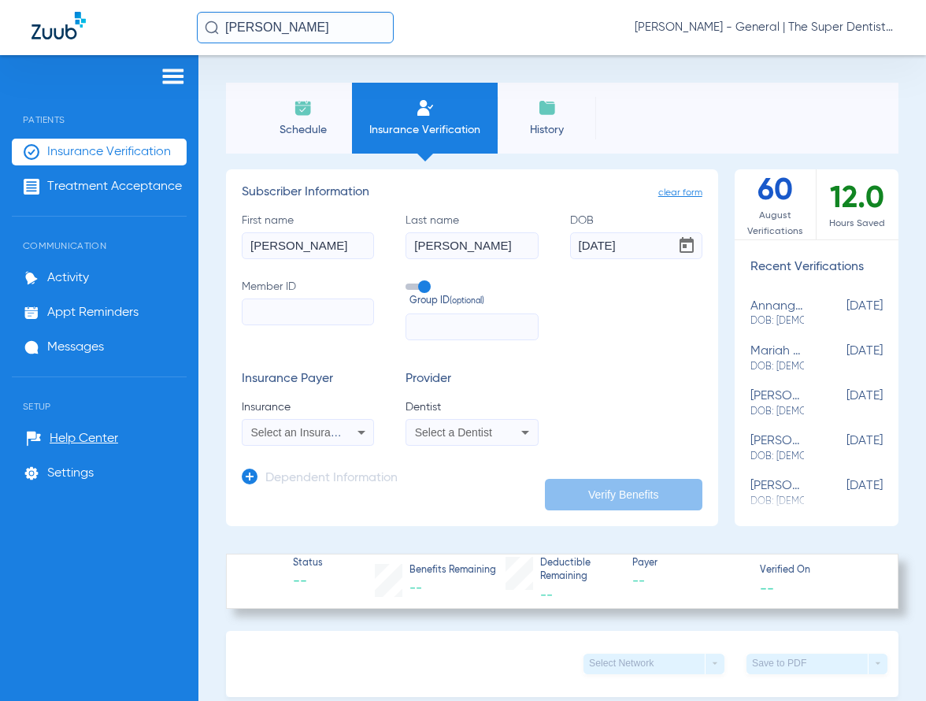
drag, startPoint x: 633, startPoint y: 249, endPoint x: 328, endPoint y: 252, distance: 305.6
click at [327, 247] on div "First name [PERSON_NAME] Last name [PERSON_NAME] DOB [DEMOGRAPHIC_DATA] Member …" at bounding box center [472, 277] width 461 height 128
type input "[DATE]"
click at [258, 317] on input "Member ID" at bounding box center [308, 311] width 132 height 27
paste input "XDP960W07203"
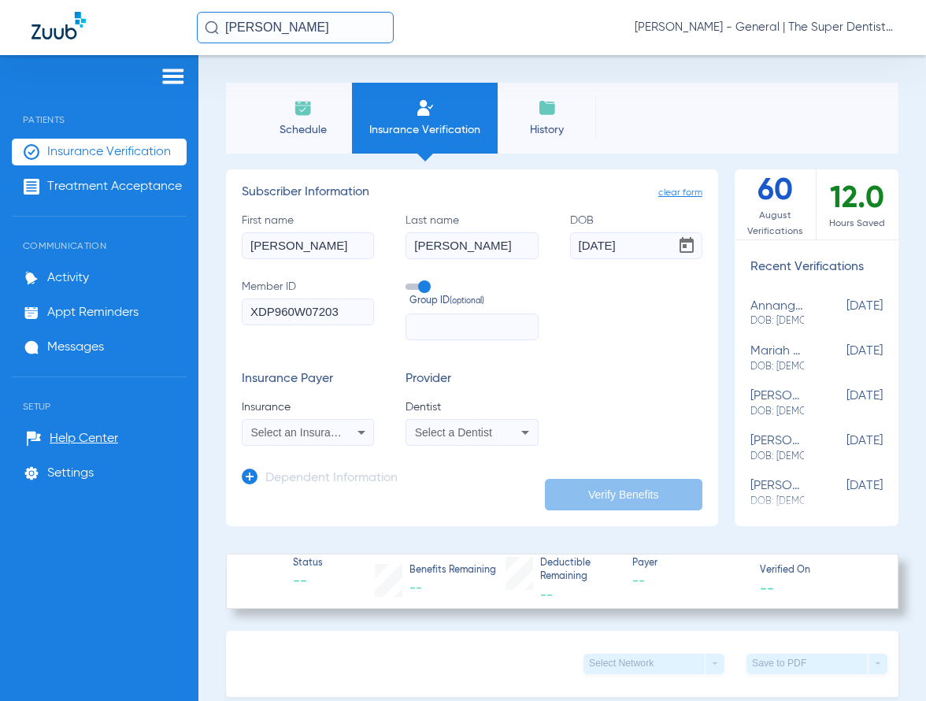
type input "XDP960W07203"
click at [332, 436] on span "Select an Insurance" at bounding box center [300, 432] width 98 height 13
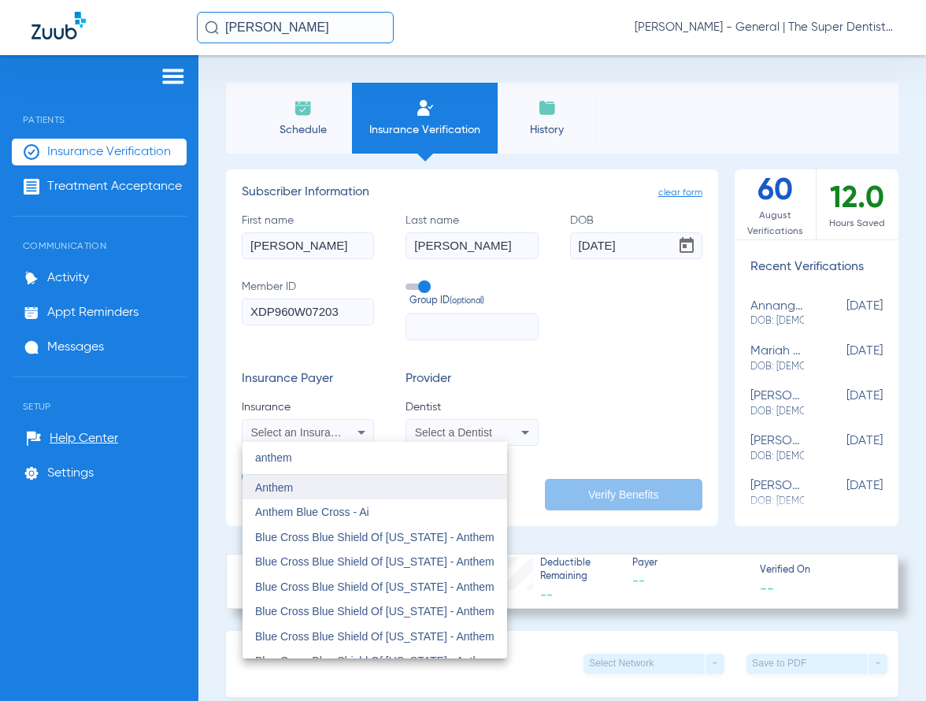
type input "anthem"
click at [287, 482] on span "Anthem" at bounding box center [274, 487] width 38 height 13
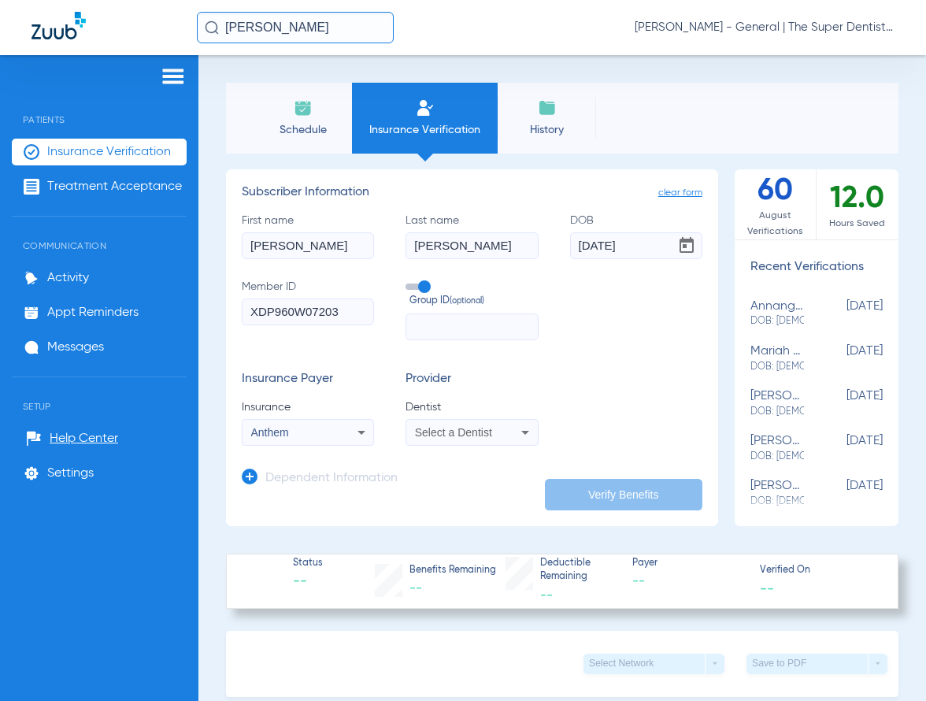
click at [476, 435] on span "Select a Dentist" at bounding box center [453, 432] width 77 height 13
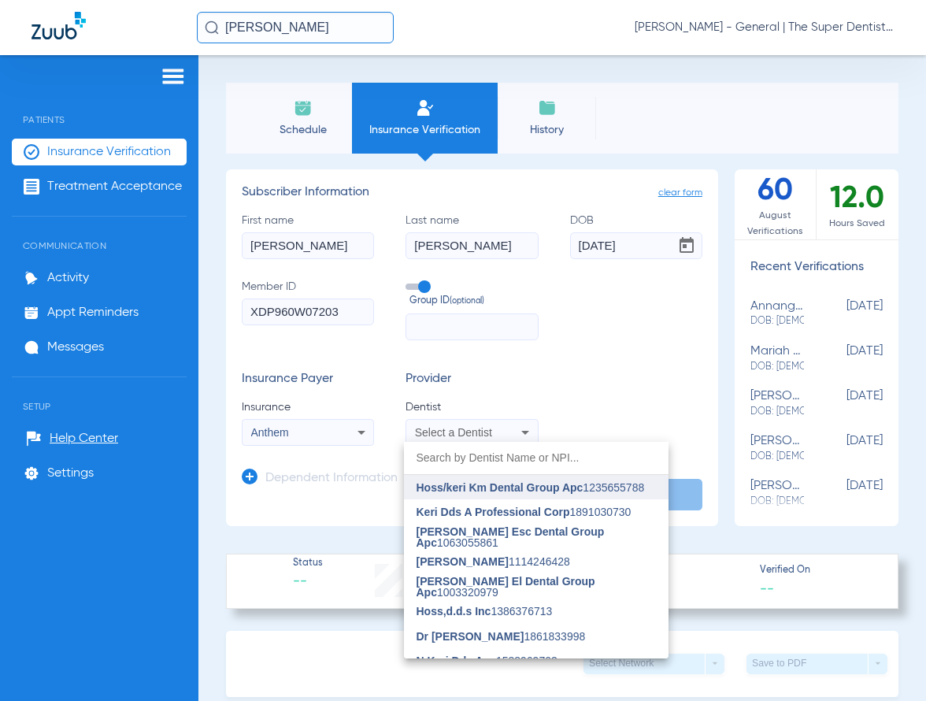
click at [455, 487] on span "Hoss/keri Km Dental Group Apc 1235655788" at bounding box center [531, 487] width 228 height 11
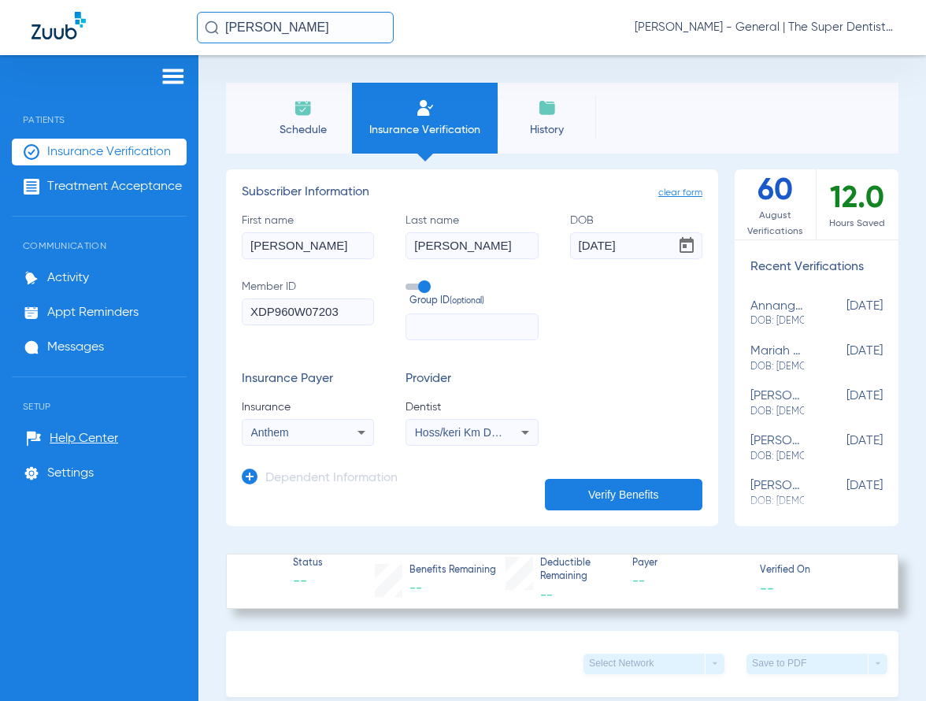
click at [608, 495] on button "Verify Benefits" at bounding box center [624, 495] width 158 height 32
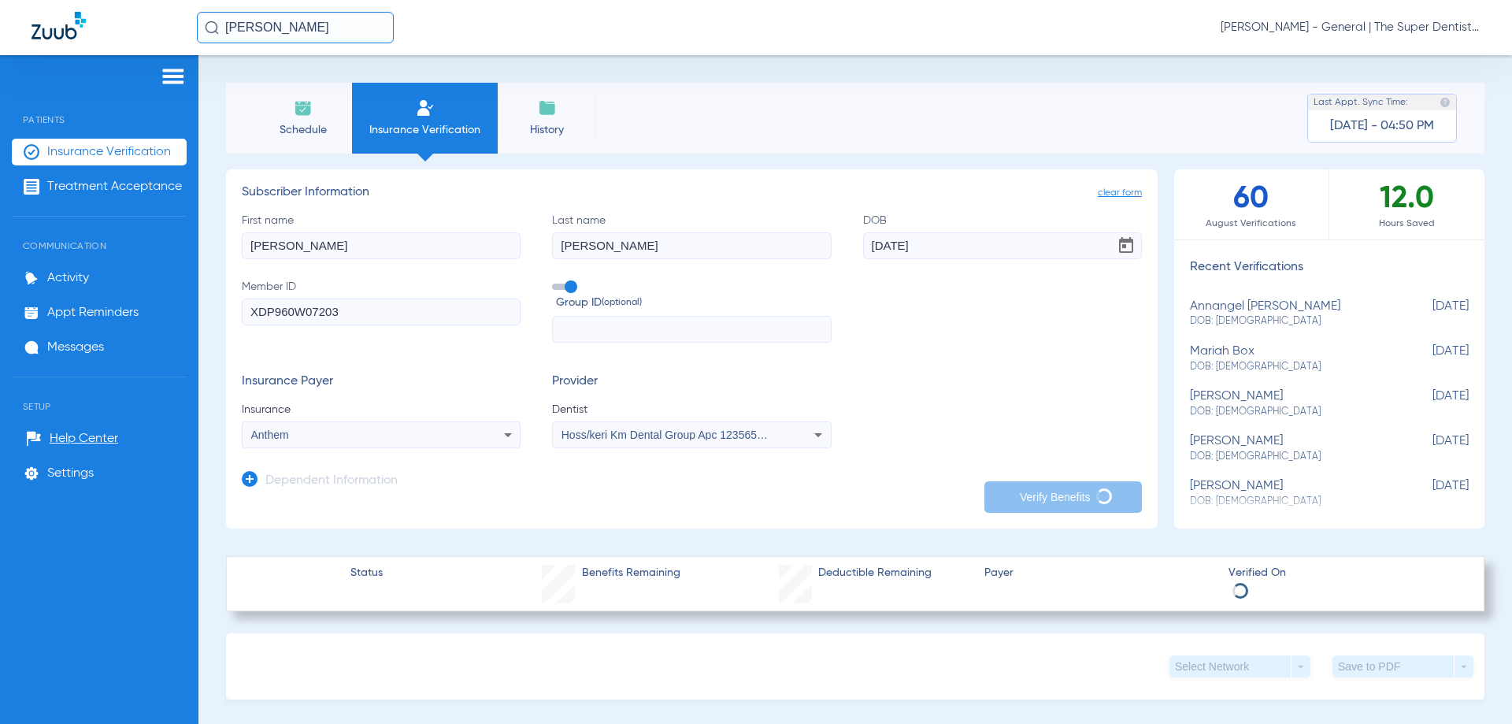
click at [332, 28] on input "[PERSON_NAME]" at bounding box center [295, 28] width 197 height 32
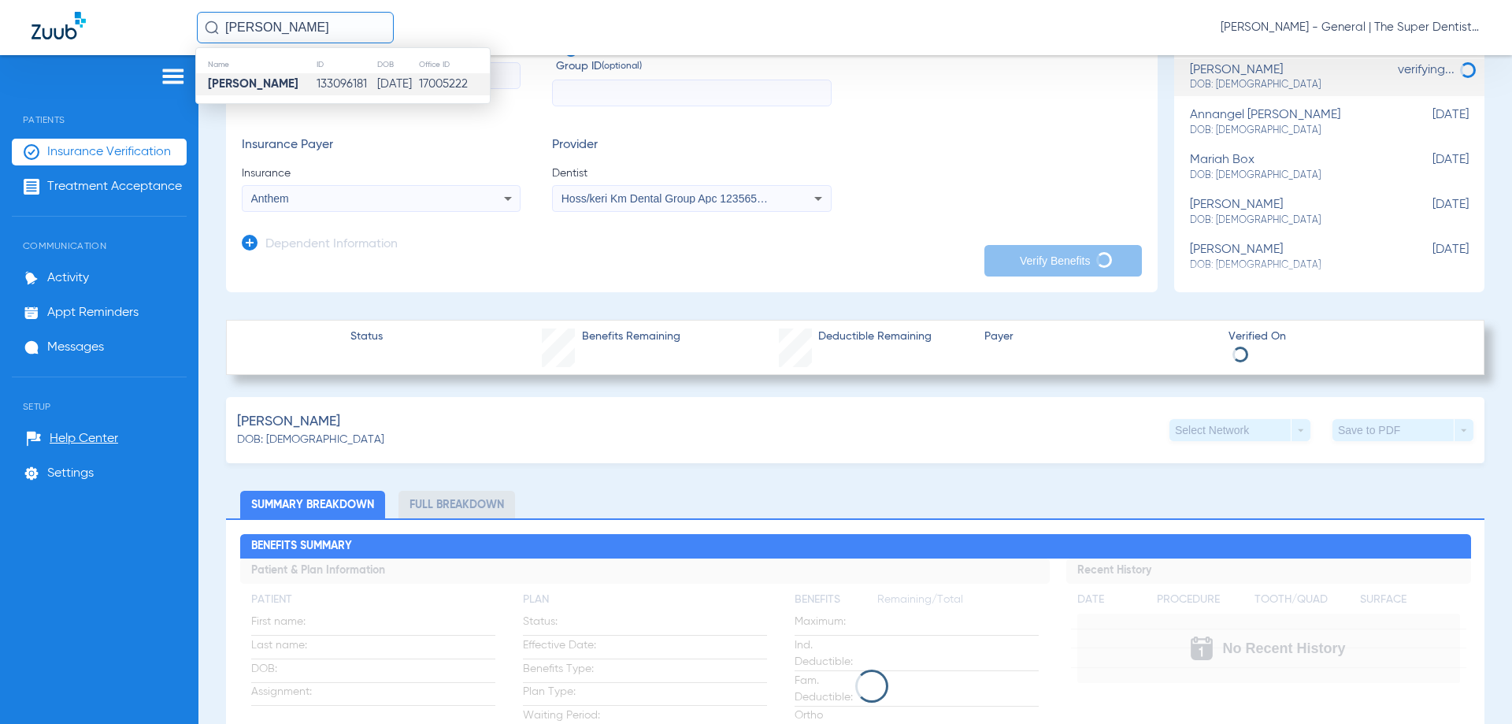
scroll to position [551, 0]
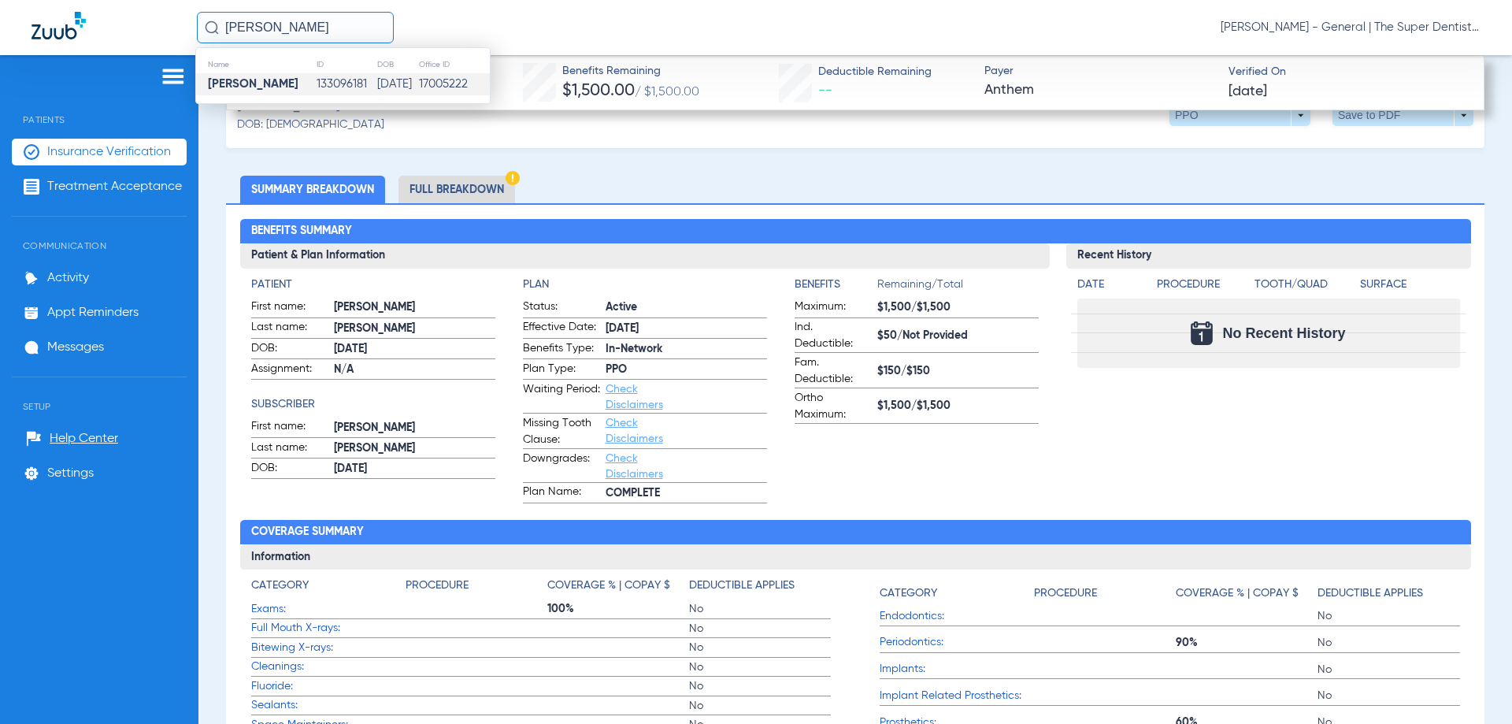
click at [461, 191] on li "Full Breakdown" at bounding box center [456, 190] width 117 height 28
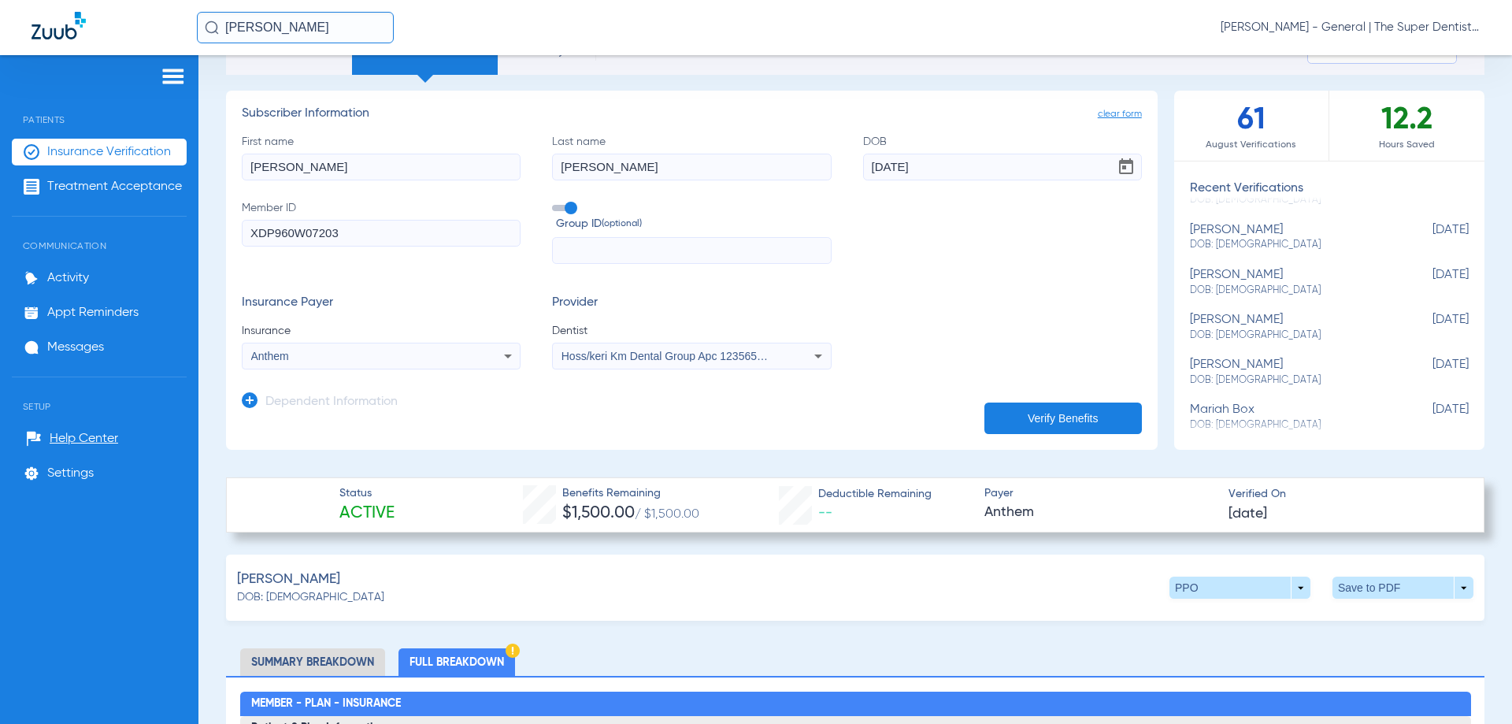
scroll to position [286, 0]
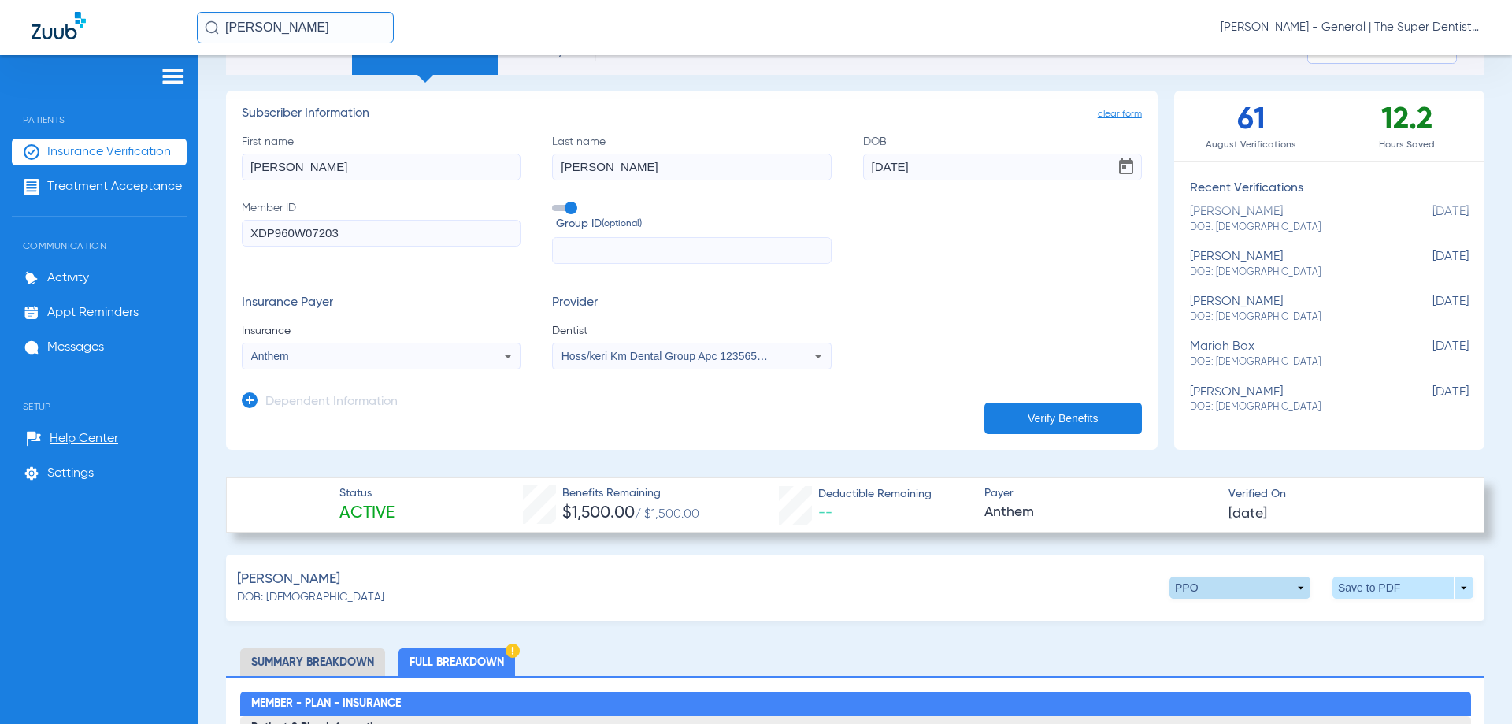
click at [1290, 590] on span at bounding box center [1239, 587] width 141 height 22
click at [1232, 645] on span "Out of Network" at bounding box center [1207, 648] width 73 height 11
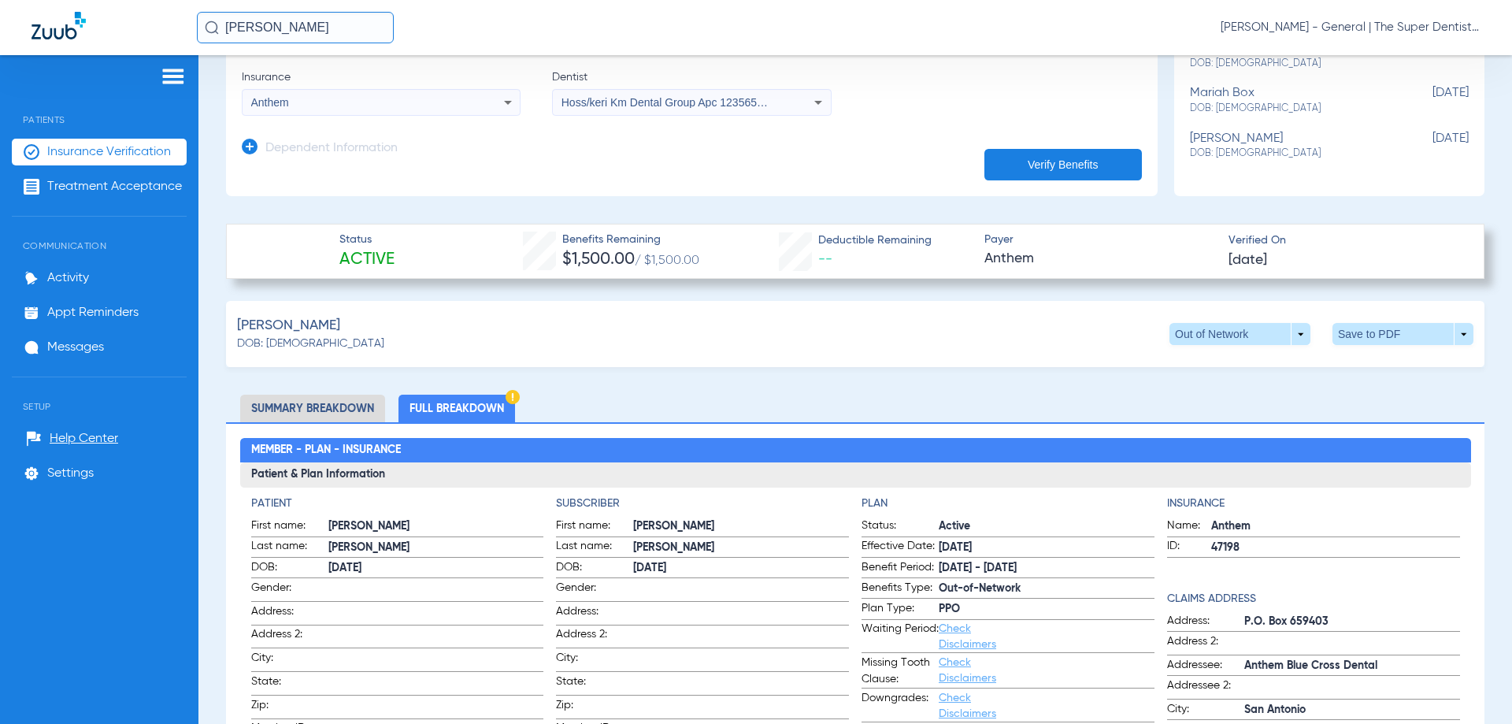
scroll to position [394, 0]
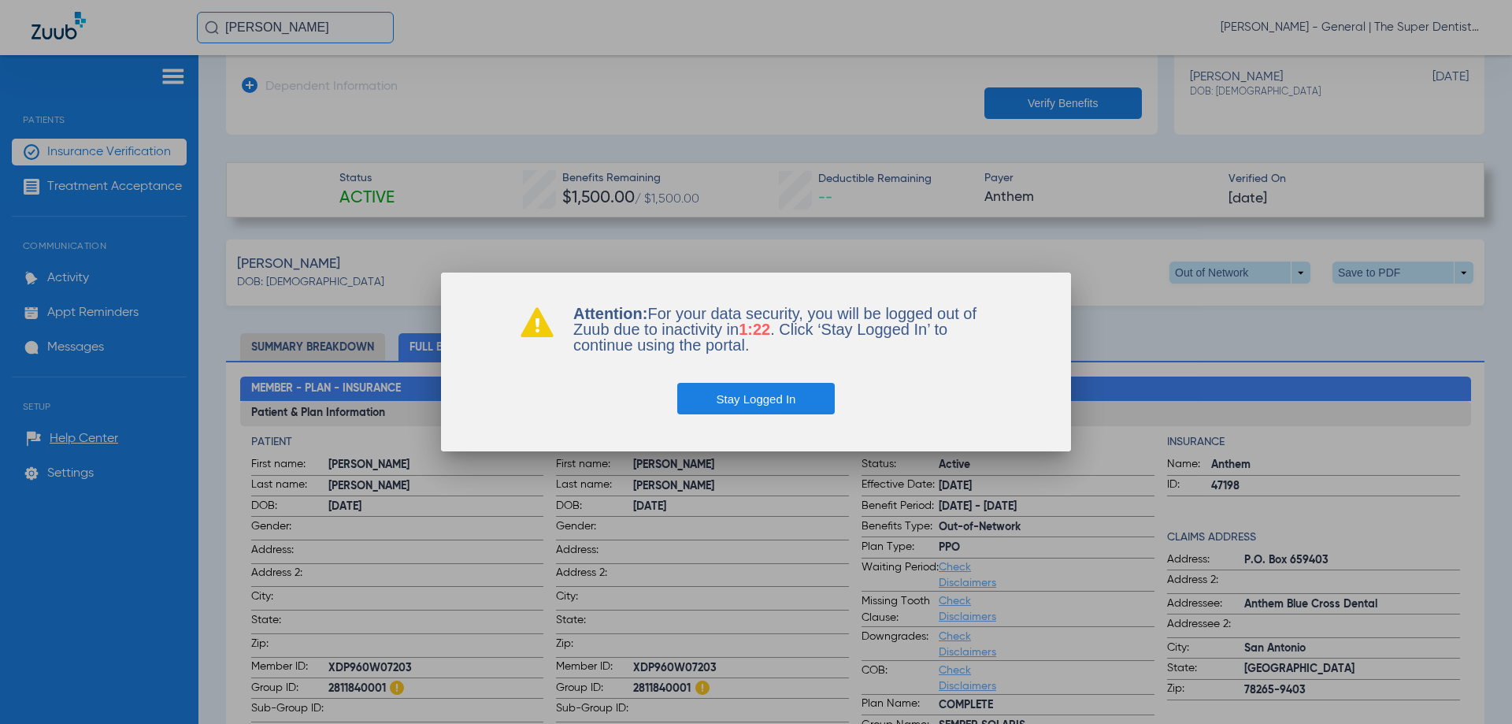
click at [763, 398] on button "Stay Logged In" at bounding box center [756, 399] width 158 height 32
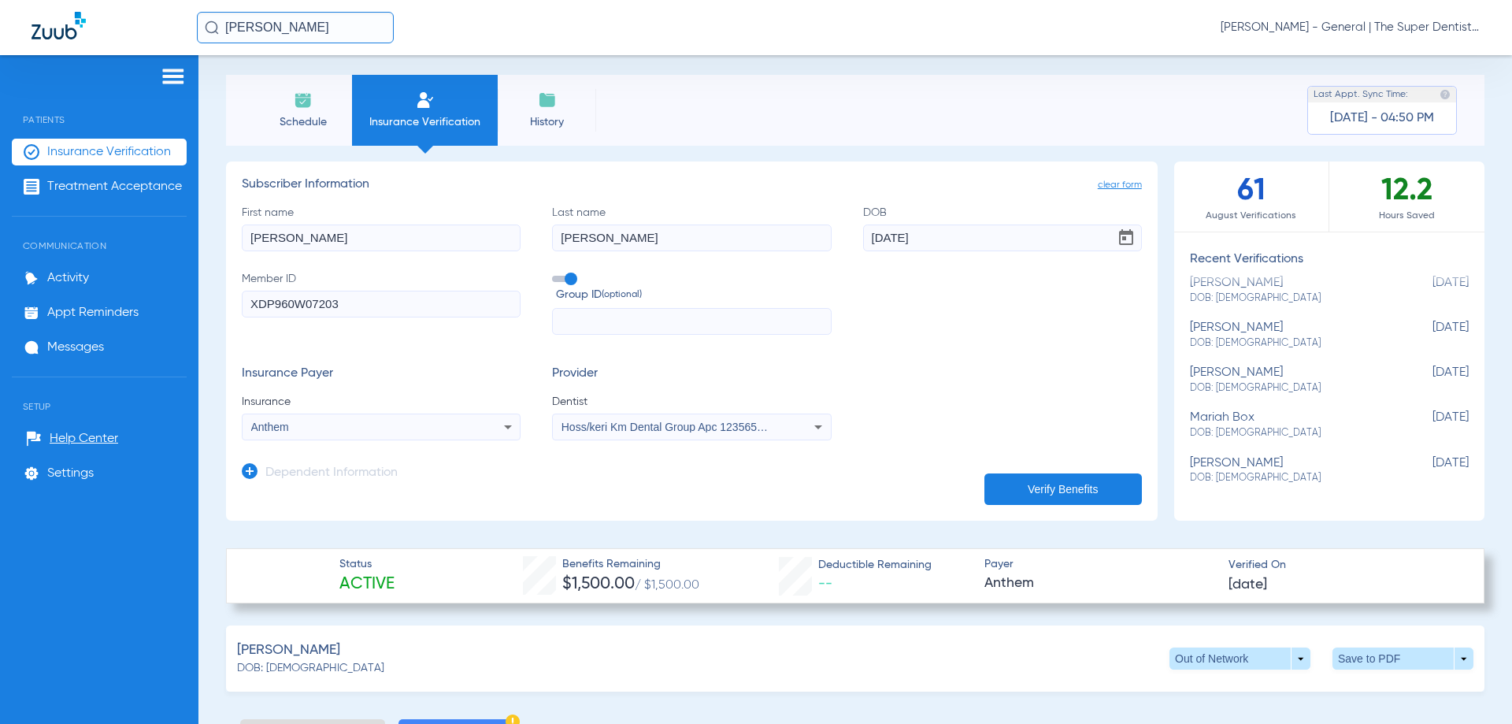
scroll to position [0, 0]
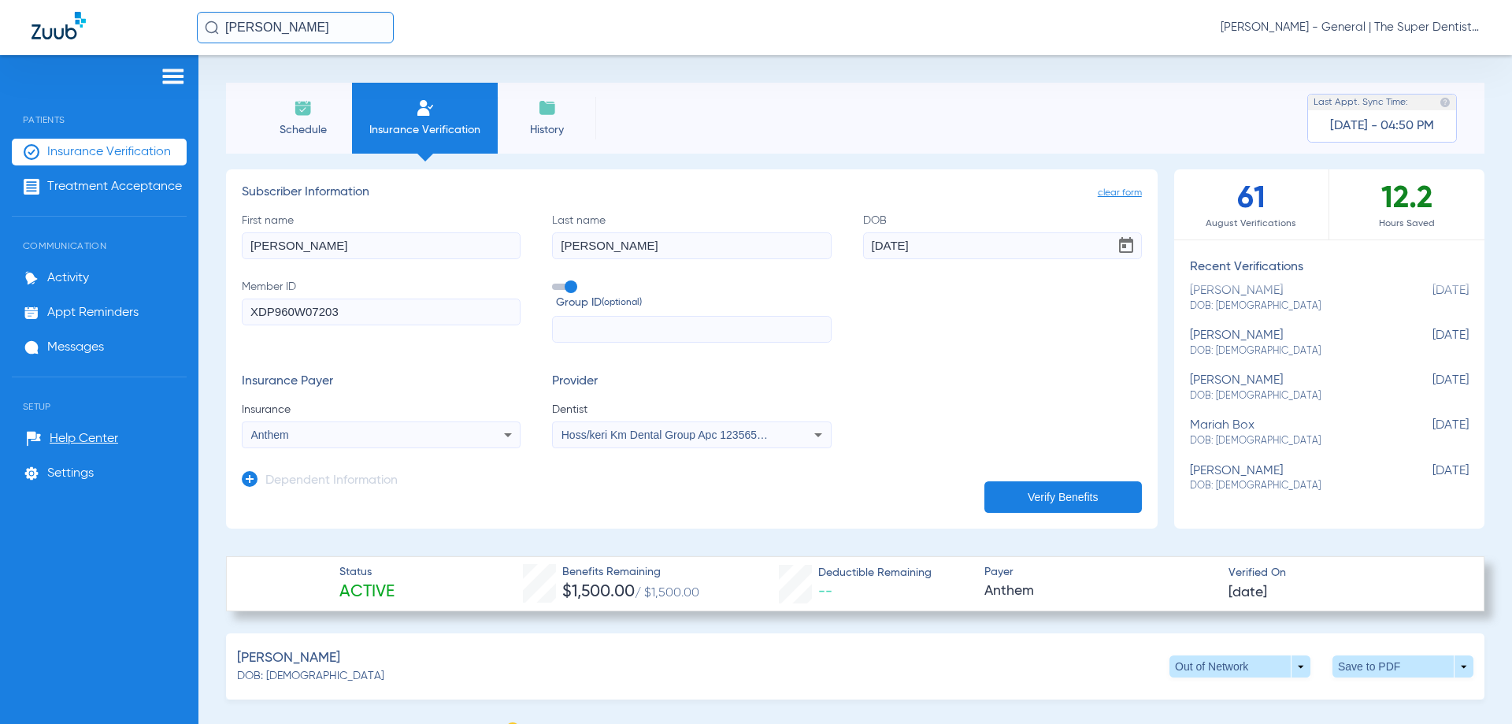
drag, startPoint x: 353, startPoint y: 246, endPoint x: 0, endPoint y: 203, distance: 355.4
click at [0, 203] on div "Patients Insurance Verification Treatment Acceptance Communication Activity App…" at bounding box center [756, 417] width 1512 height 724
type input "shyloh"
drag, startPoint x: 619, startPoint y: 258, endPoint x: 365, endPoint y: 237, distance: 255.2
click at [369, 254] on div "First name [PERSON_NAME] Last name [PERSON_NAME] DOB [DEMOGRAPHIC_DATA] Member …" at bounding box center [692, 278] width 900 height 131
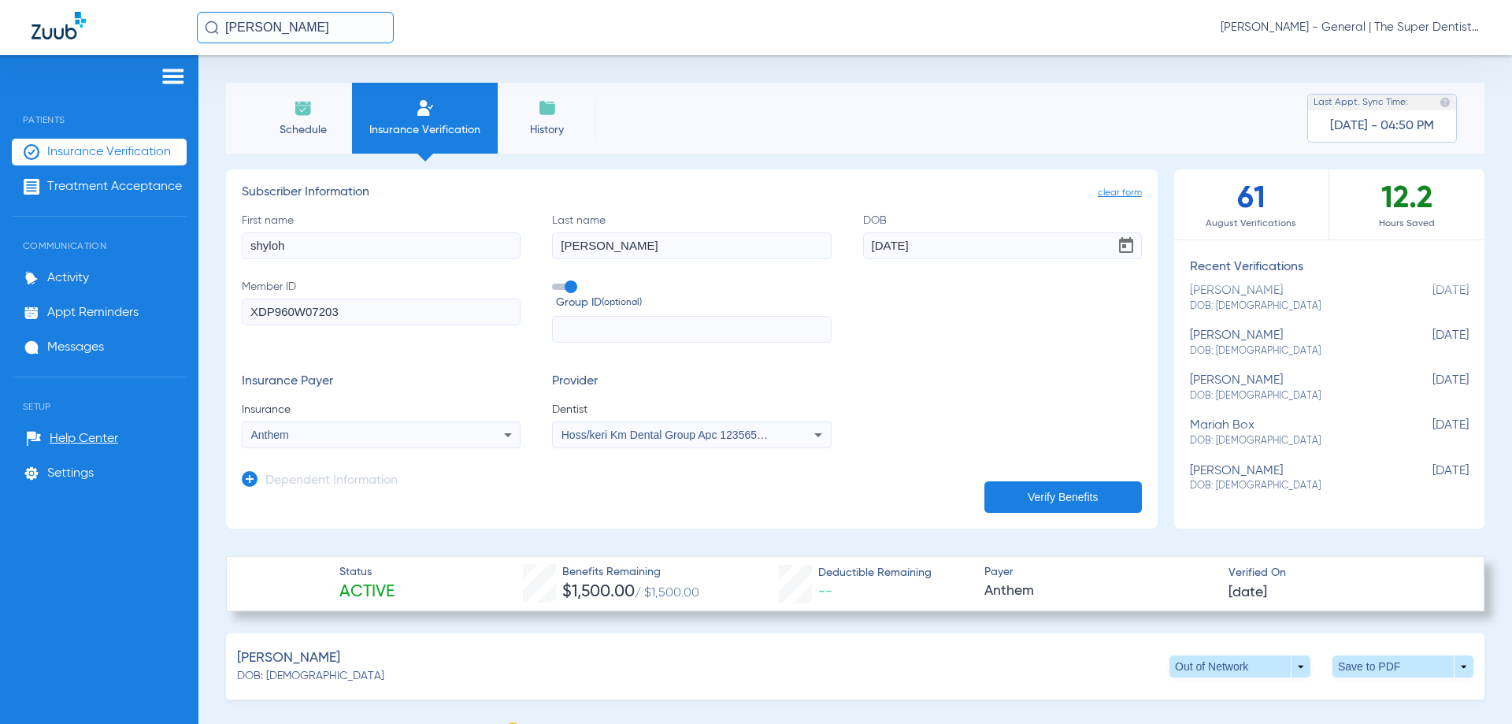
type input "[PERSON_NAME]"
drag, startPoint x: 646, startPoint y: 220, endPoint x: 607, endPoint y: 215, distance: 38.9
click at [607, 215] on div "First name [PERSON_NAME] Last name [PERSON_NAME] [DEMOGRAPHIC_DATA] Member ID X…" at bounding box center [692, 278] width 900 height 131
type input "[DATE]"
click at [1052, 489] on button "Verify Benefits" at bounding box center [1063, 497] width 158 height 32
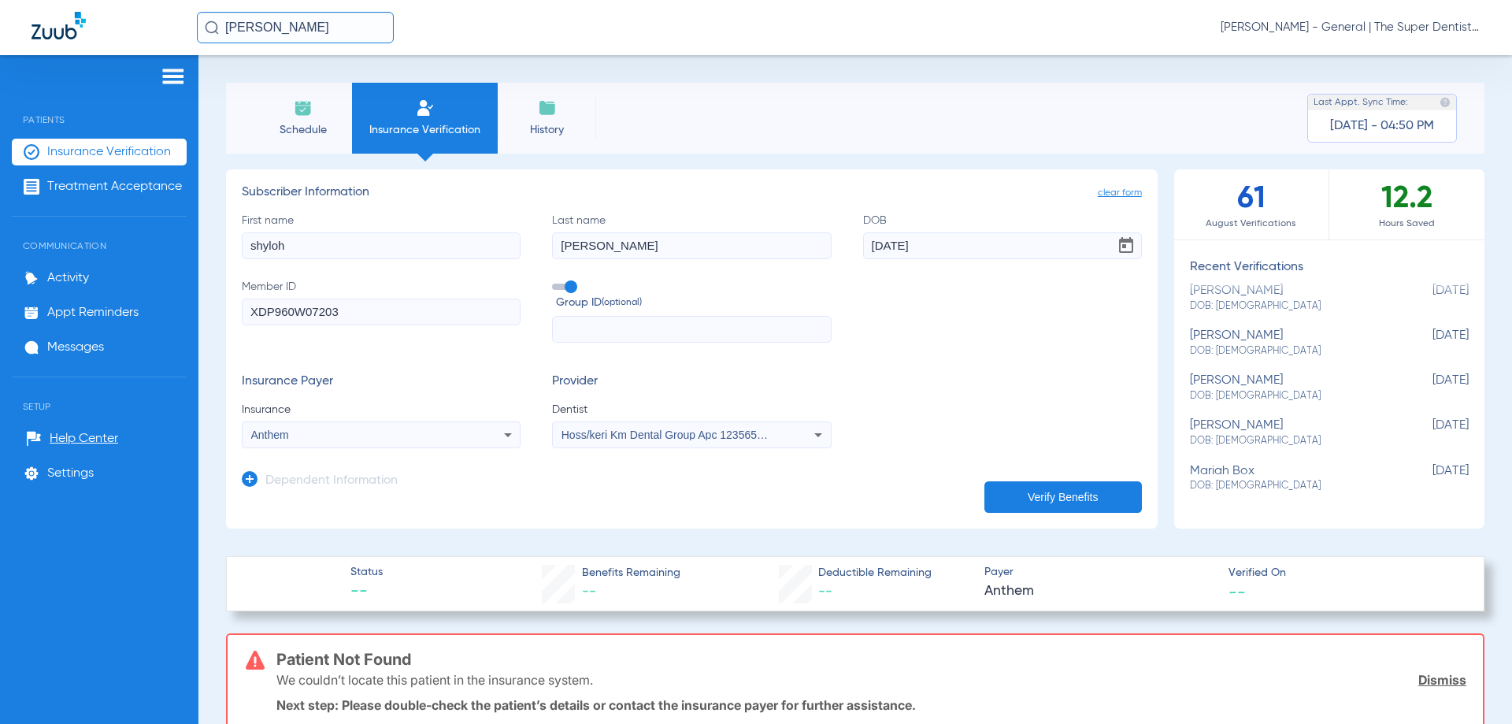
click at [382, 479] on h3 "Dependent Information" at bounding box center [331, 481] width 132 height 16
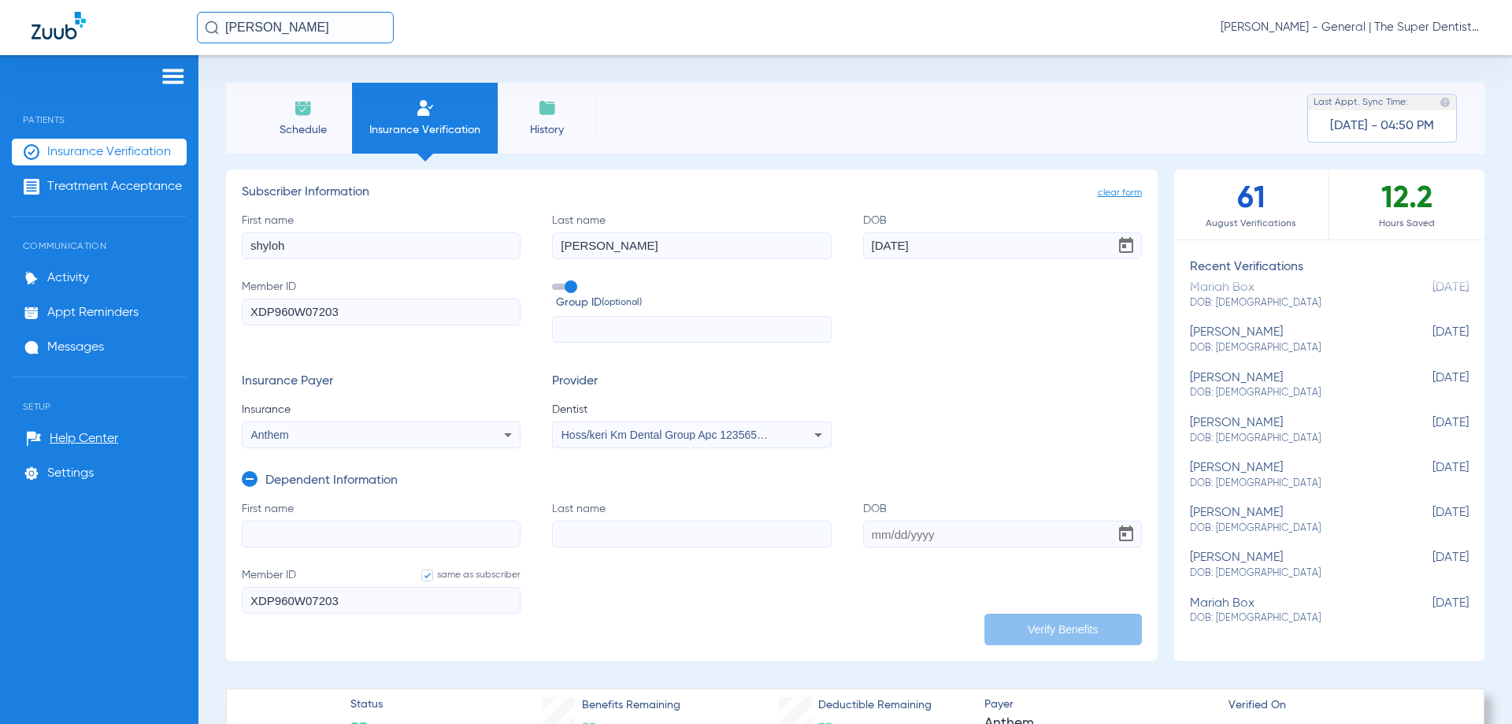
drag, startPoint x: 312, startPoint y: 249, endPoint x: 213, endPoint y: 243, distance: 99.4
click at [213, 243] on div "Schedule Insurance Verification History Last Appt. Sync Time: [DATE] - 04:50 PM…" at bounding box center [855, 389] width 1314 height 669
click at [286, 533] on input "First name" at bounding box center [381, 534] width 279 height 27
paste input "shyloh"
type input "shyloh"
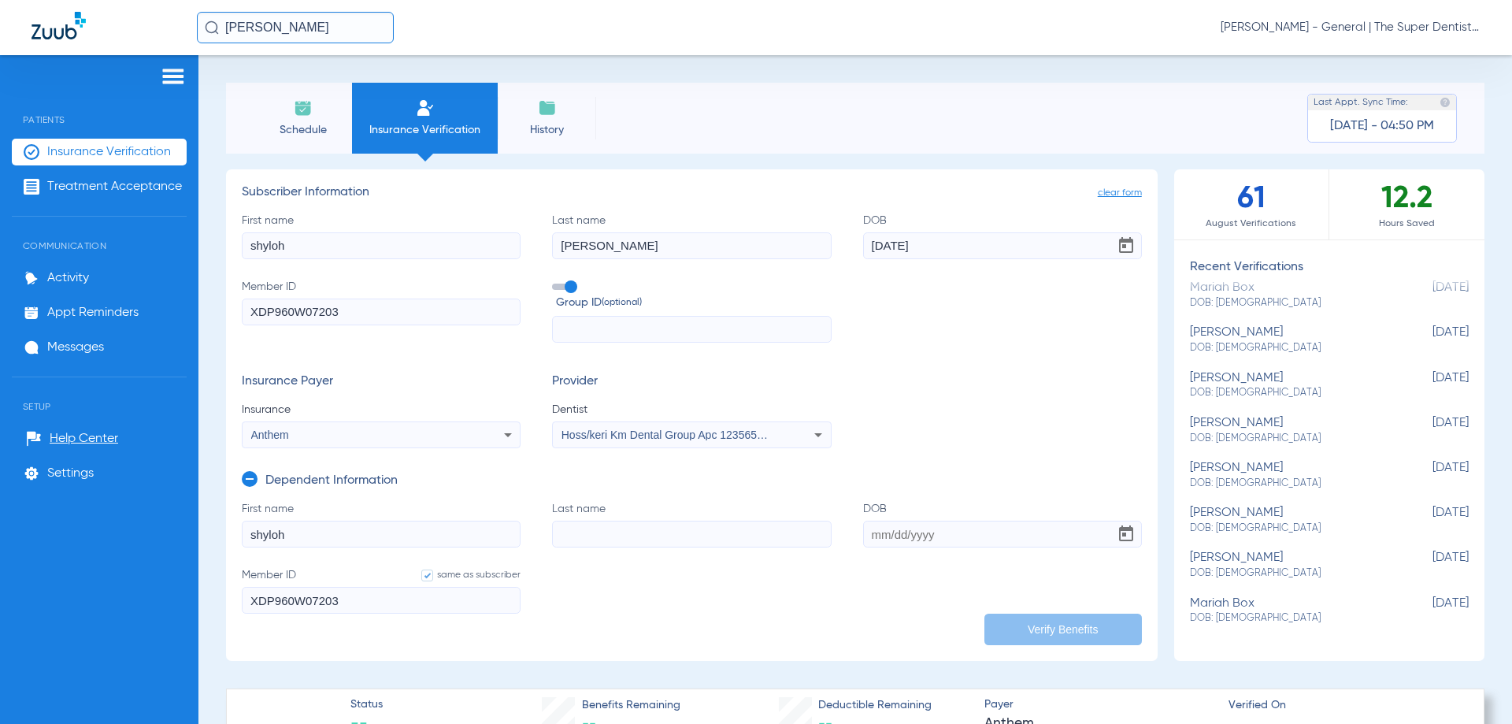
drag, startPoint x: 599, startPoint y: 245, endPoint x: 503, endPoint y: 242, distance: 95.3
click at [503, 242] on div "First name [PERSON_NAME] Last name [PERSON_NAME] [DEMOGRAPHIC_DATA] Member ID X…" at bounding box center [692, 278] width 900 height 131
click at [573, 529] on input "Last name" at bounding box center [691, 534] width 279 height 27
paste input "[PERSON_NAME]"
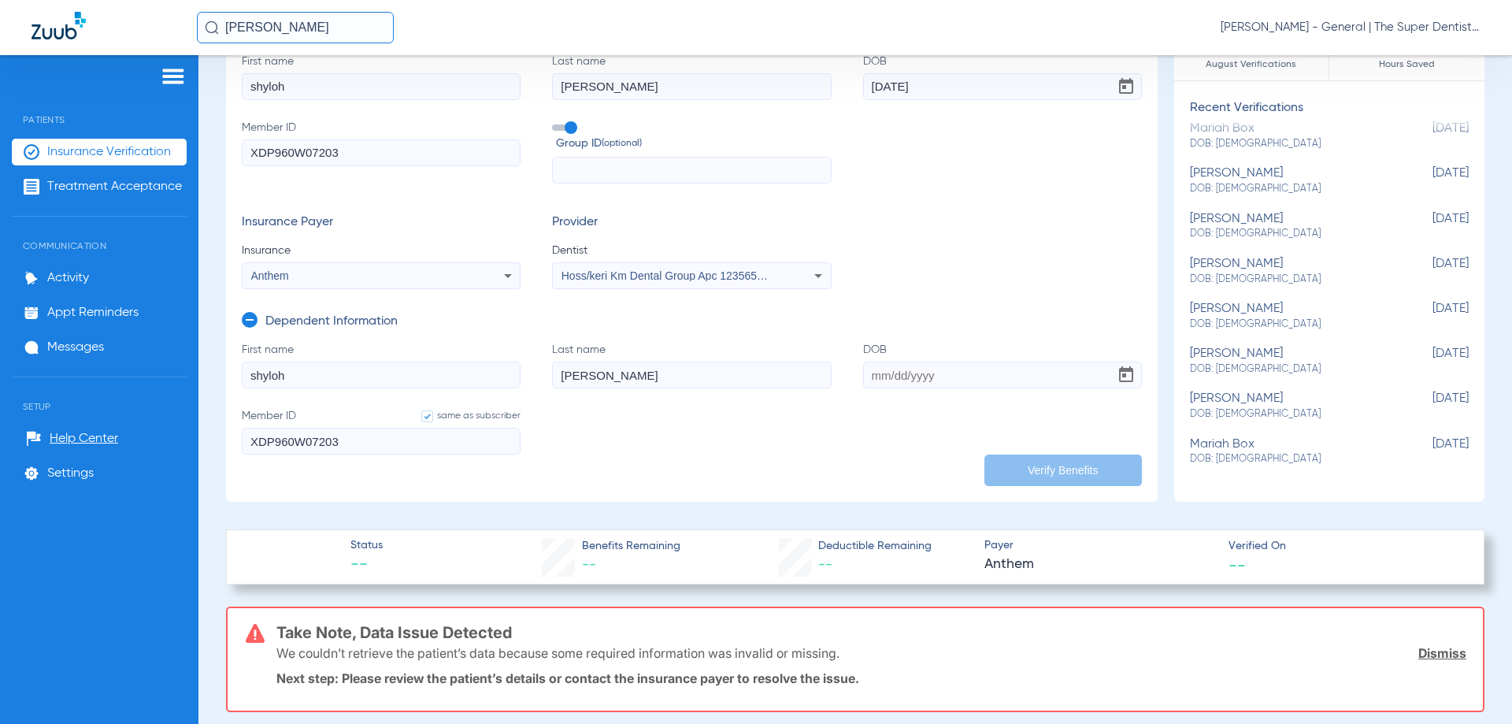
scroll to position [158, 0]
type input "[PERSON_NAME]"
click at [873, 377] on input "DOB" at bounding box center [1002, 376] width 279 height 27
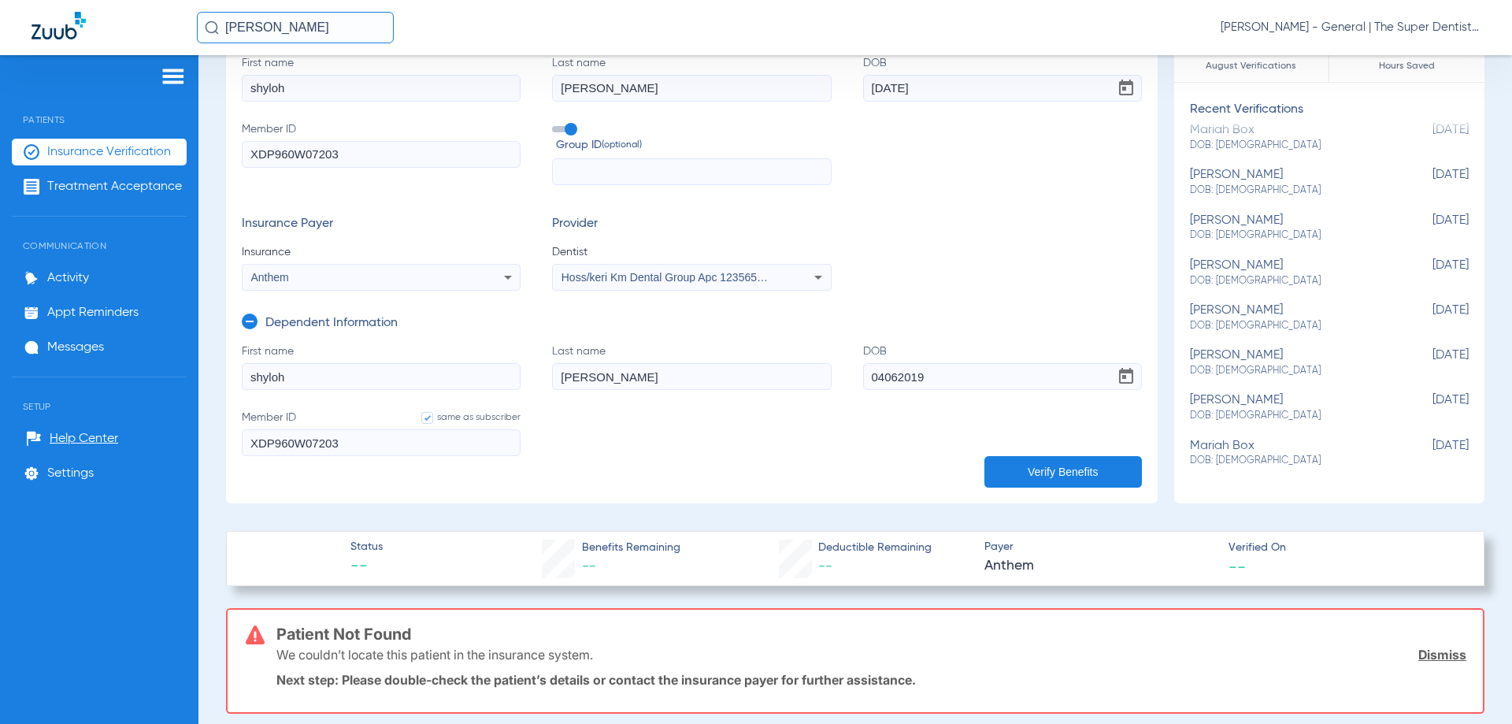
type input "[DATE]"
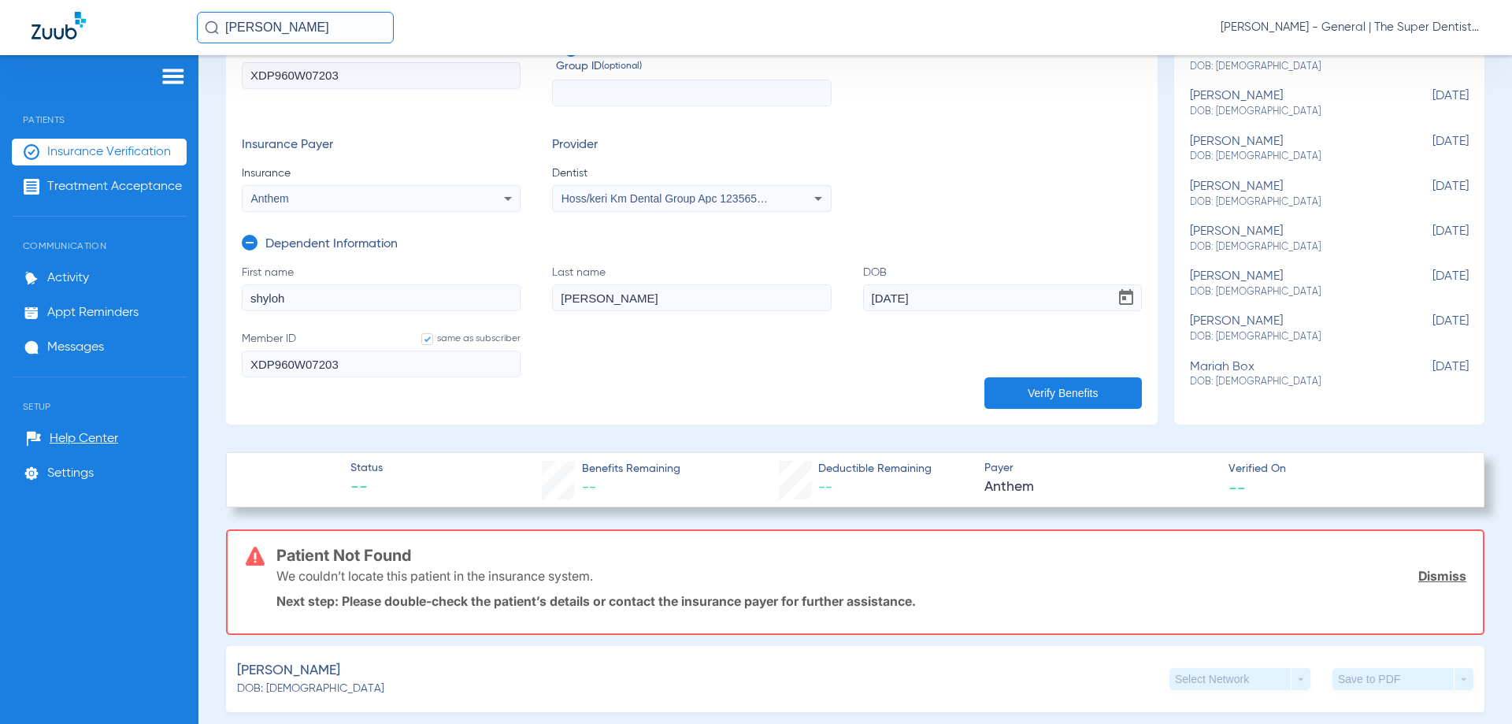
scroll to position [0, 0]
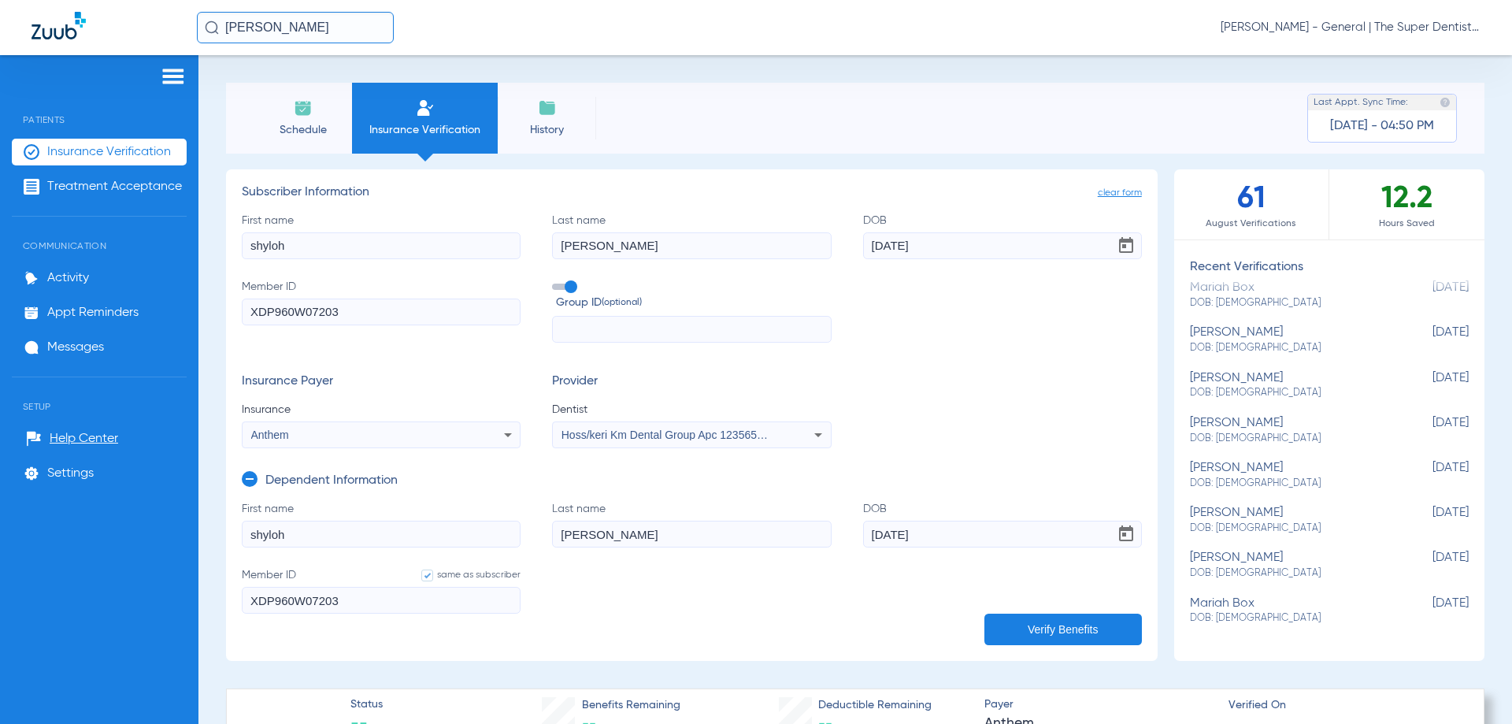
drag, startPoint x: 304, startPoint y: 245, endPoint x: 74, endPoint y: 217, distance: 231.6
click at [72, 225] on div "Patients Insurance Verification Treatment Acceptance Communication Activity App…" at bounding box center [756, 417] width 1512 height 724
drag, startPoint x: 292, startPoint y: 246, endPoint x: 177, endPoint y: 250, distance: 115.1
click at [177, 250] on div "Patients Insurance Verification Treatment Acceptance Communication Activity App…" at bounding box center [756, 417] width 1512 height 724
type input "[PERSON_NAME]"
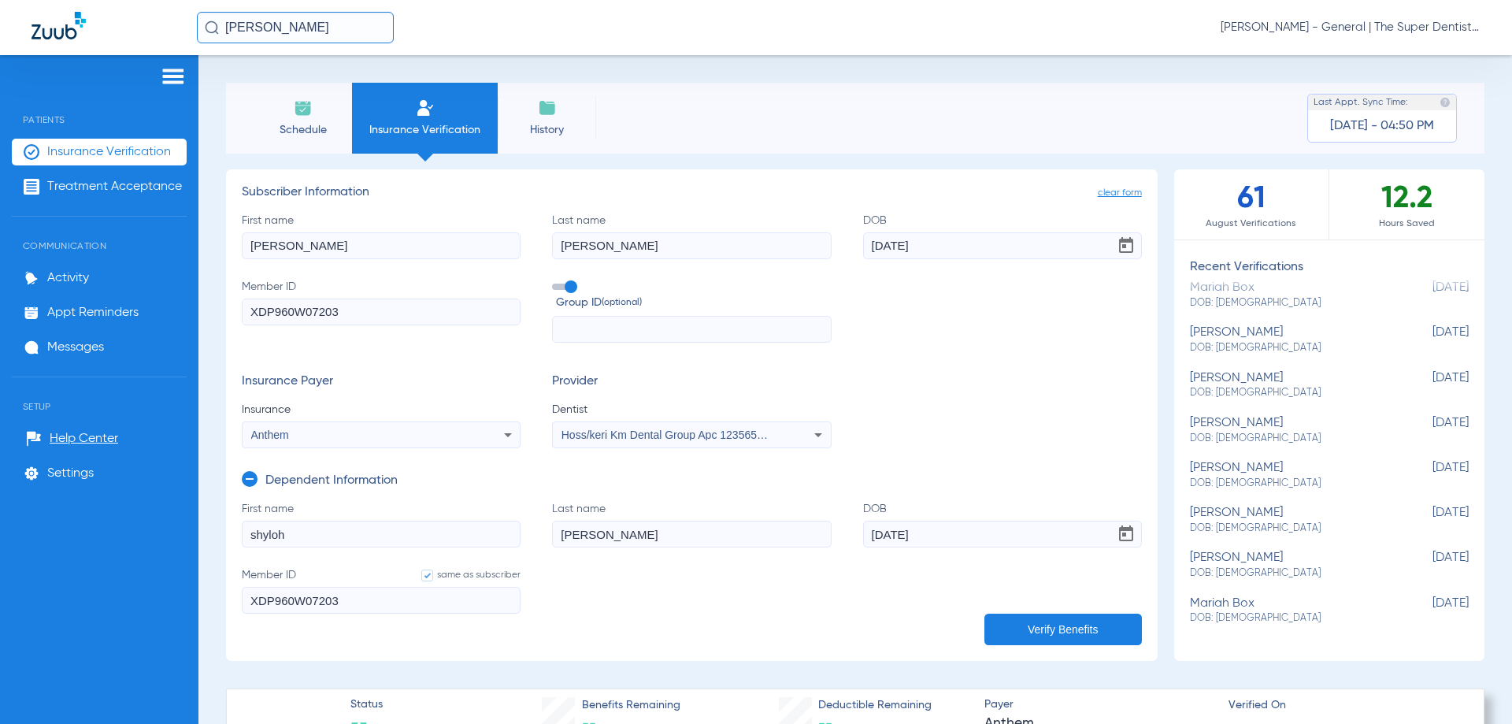
type input "[PERSON_NAME]"
drag, startPoint x: 943, startPoint y: 237, endPoint x: 666, endPoint y: 245, distance: 276.5
click at [666, 245] on div "First name [PERSON_NAME] Last name [PERSON_NAME] DOB [DEMOGRAPHIC_DATA] Member …" at bounding box center [692, 278] width 900 height 131
click at [879, 254] on input "02071995" at bounding box center [1002, 245] width 279 height 27
type input "[DATE]"
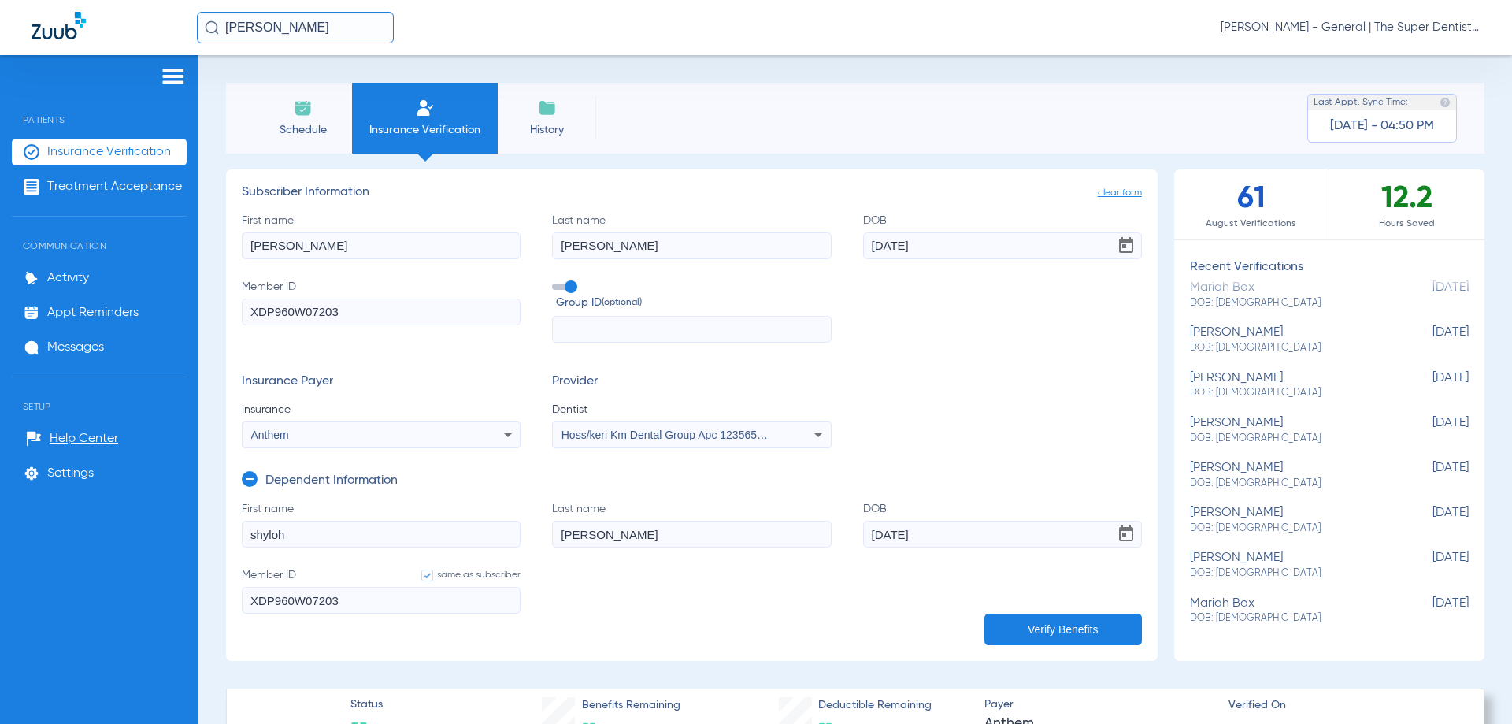
click at [991, 620] on button "Verify Benefits" at bounding box center [1063, 629] width 158 height 32
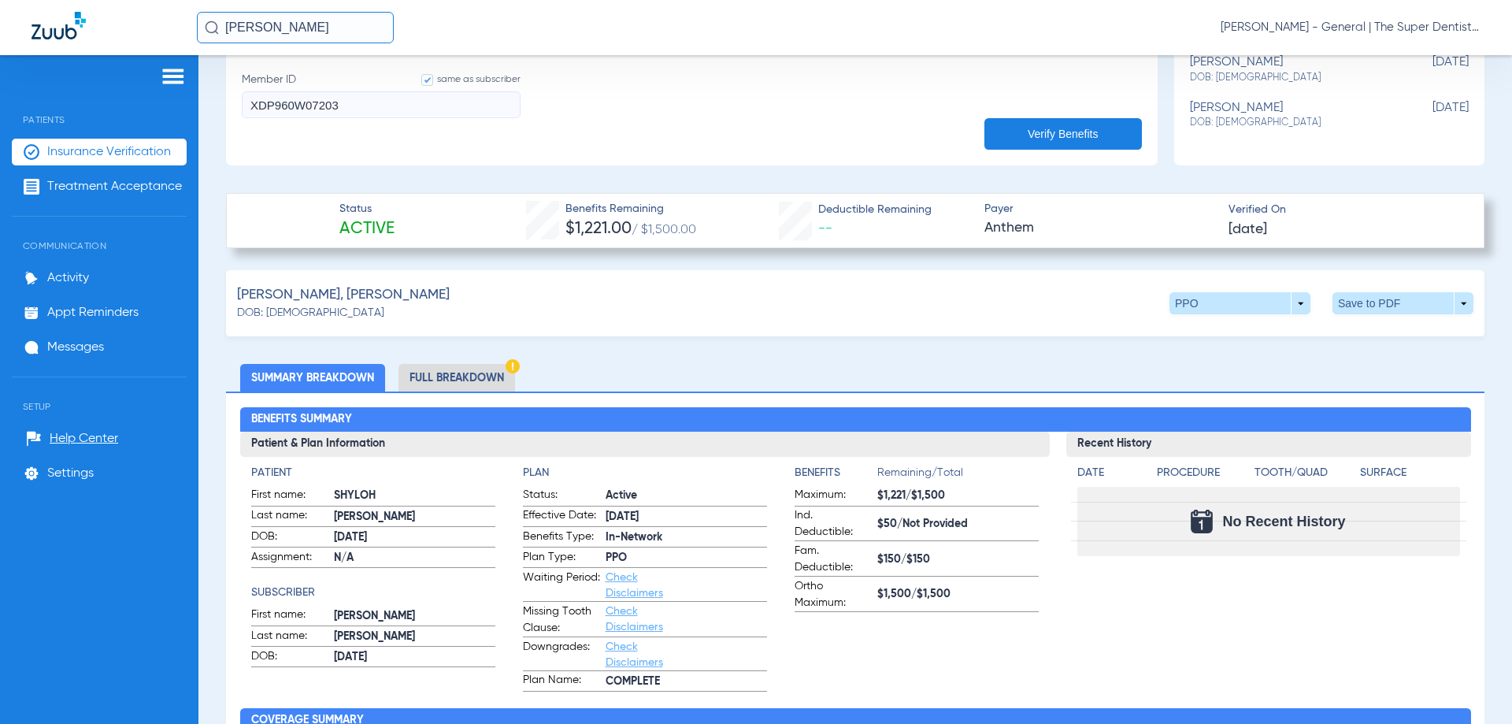
scroll to position [630, 0]
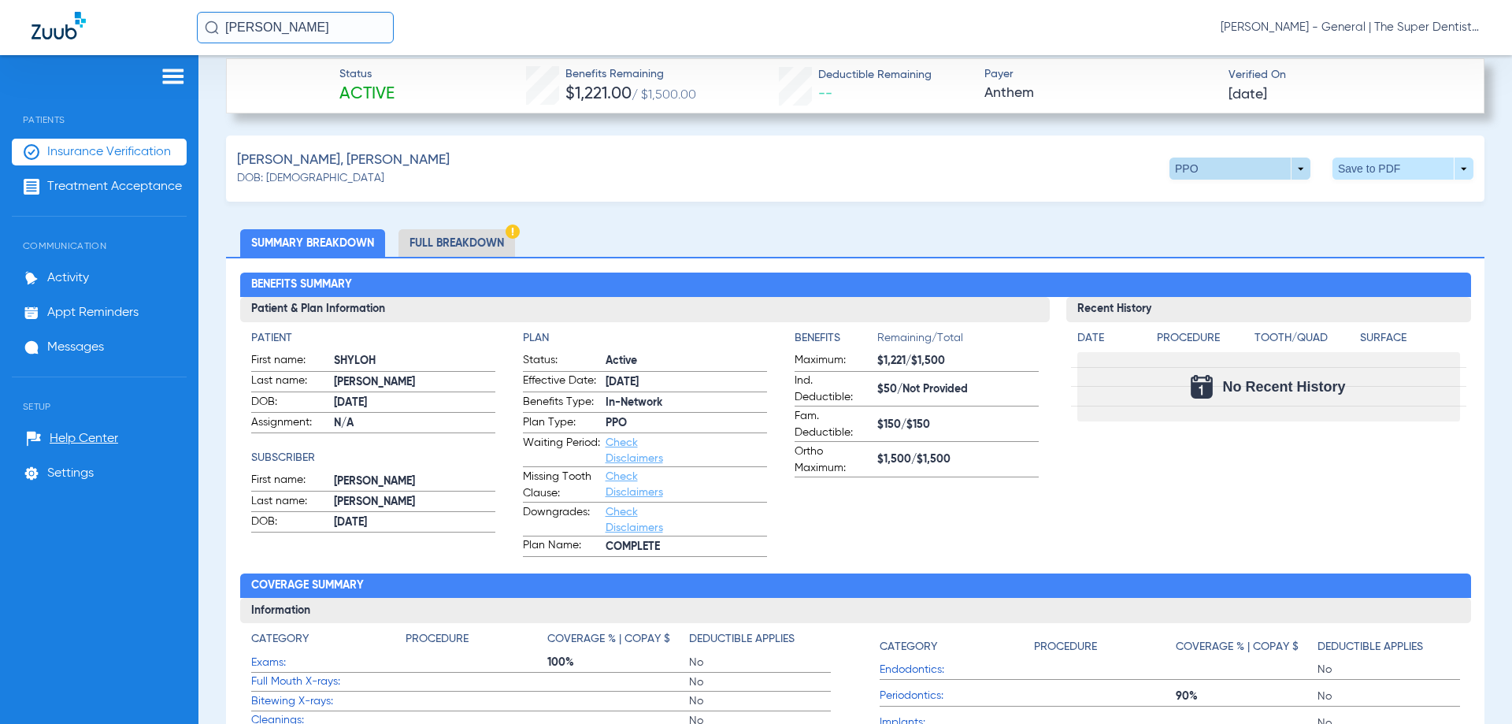
click at [1226, 173] on span at bounding box center [1240, 169] width 38 height 38
click at [1203, 226] on span "Out of Network" at bounding box center [1207, 229] width 73 height 11
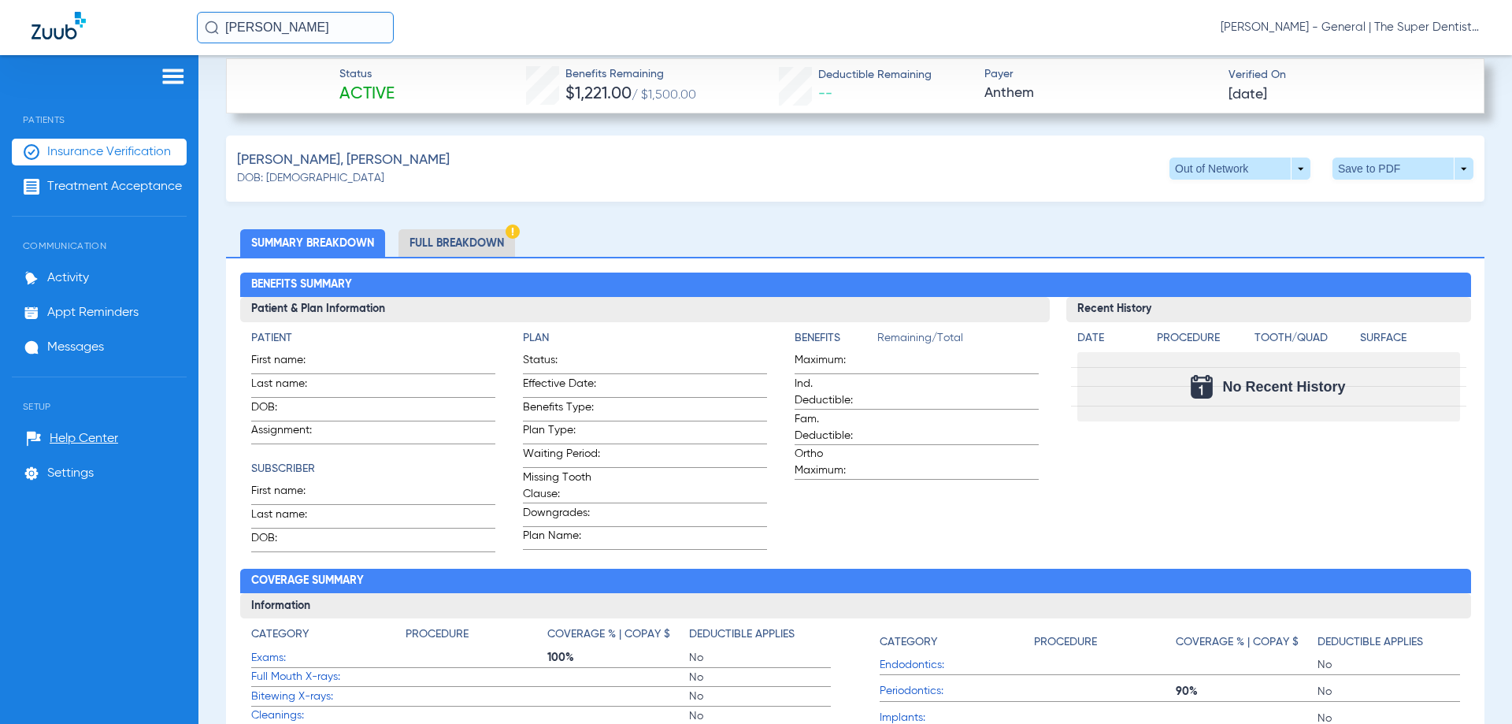
click at [439, 233] on li "Full Breakdown" at bounding box center [456, 243] width 117 height 28
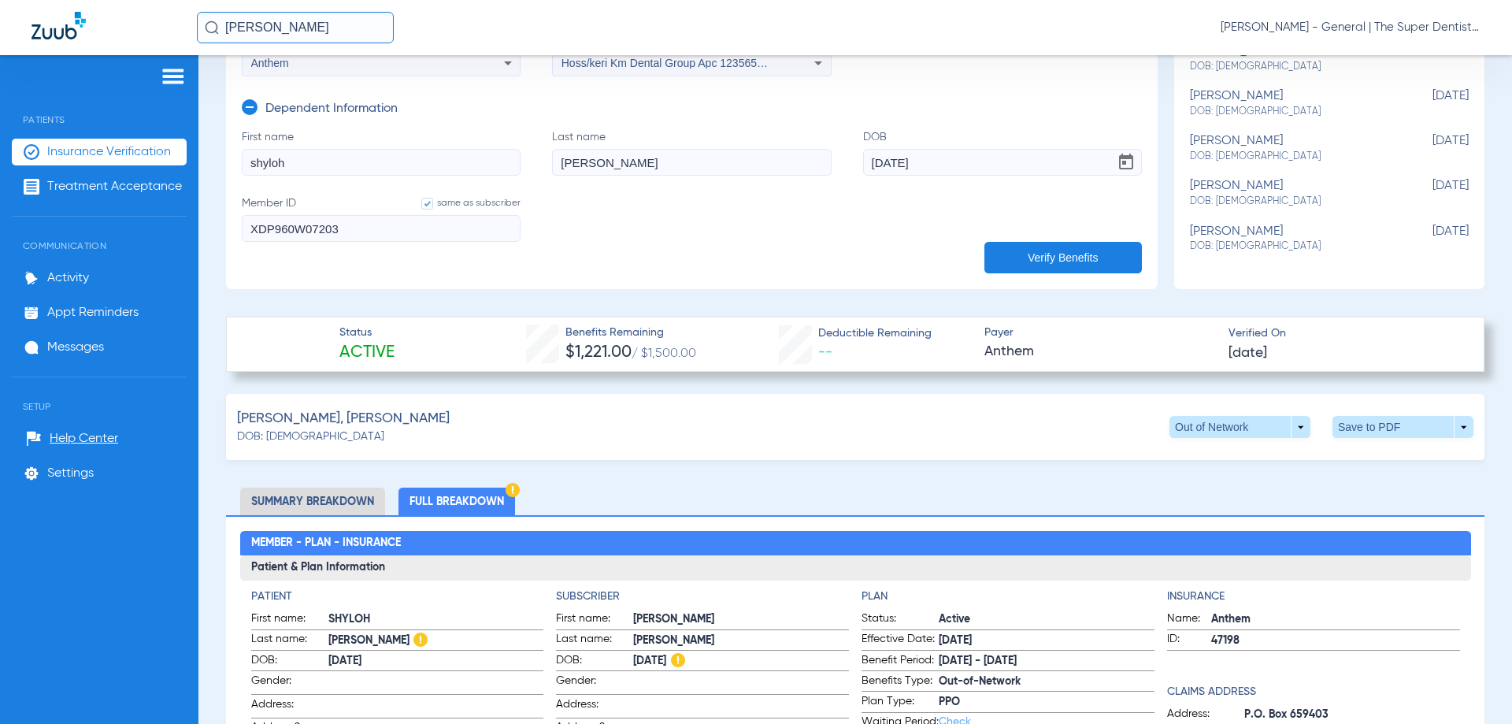
scroll to position [473, 0]
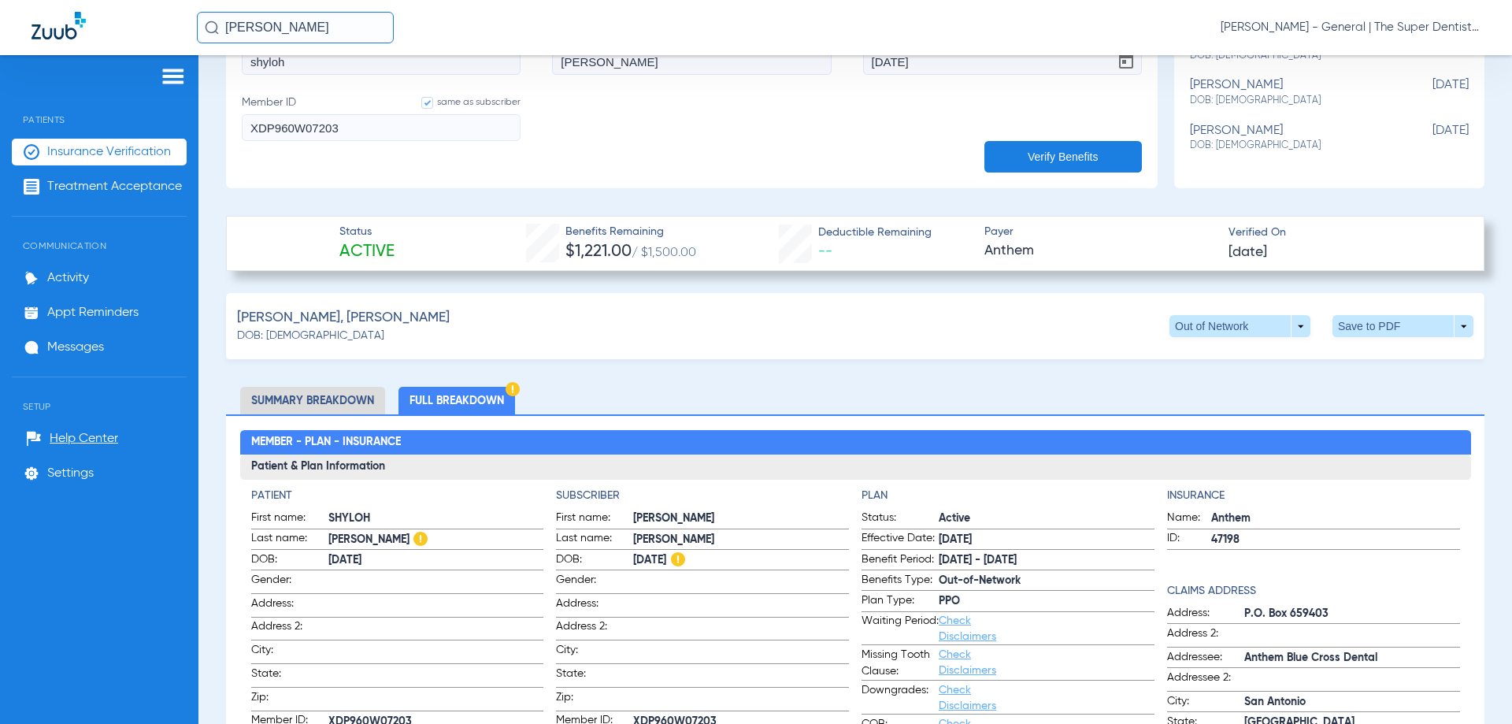
click at [793, 332] on div "[PERSON_NAME], [PERSON_NAME] DOB: [DEMOGRAPHIC_DATA] Out of Network arrow_drop_…" at bounding box center [855, 326] width 1258 height 66
click at [910, 320] on div "[PERSON_NAME], [PERSON_NAME] DOB: [DEMOGRAPHIC_DATA] Out of Network arrow_drop_…" at bounding box center [855, 326] width 1258 height 66
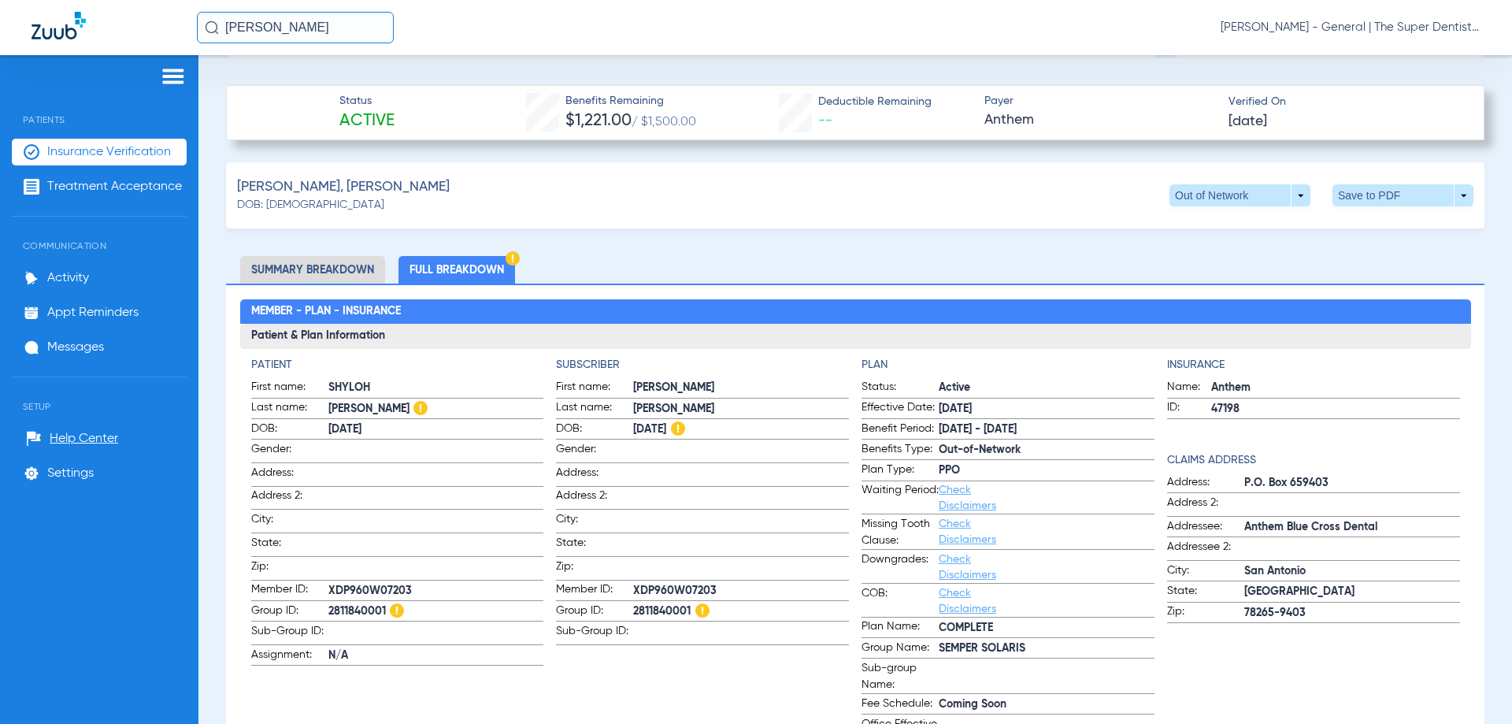
scroll to position [630, 0]
